Goal: Task Accomplishment & Management: Manage account settings

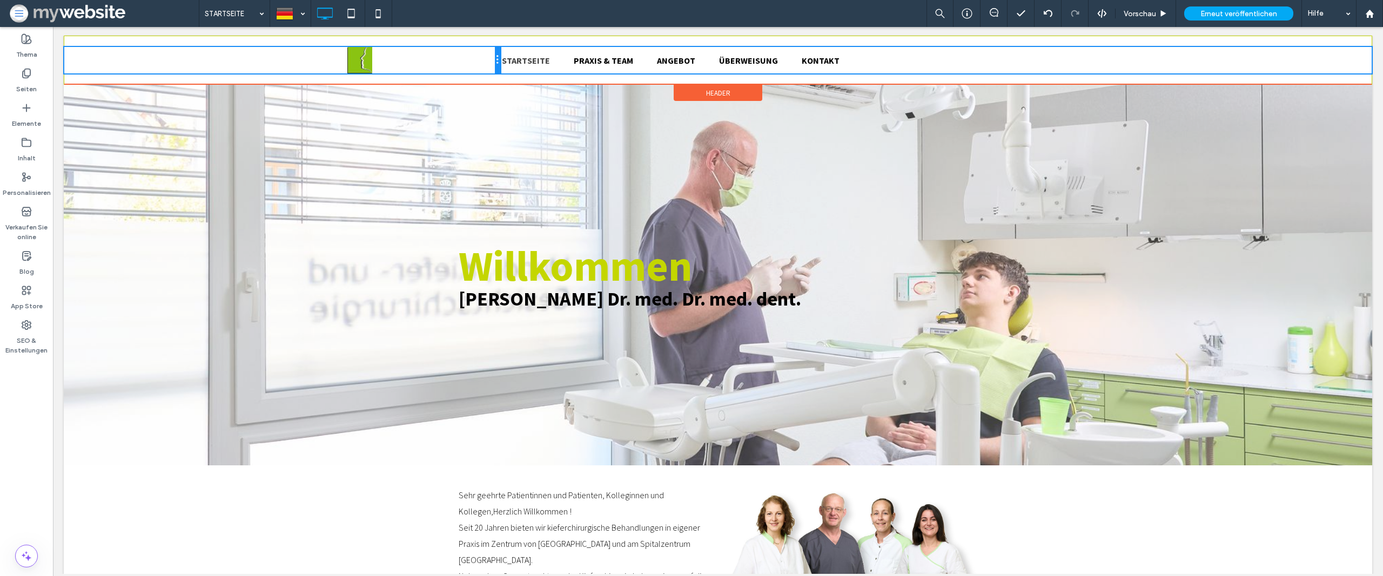
drag, startPoint x: 388, startPoint y: 62, endPoint x: 456, endPoint y: 57, distance: 67.7
click at [456, 57] on div "Click To Paste" at bounding box center [282, 60] width 436 height 26
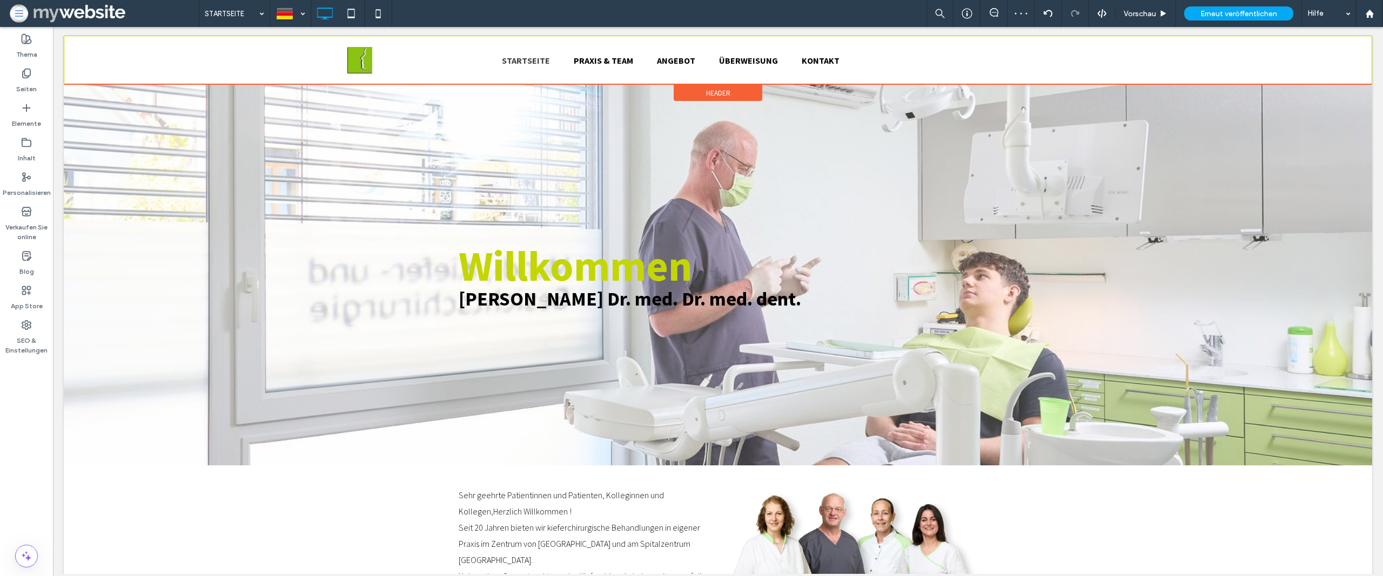
click at [685, 87] on div "Header" at bounding box center [718, 93] width 89 height 16
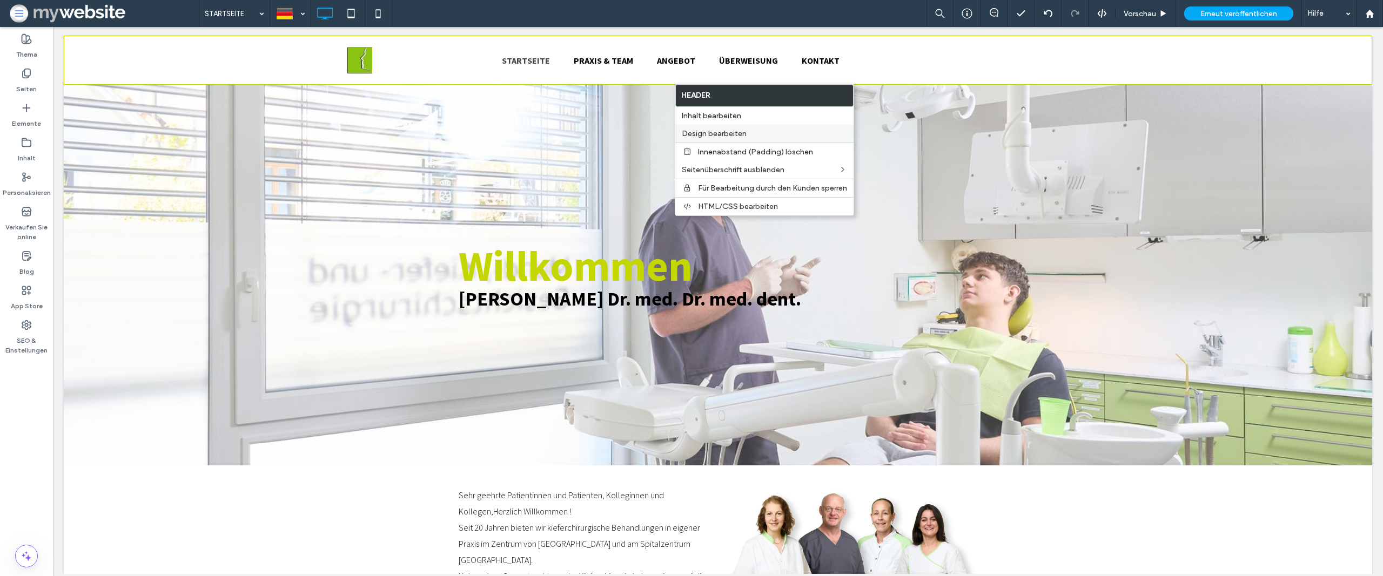
click at [703, 131] on span "Design bearbeiten" at bounding box center [714, 133] width 65 height 9
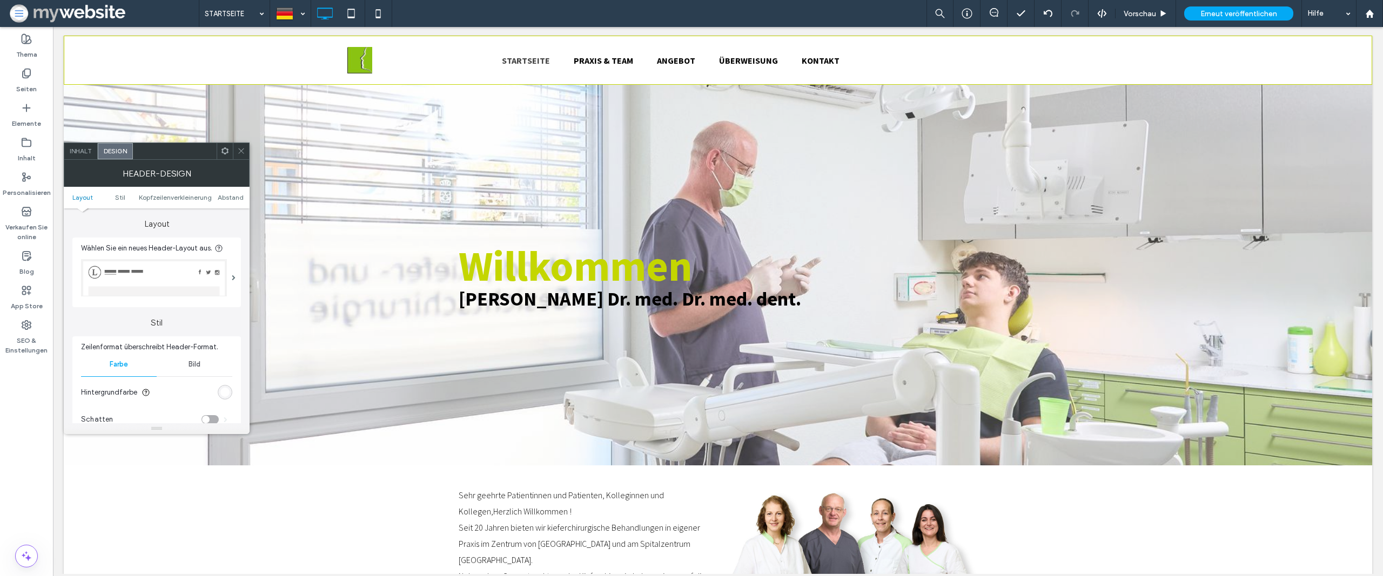
click at [188, 264] on img at bounding box center [154, 277] width 146 height 37
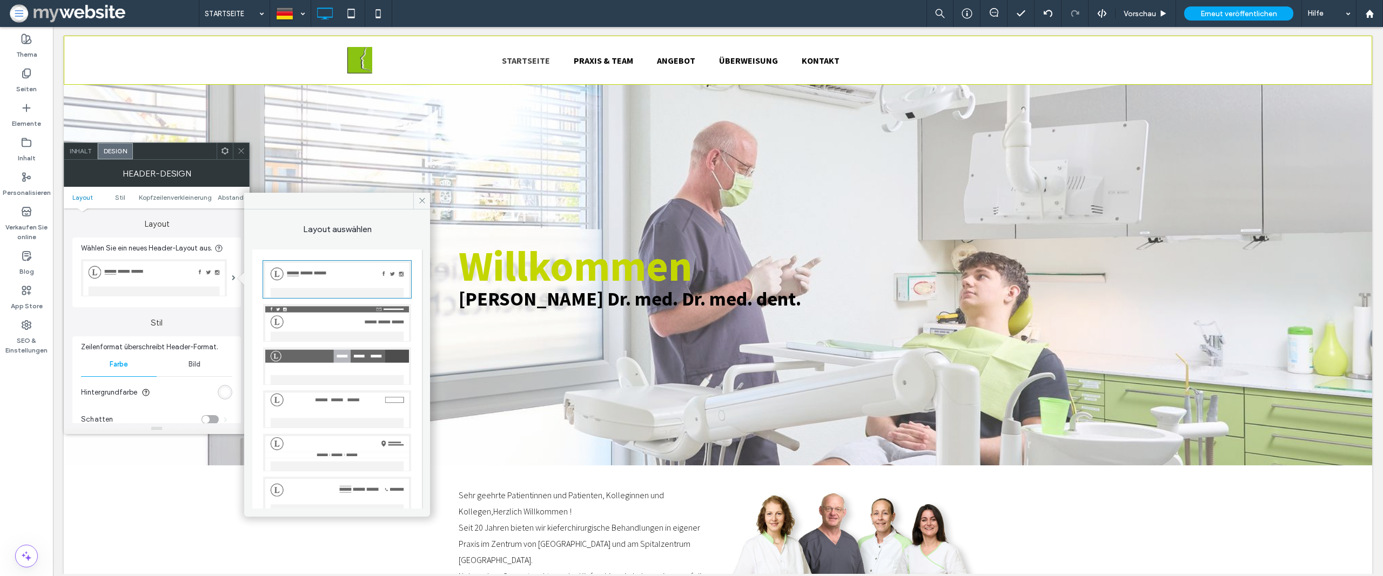
click at [334, 330] on img at bounding box center [337, 323] width 148 height 38
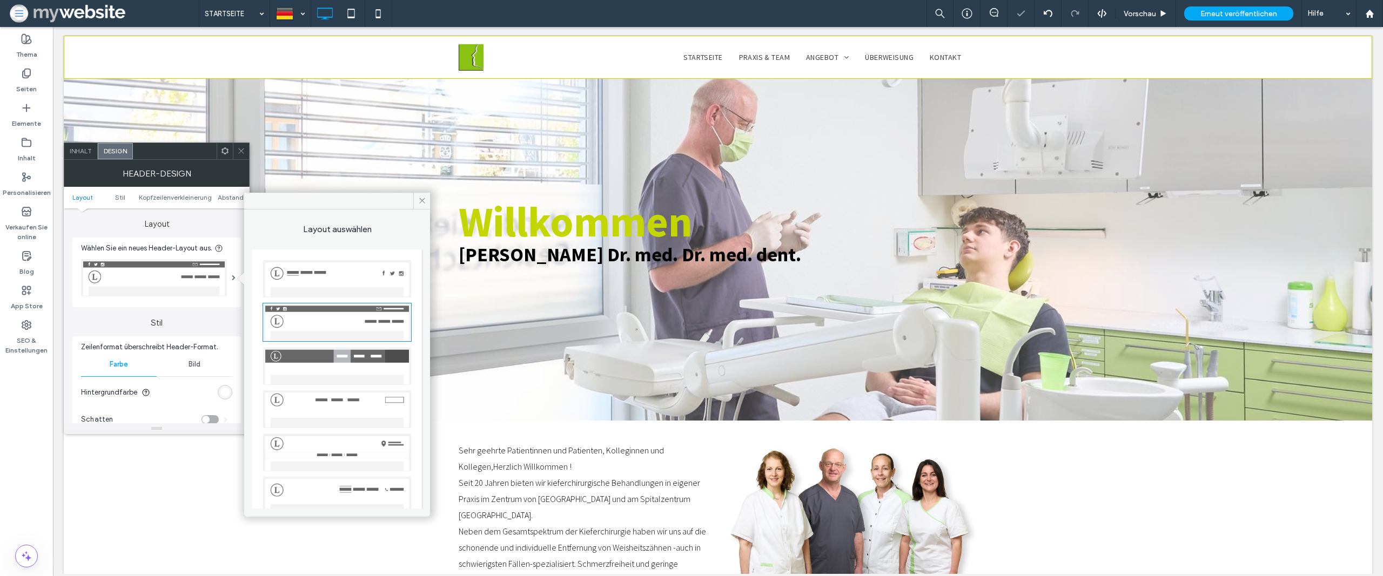
scroll to position [151, 0]
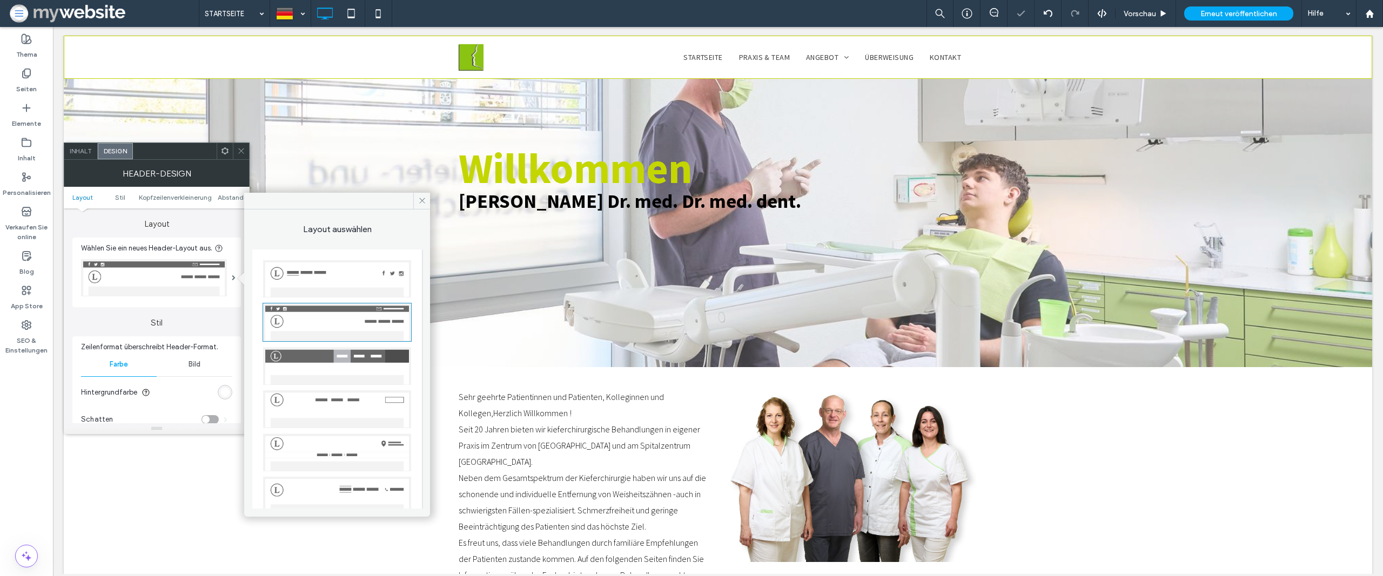
click at [342, 284] on img at bounding box center [337, 279] width 148 height 38
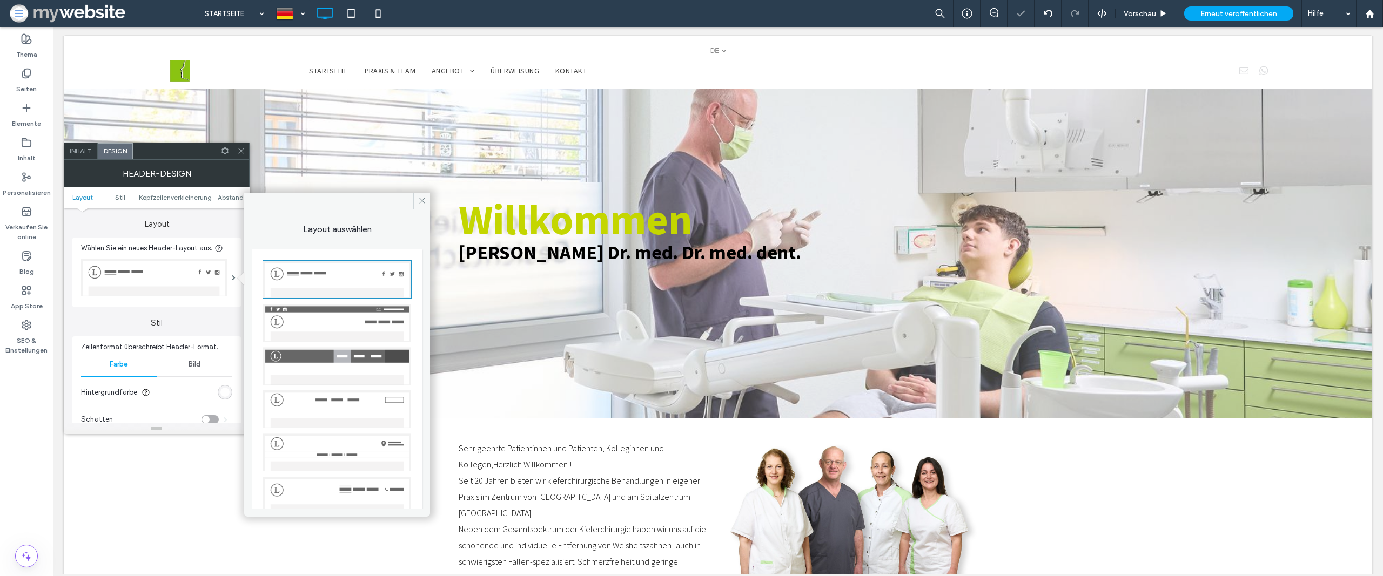
scroll to position [57, 0]
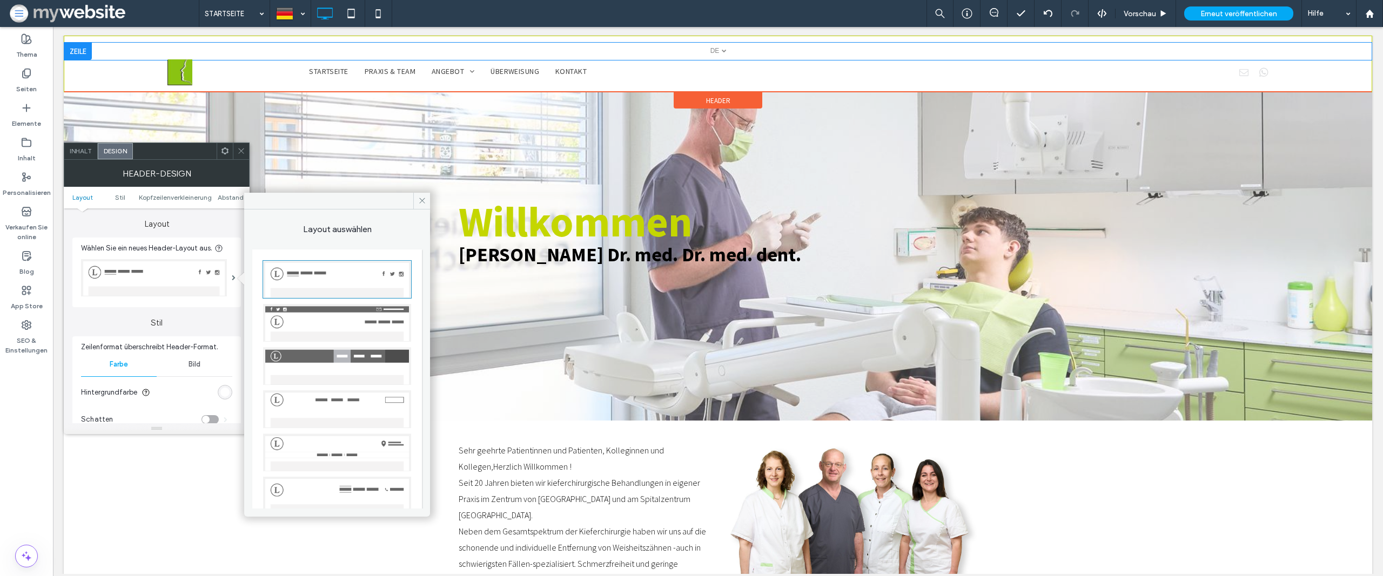
click at [78, 47] on div at bounding box center [78, 51] width 28 height 17
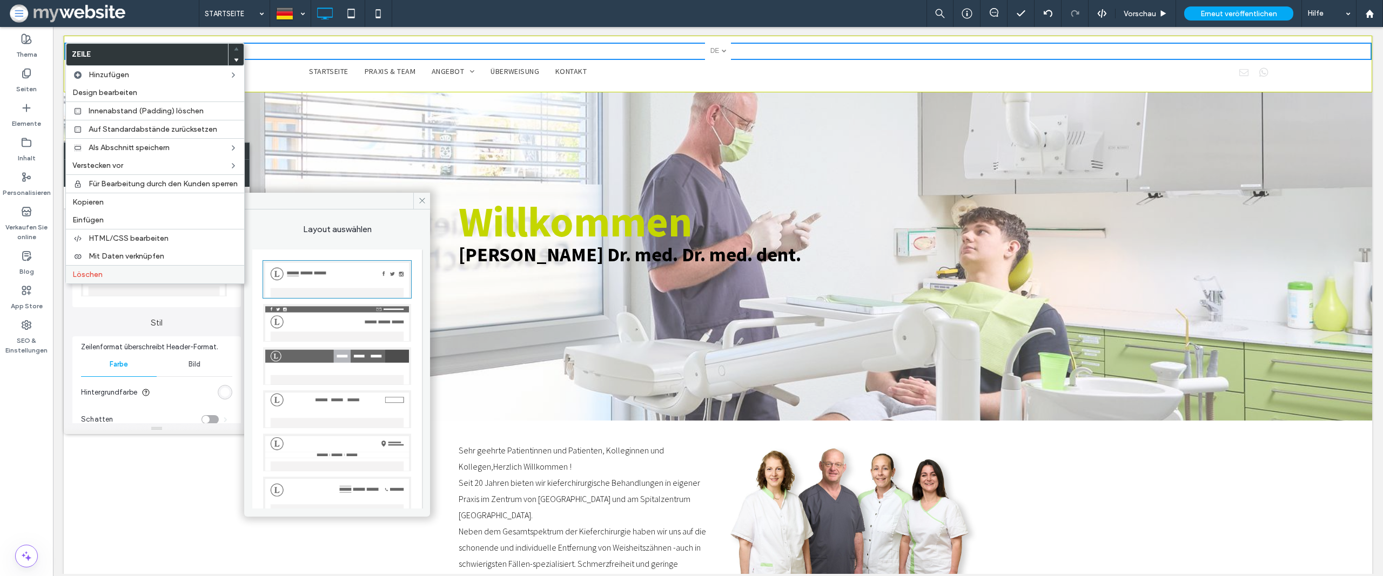
click at [133, 275] on label "Löschen" at bounding box center [154, 274] width 165 height 9
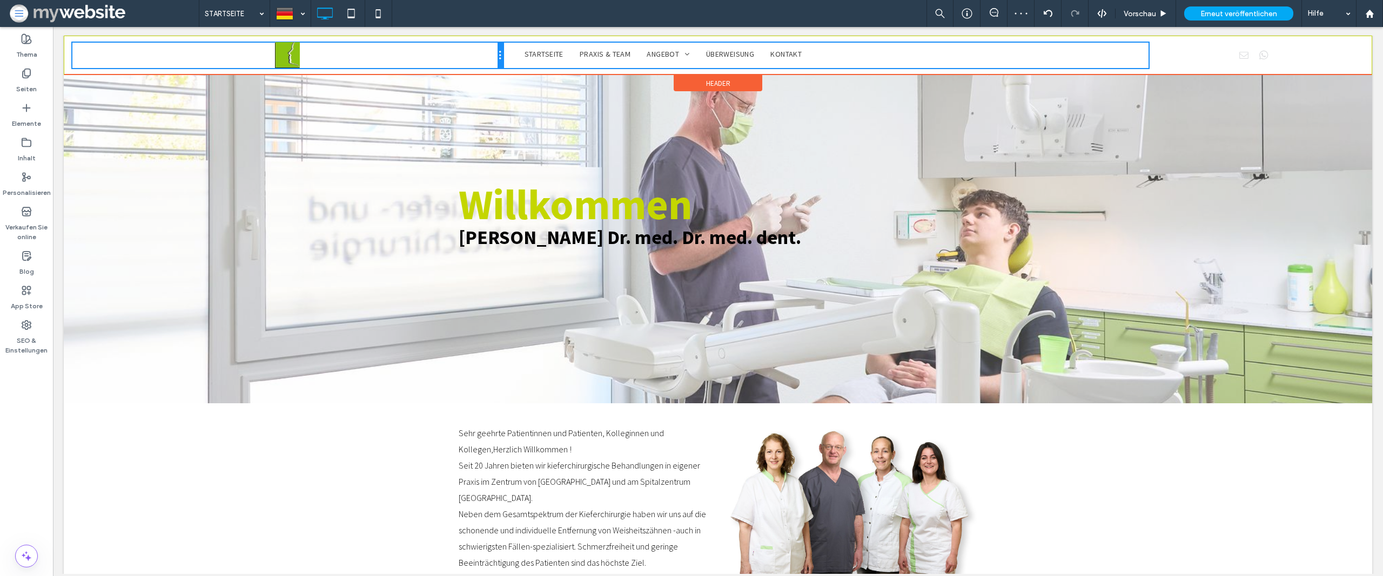
drag, startPoint x: 287, startPoint y: 56, endPoint x: 559, endPoint y: 75, distance: 272.4
click at [499, 50] on div at bounding box center [500, 55] width 5 height 25
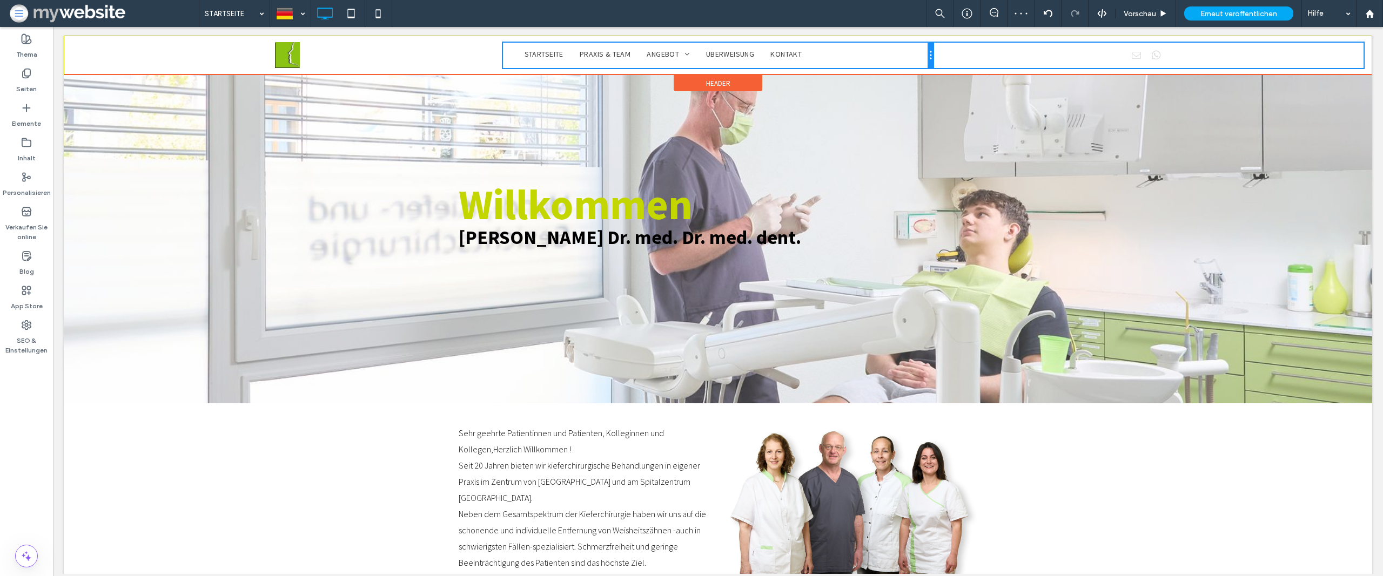
drag, startPoint x: 1146, startPoint y: 53, endPoint x: 897, endPoint y: 72, distance: 249.8
click at [897, 72] on div "Click To Paste Click To Paste STARTSEITE PRAXIS & TEAM ANGEBOT Oral- und zahnär…" at bounding box center [718, 55] width 1309 height 39
click at [1101, 55] on div at bounding box center [1148, 55] width 431 height 18
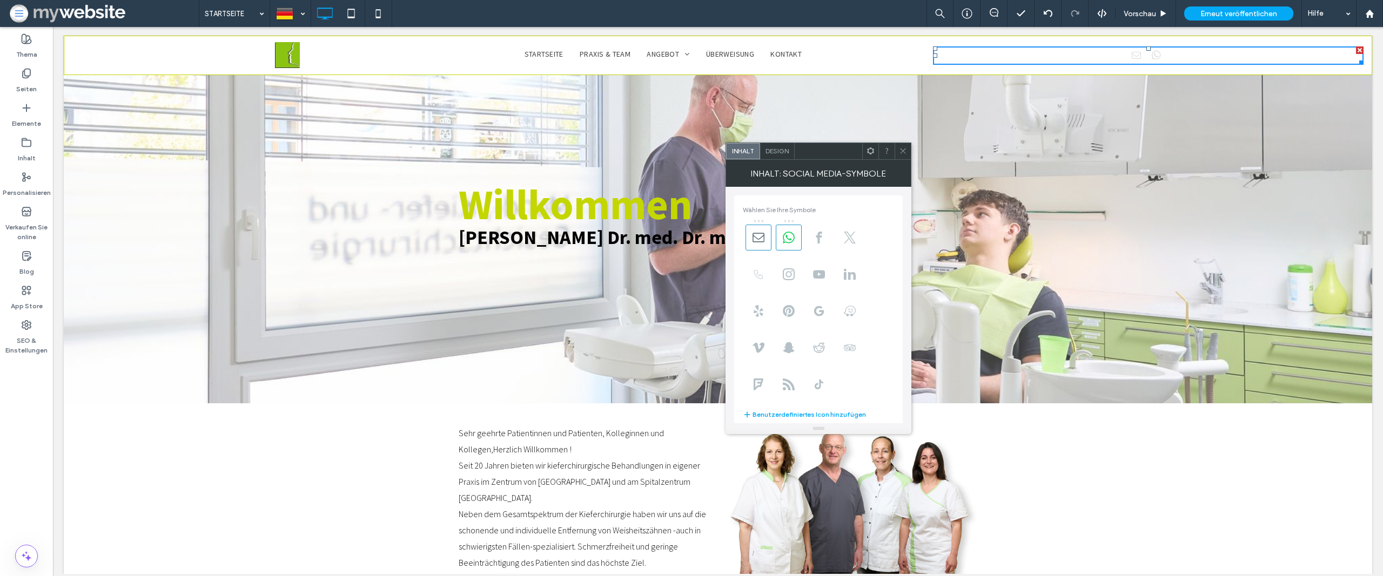
click at [757, 270] on icon at bounding box center [759, 275] width 12 height 12
click at [791, 235] on icon at bounding box center [789, 238] width 12 height 12
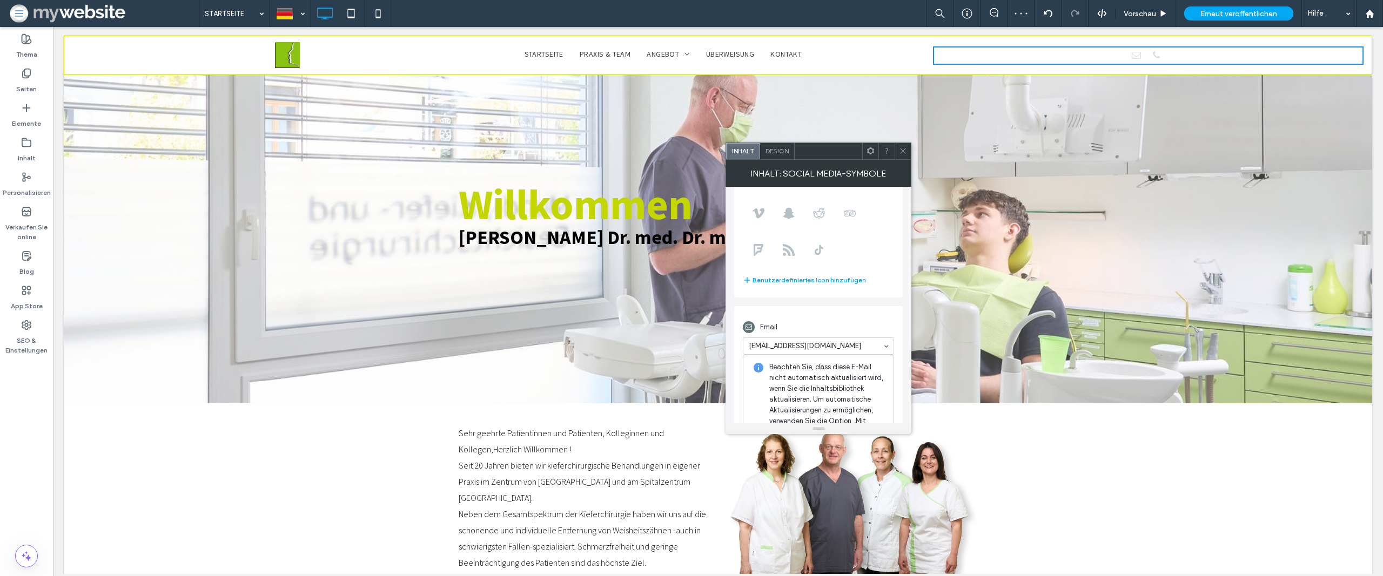
scroll to position [229, 0]
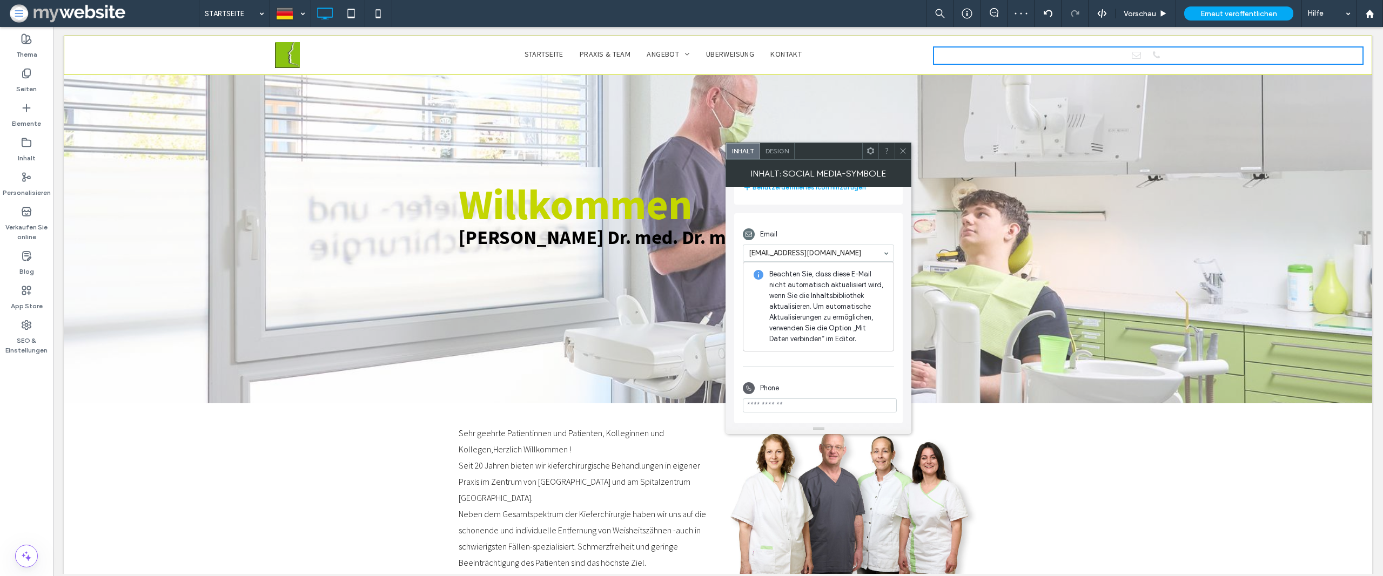
click at [802, 400] on input "phone" at bounding box center [820, 406] width 154 height 14
click at [902, 155] on icon at bounding box center [903, 151] width 8 height 8
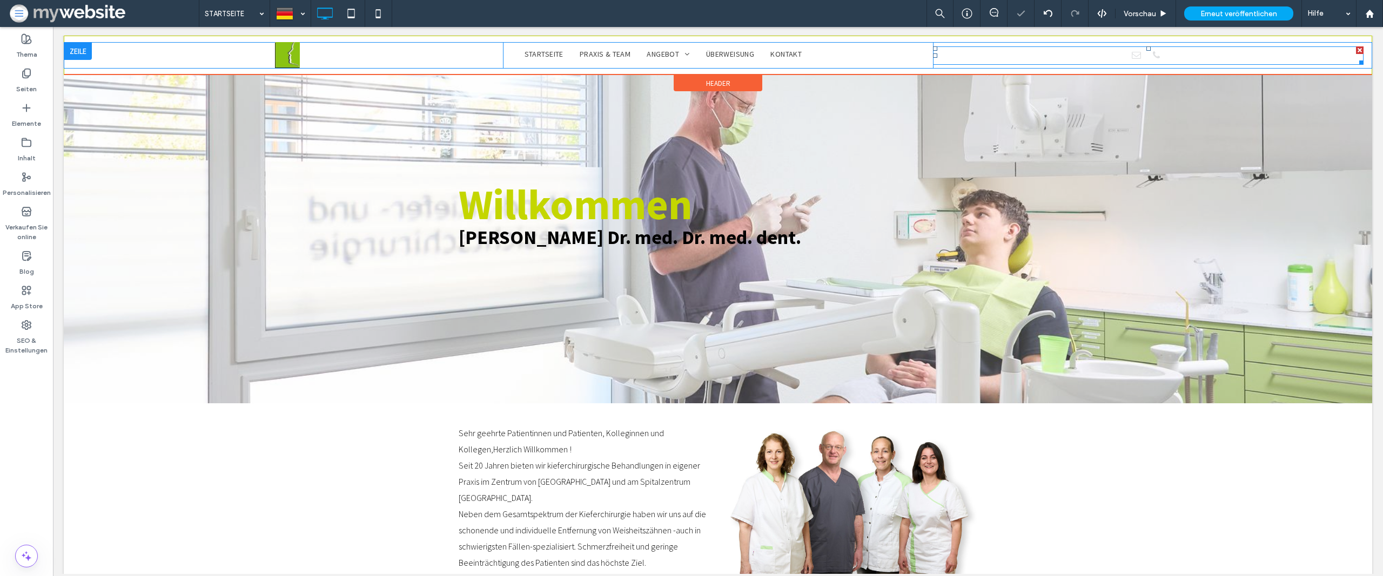
click at [1144, 55] on div at bounding box center [1149, 57] width 38 height 16
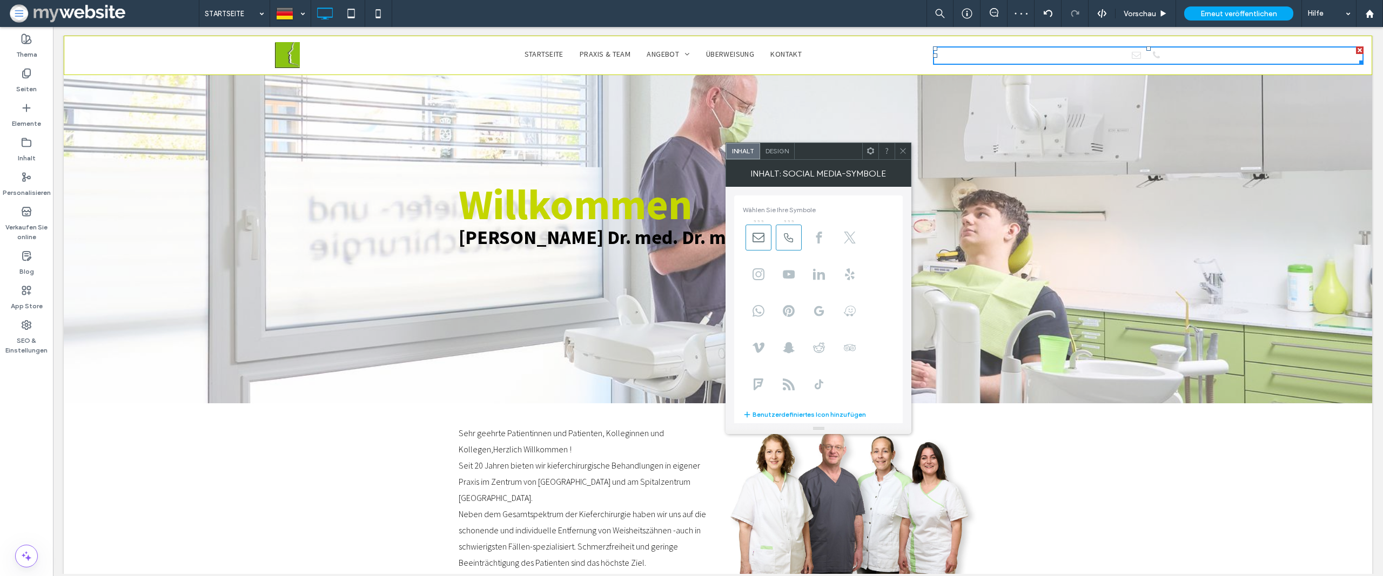
click at [877, 151] on div at bounding box center [870, 151] width 16 height 16
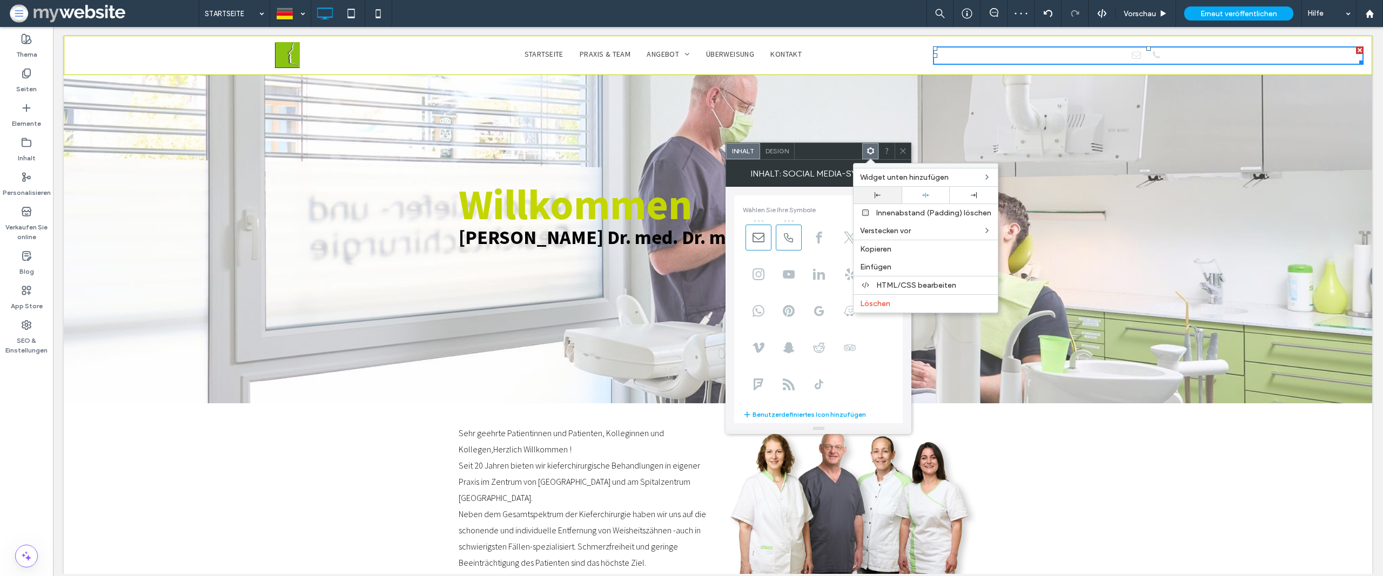
click at [881, 192] on div at bounding box center [877, 195] width 37 height 6
click at [782, 146] on div "Design" at bounding box center [777, 151] width 35 height 16
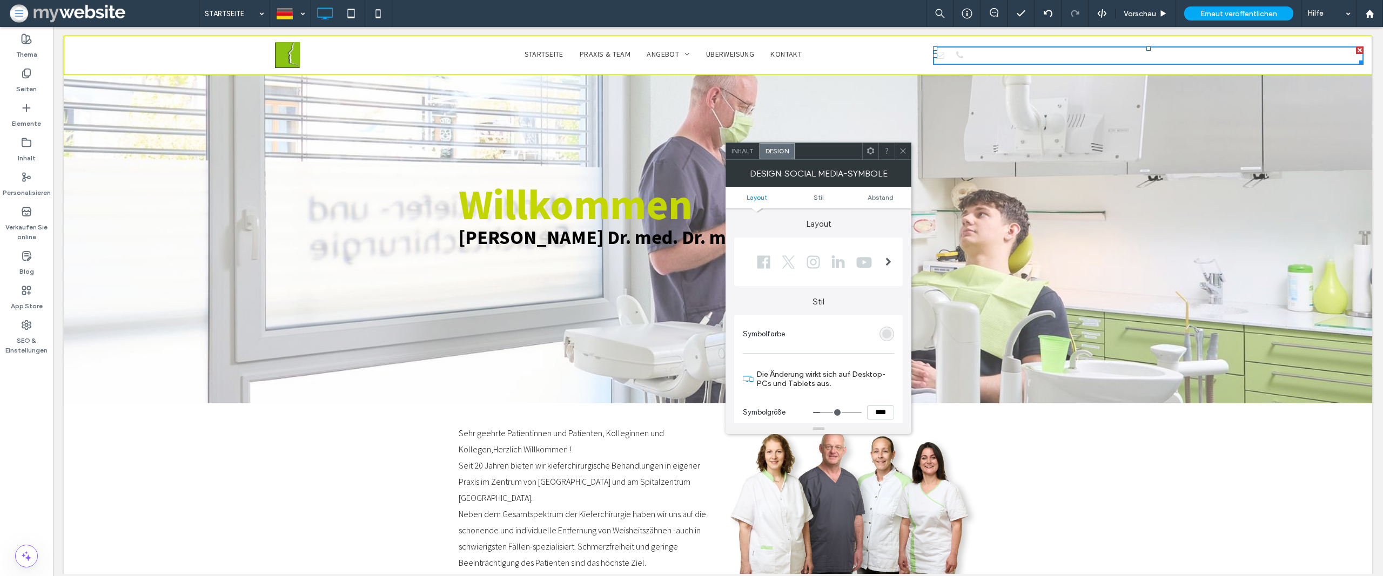
scroll to position [58, 0]
click at [884, 278] on div "rgb(222, 223, 225)" at bounding box center [886, 275] width 9 height 9
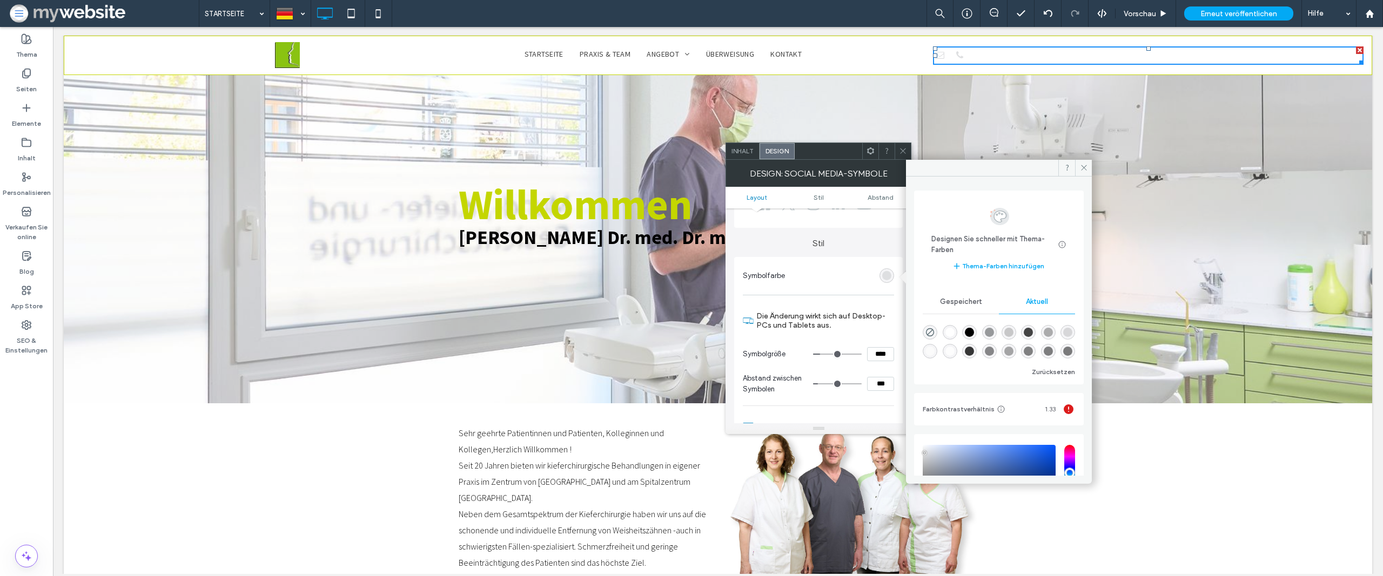
scroll to position [107, 0]
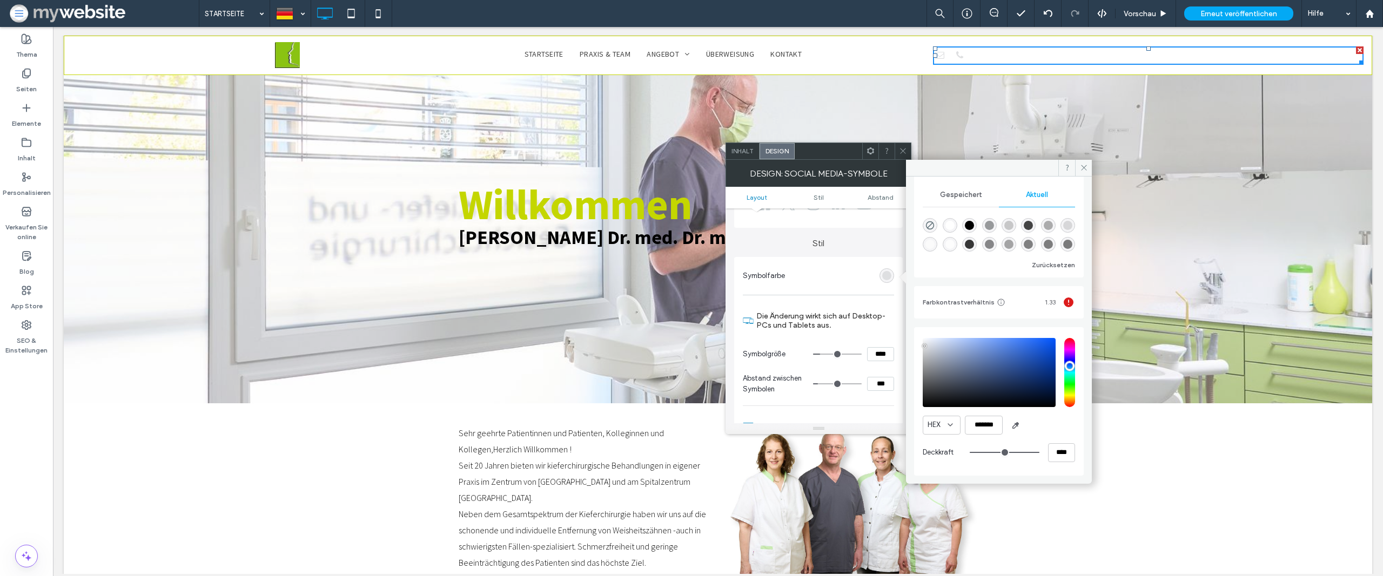
click at [962, 193] on span "Gespeichert" at bounding box center [961, 195] width 42 height 9
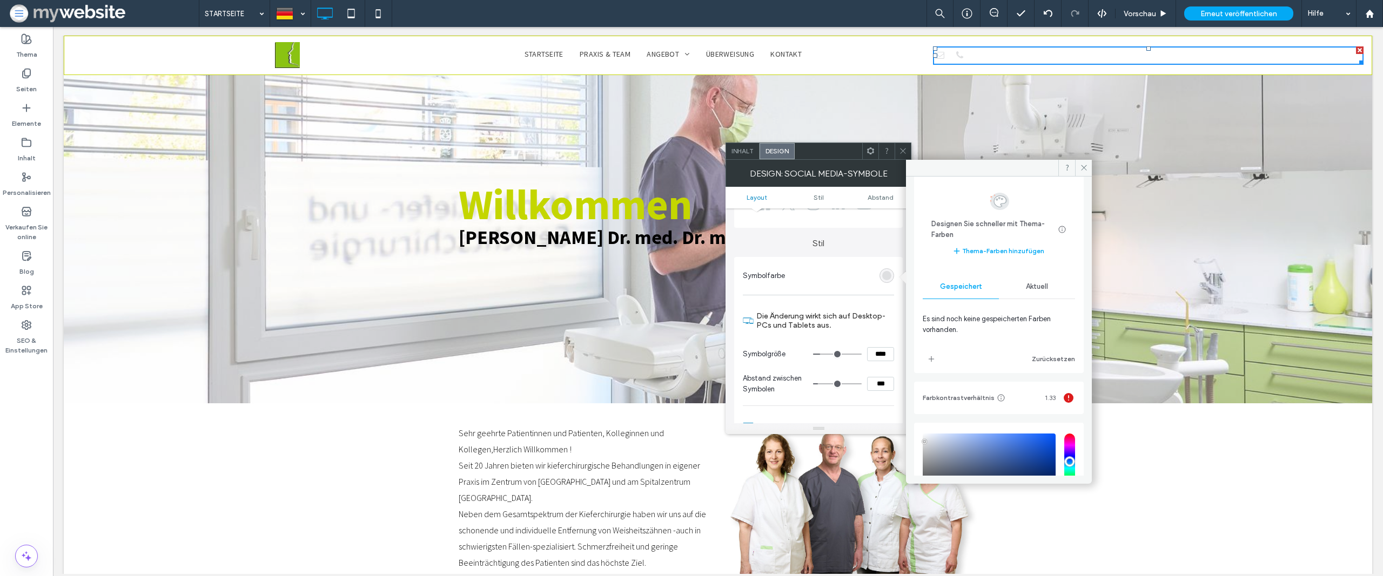
scroll to position [0, 0]
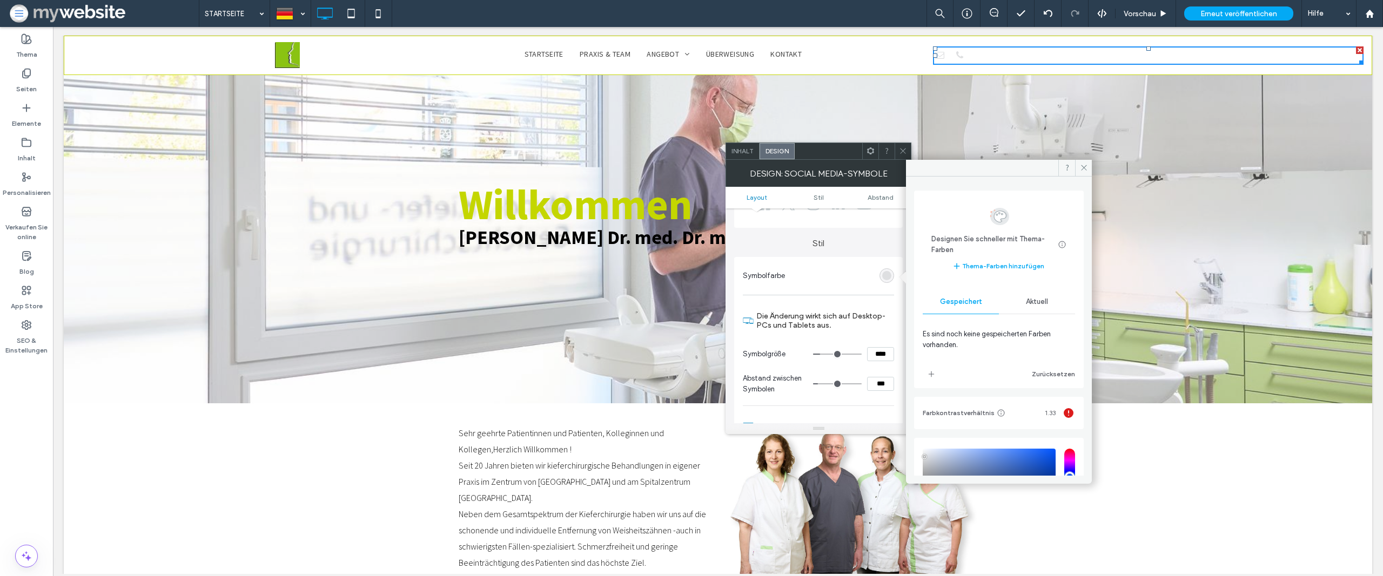
click at [1042, 304] on span "Aktuell" at bounding box center [1037, 302] width 22 height 9
click at [970, 328] on div "rgba(0, 0, 0, 1)" at bounding box center [969, 332] width 9 height 9
type input "*******"
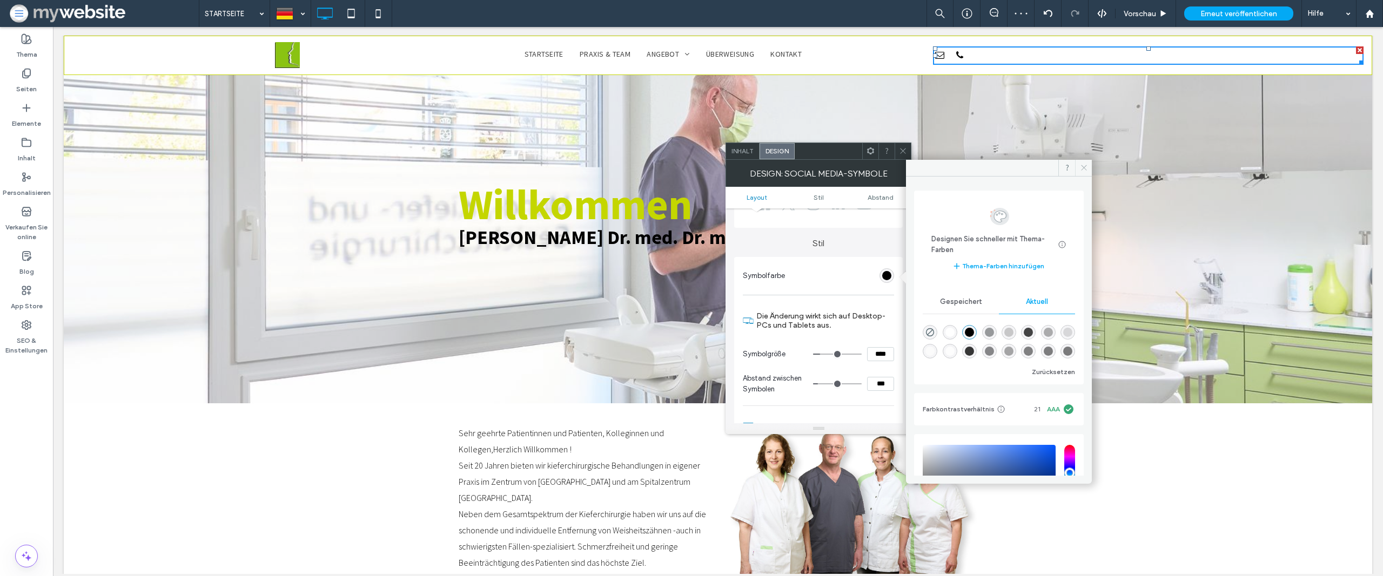
click at [1085, 166] on use at bounding box center [1083, 167] width 5 height 5
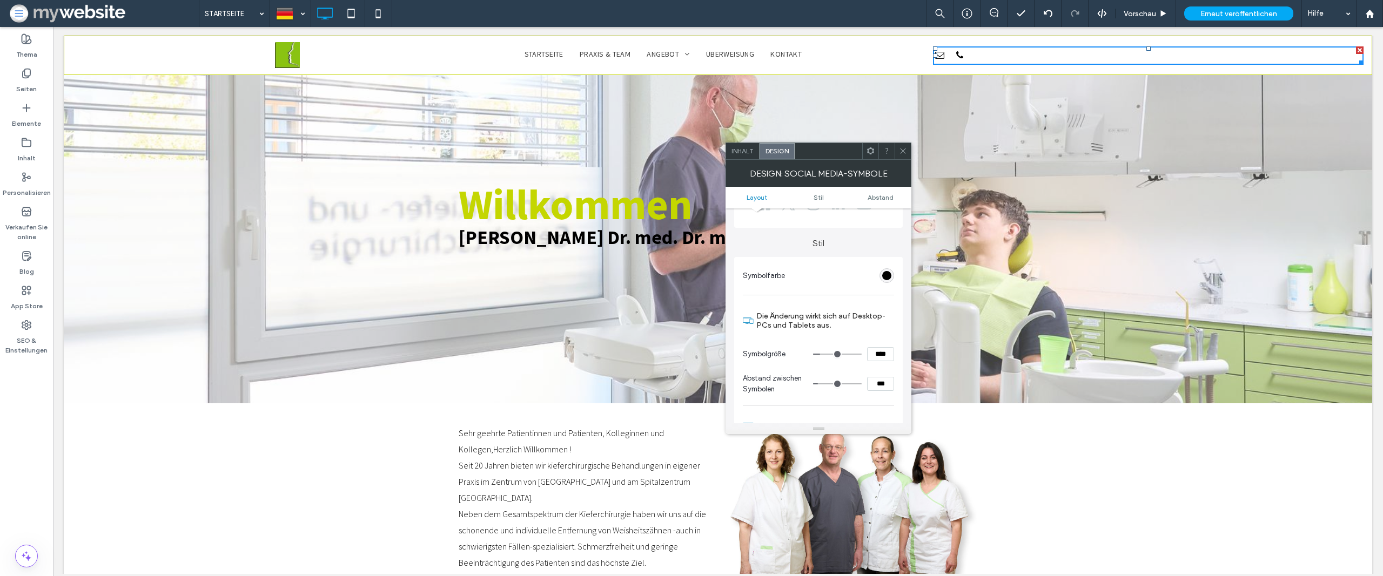
click at [902, 150] on icon at bounding box center [903, 151] width 8 height 8
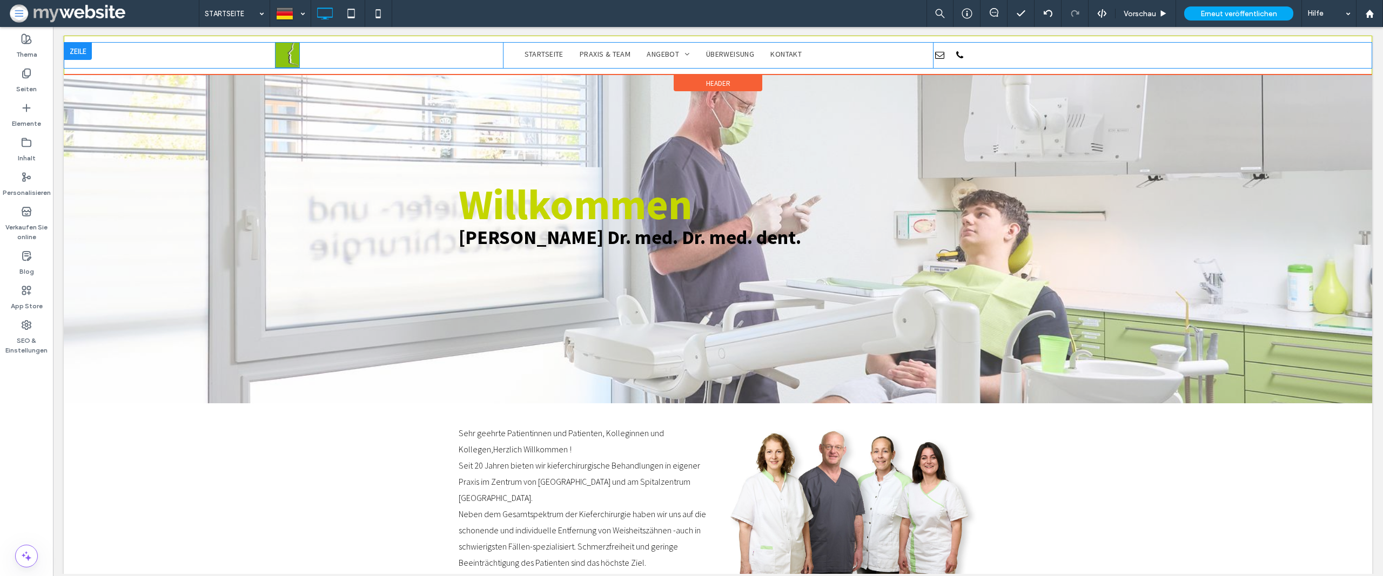
click at [281, 51] on img at bounding box center [287, 55] width 25 height 26
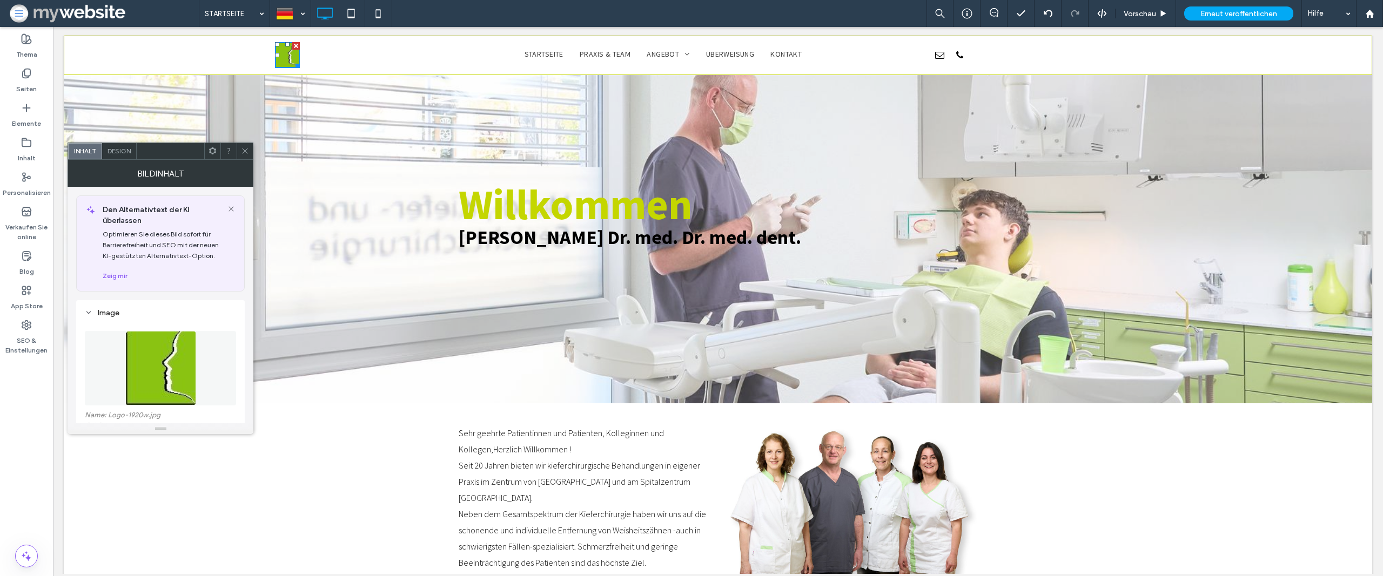
click at [209, 145] on span at bounding box center [213, 151] width 8 height 16
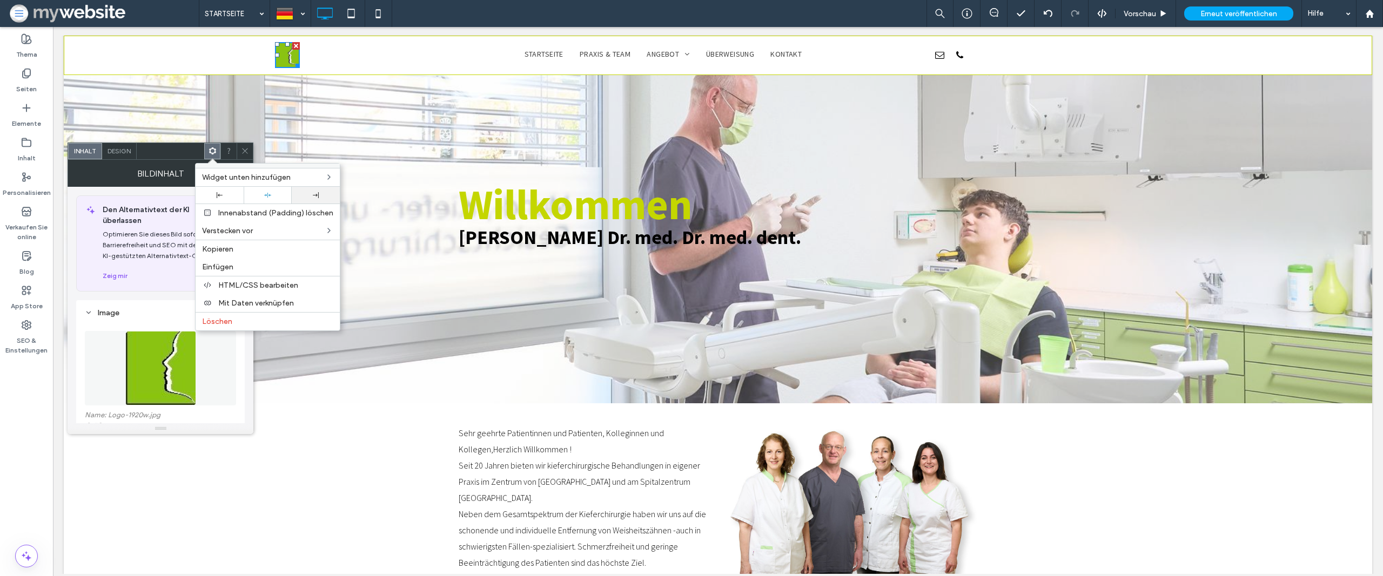
click at [314, 198] on div at bounding box center [316, 195] width 48 height 17
click at [247, 150] on icon at bounding box center [245, 151] width 8 height 8
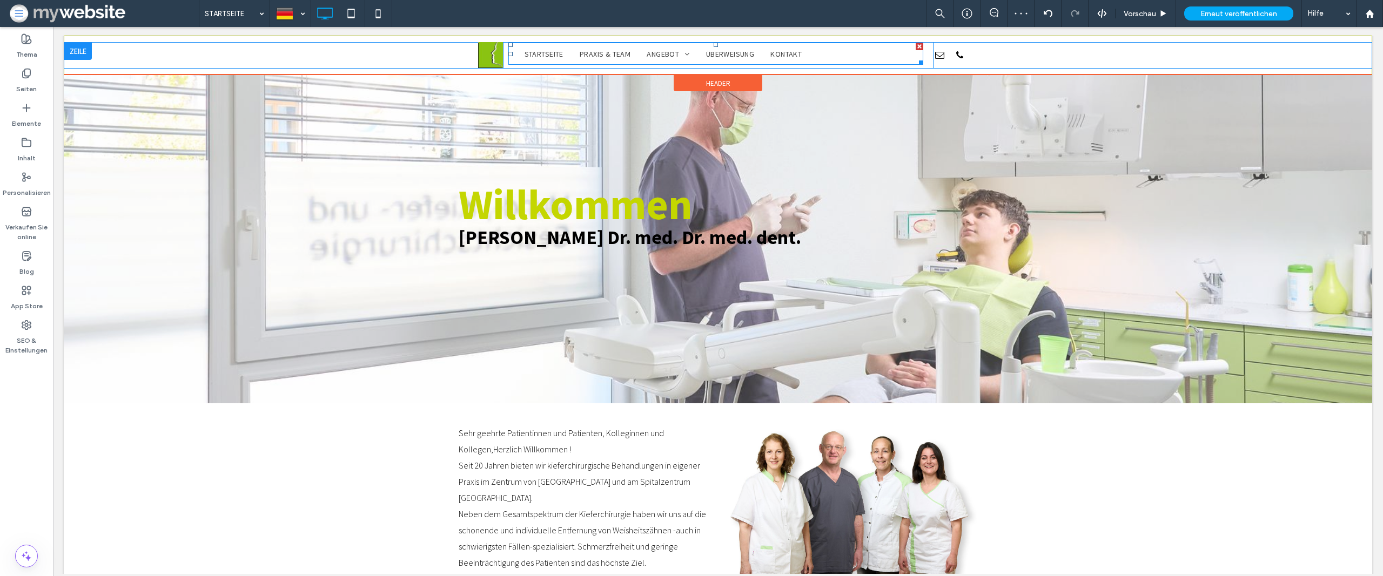
click at [843, 55] on nav "STARTSEITE PRAXIS & TEAM ANGEBOT Oral- und zahnärztliche Chirurgie Zahnimplanto…" at bounding box center [715, 54] width 415 height 22
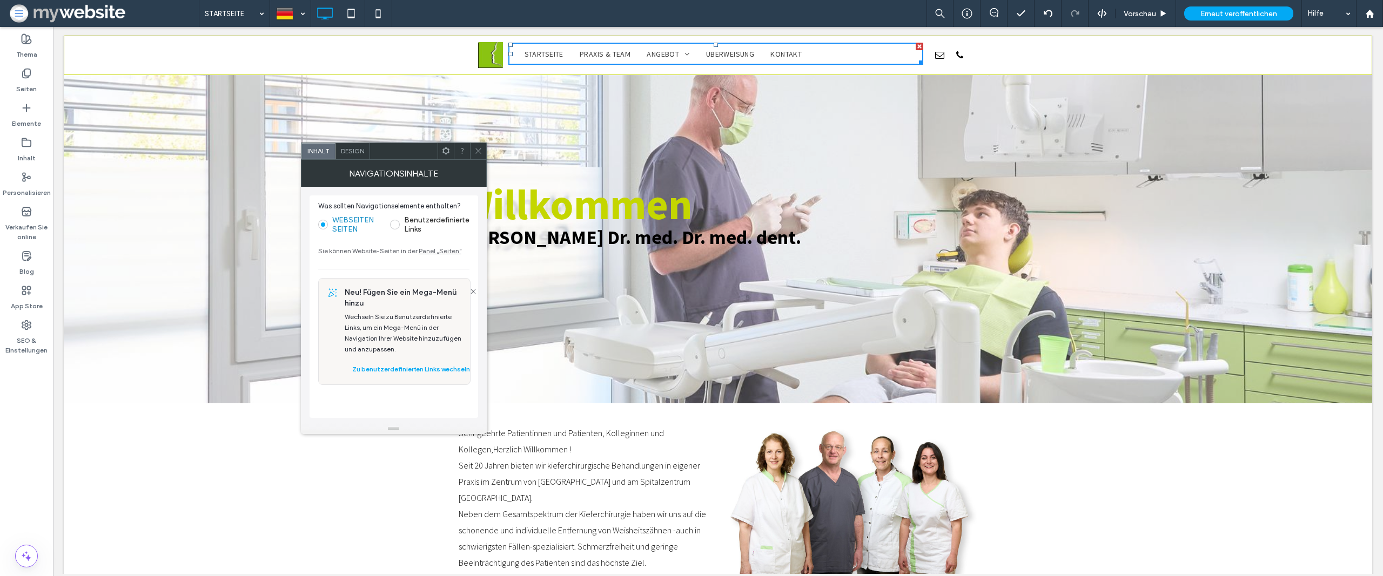
click at [357, 149] on span "Design" at bounding box center [352, 151] width 23 height 8
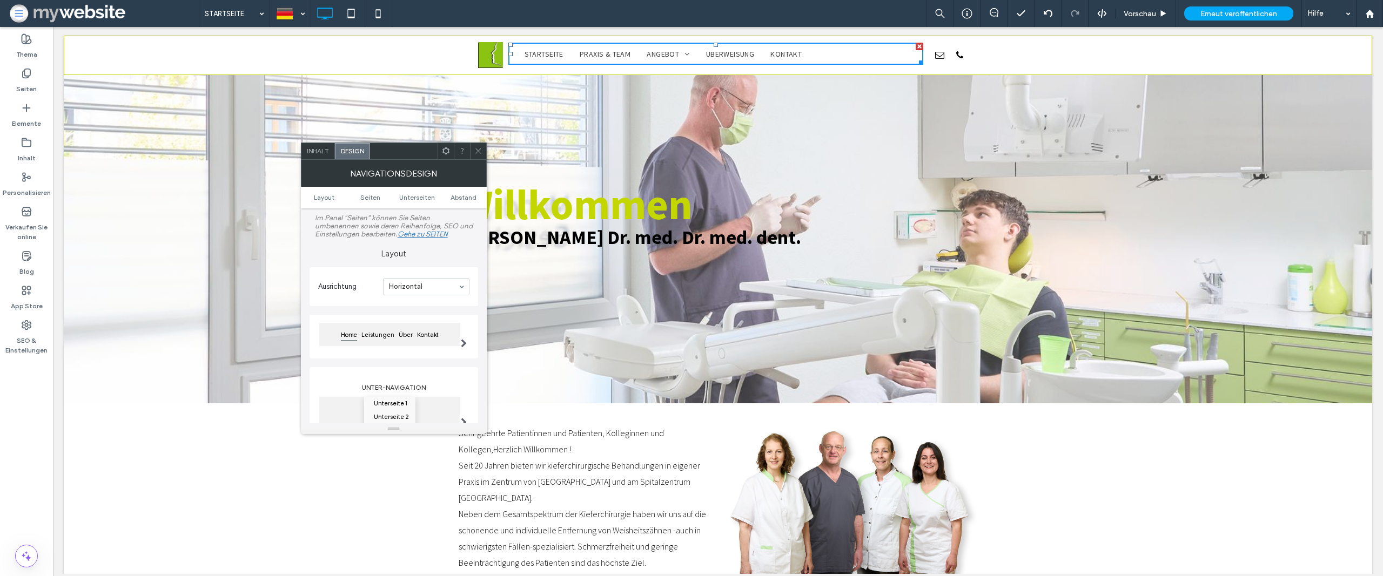
click at [445, 152] on icon at bounding box center [446, 151] width 8 height 8
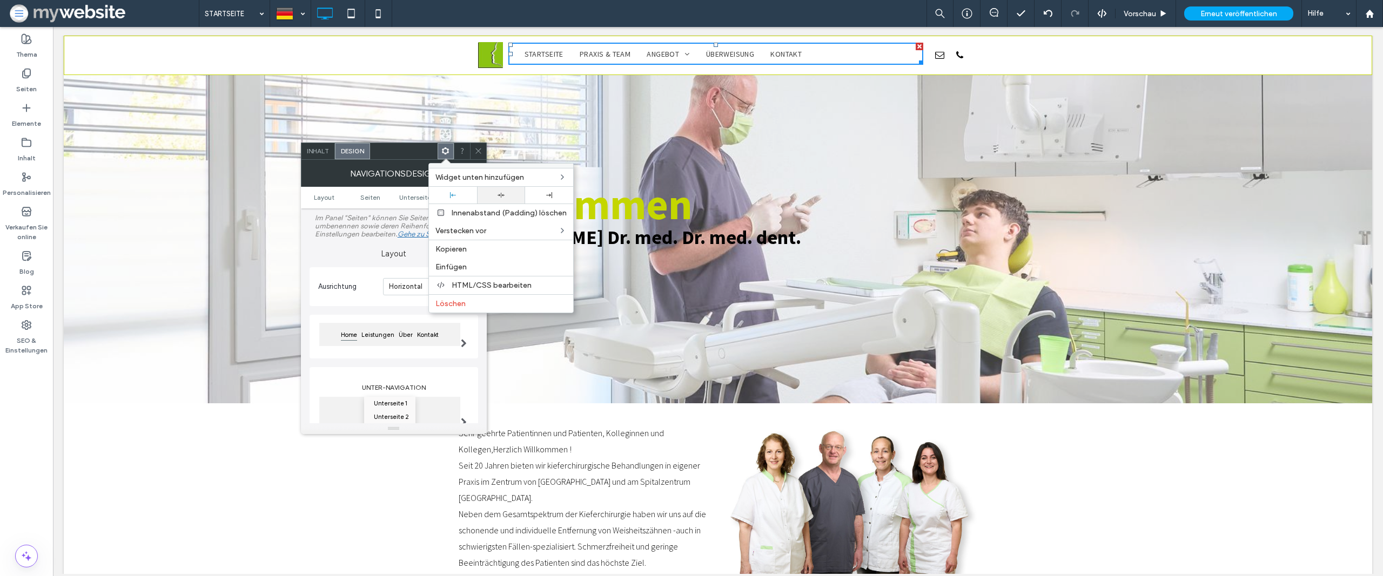
click at [511, 199] on div at bounding box center [501, 195] width 48 height 17
click at [473, 144] on div at bounding box center [478, 151] width 16 height 16
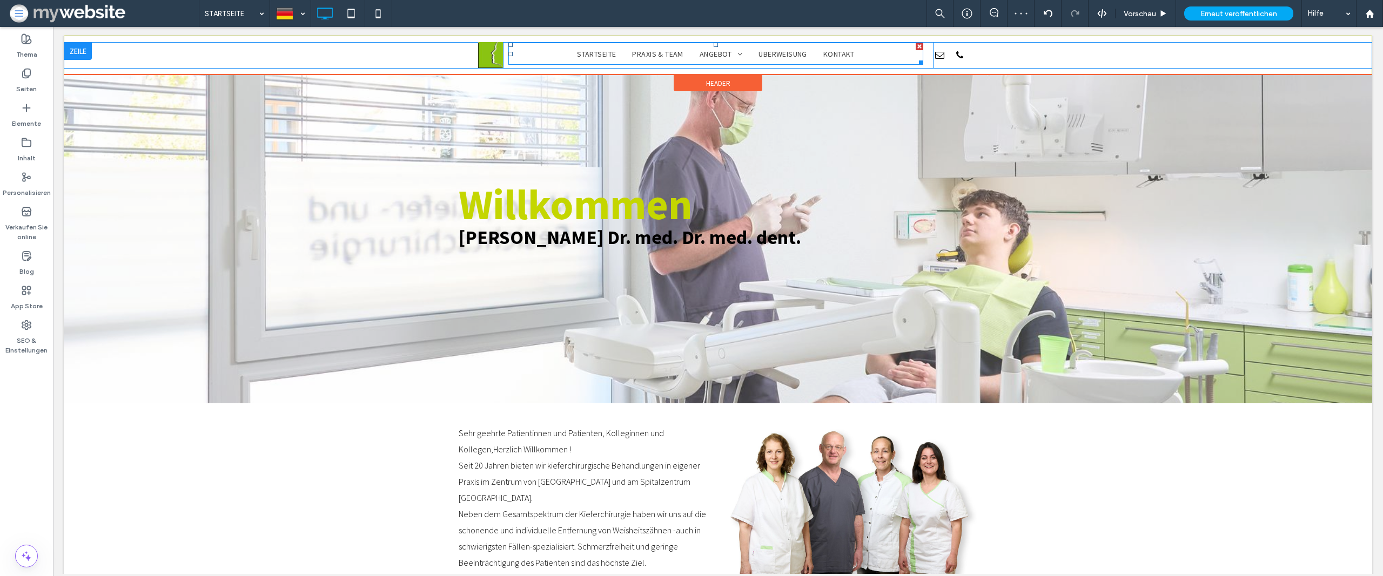
click at [549, 55] on nav "STARTSEITE PRAXIS & TEAM ANGEBOT Oral- und zahnärztliche Chirurgie Zahnimplanto…" at bounding box center [715, 54] width 415 height 22
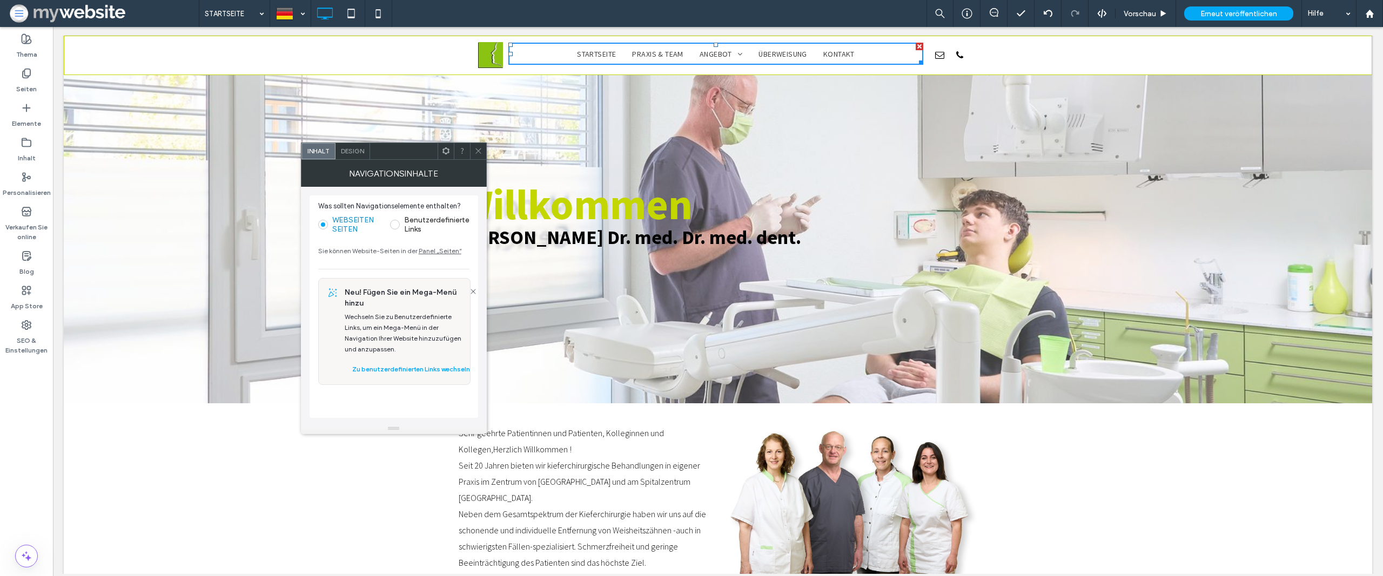
click at [356, 150] on span "Design" at bounding box center [352, 151] width 23 height 8
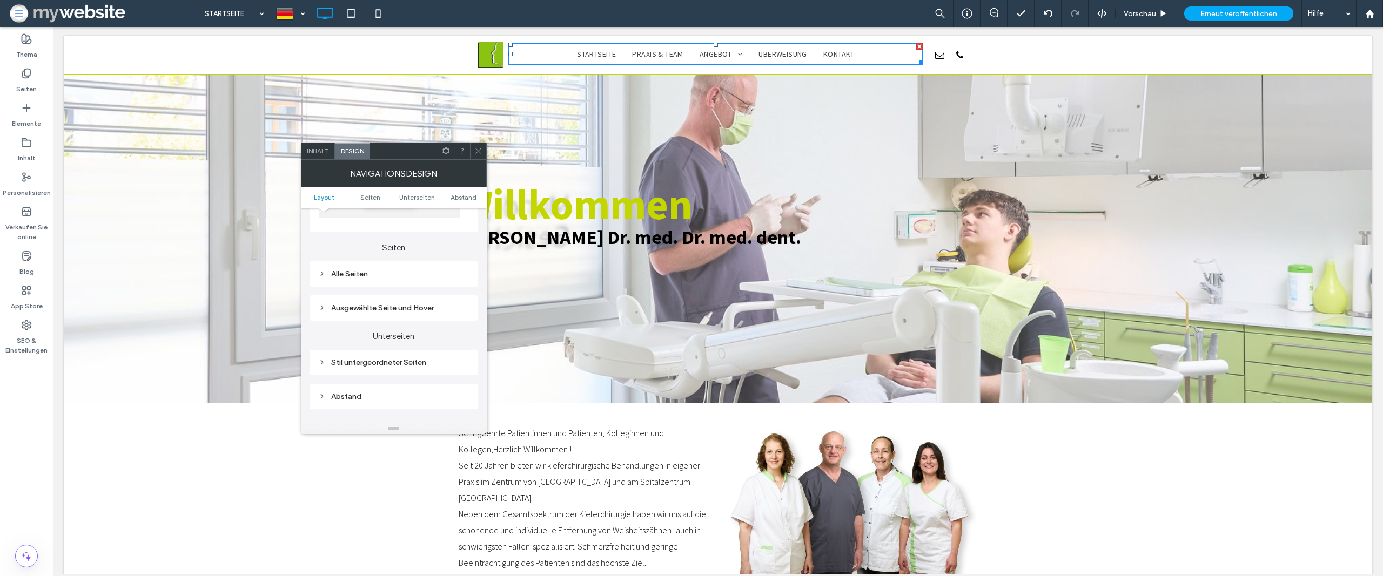
scroll to position [233, 0]
click at [376, 274] on div "Alle Seiten" at bounding box center [393, 271] width 151 height 9
click at [438, 212] on div "Link-Text" at bounding box center [432, 219] width 76 height 24
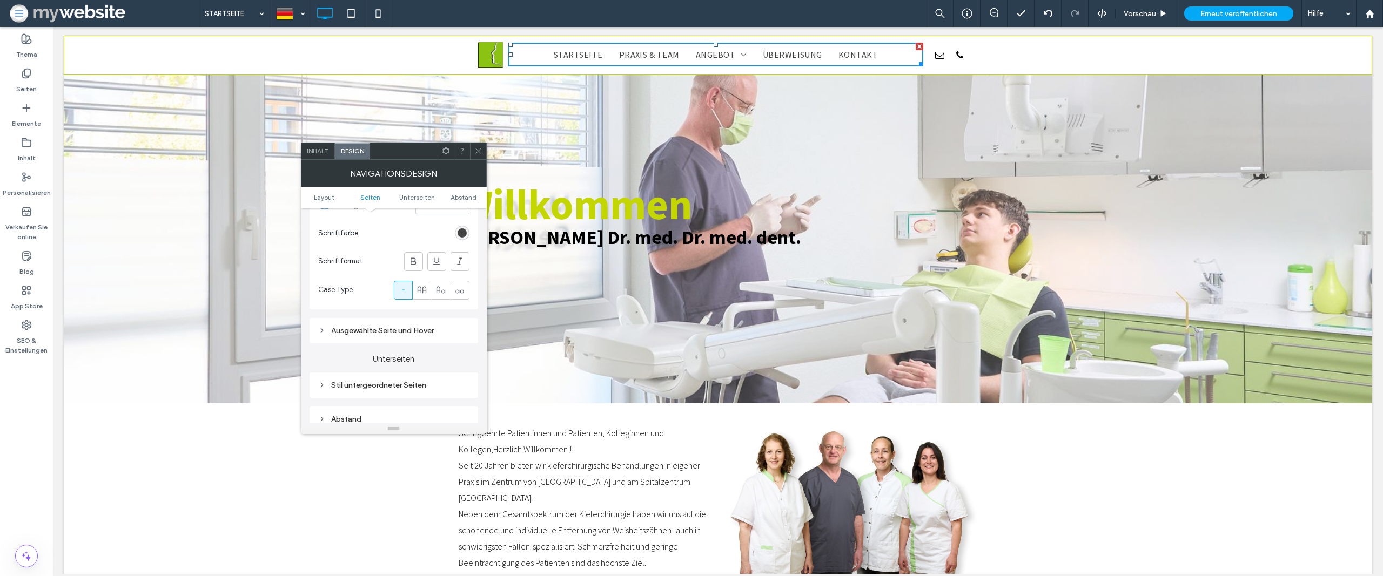
click at [424, 328] on div "Ausgewählte Seite und Hover" at bounding box center [393, 330] width 151 height 9
click at [440, 294] on span "Link-Text" at bounding box center [432, 293] width 30 height 9
click at [461, 253] on div "rgb(68, 68, 68)" at bounding box center [462, 253] width 9 height 9
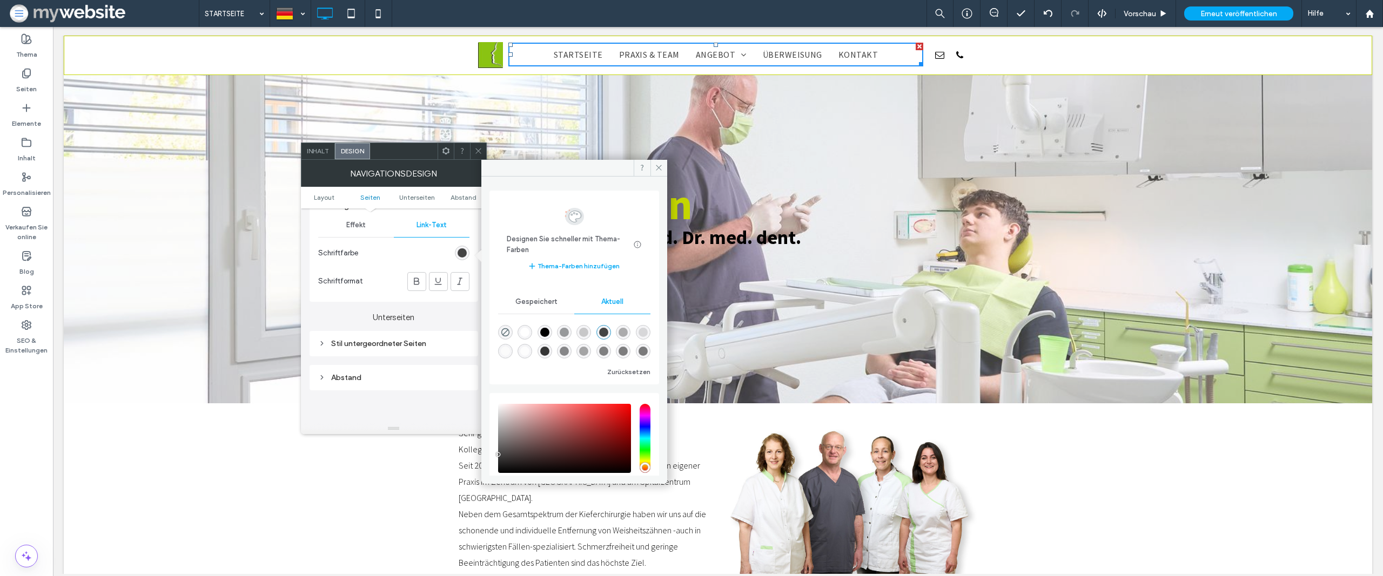
click at [481, 152] on icon at bounding box center [478, 151] width 8 height 8
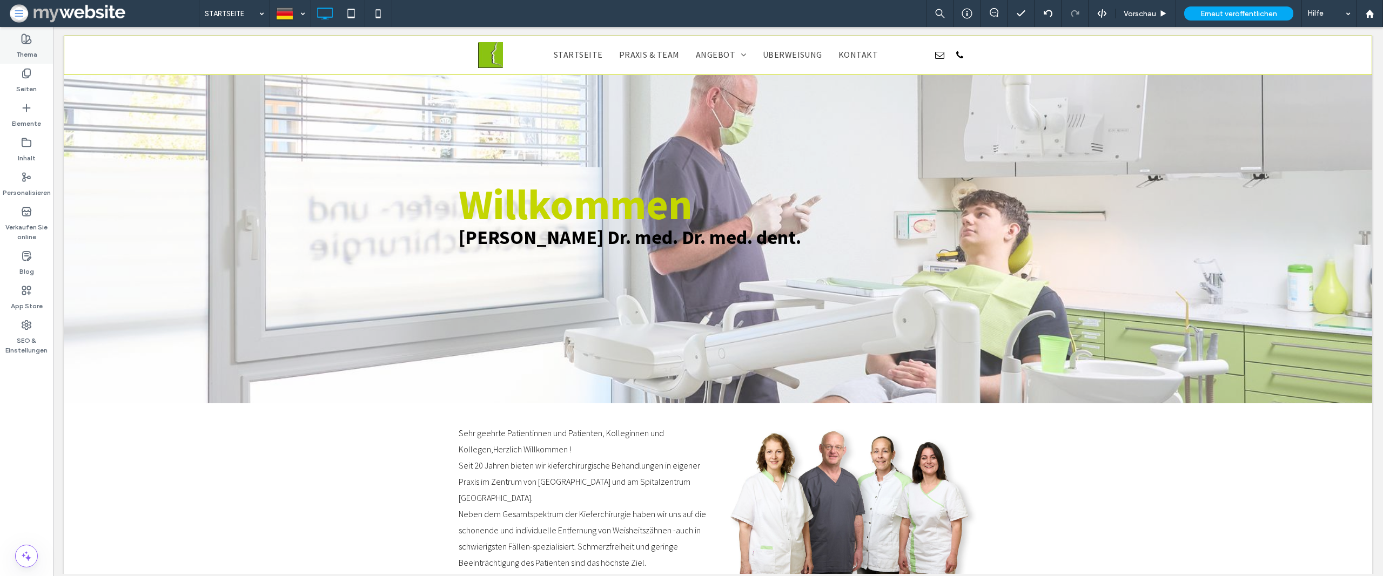
click at [22, 52] on label "Thema" at bounding box center [26, 51] width 21 height 15
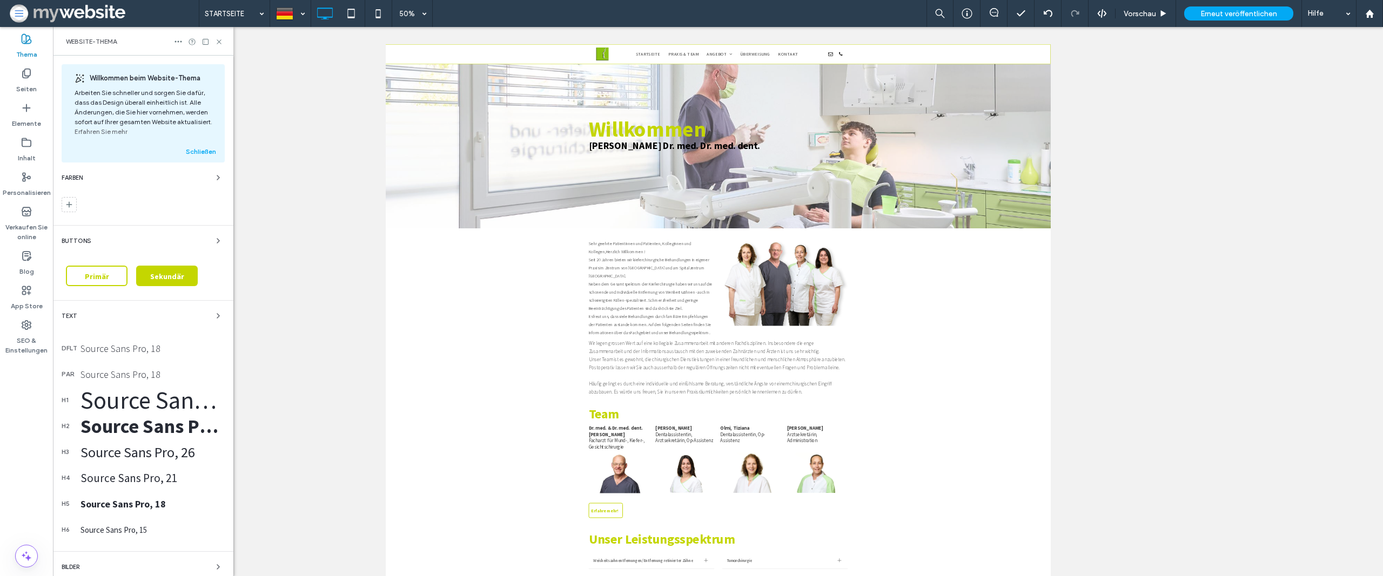
scroll to position [0, 0]
click at [220, 43] on use at bounding box center [219, 41] width 4 height 4
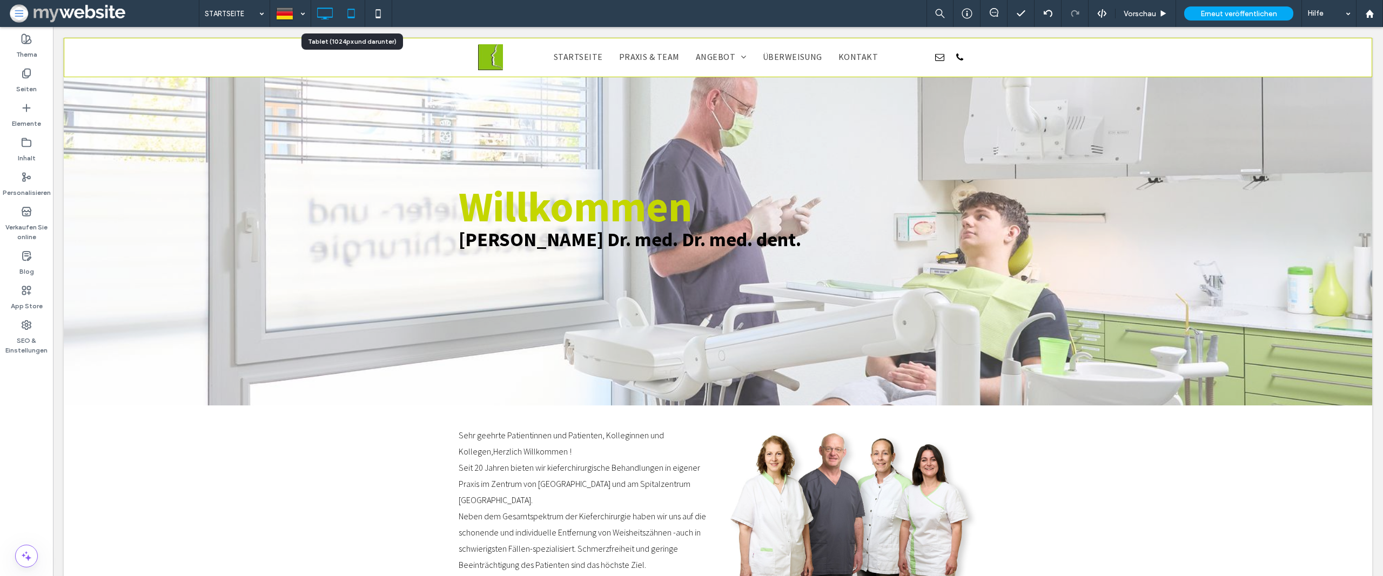
click at [350, 13] on icon at bounding box center [351, 14] width 22 height 22
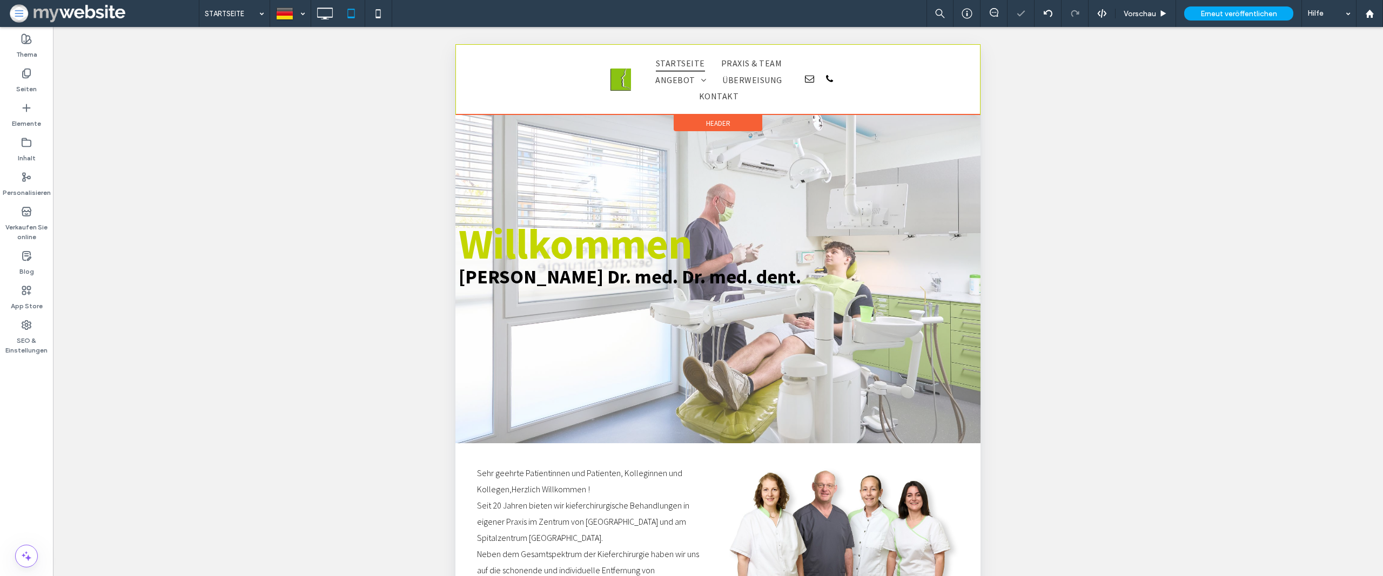
scroll to position [78, 0]
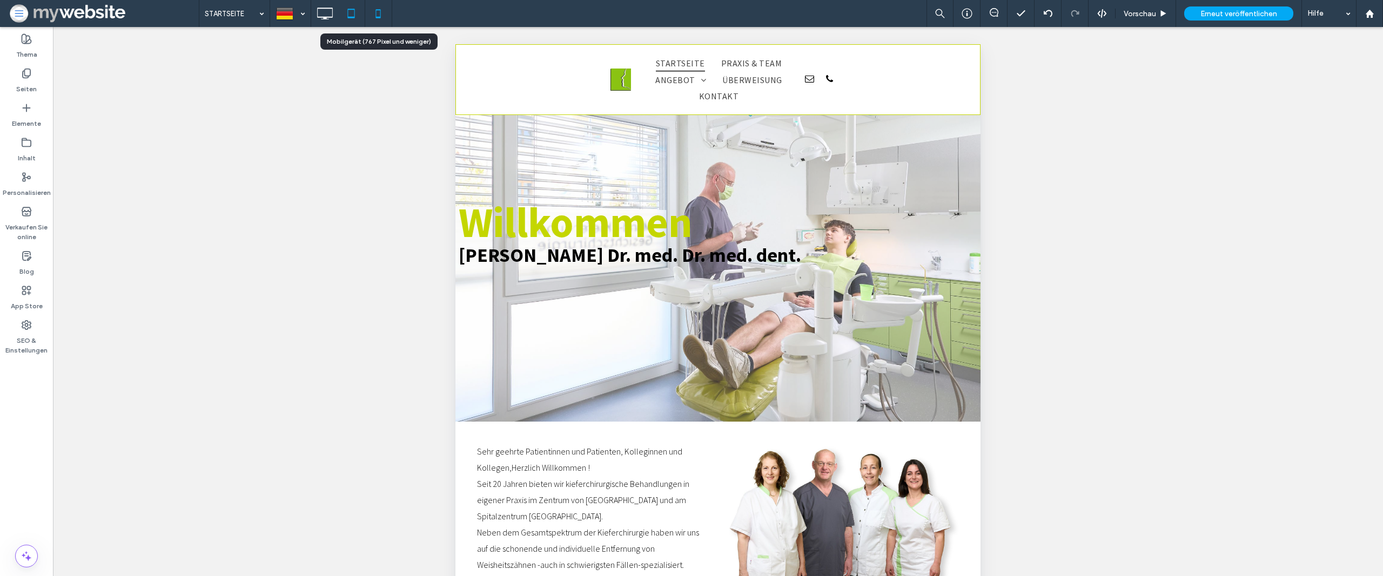
click at [369, 18] on icon at bounding box center [378, 14] width 22 height 22
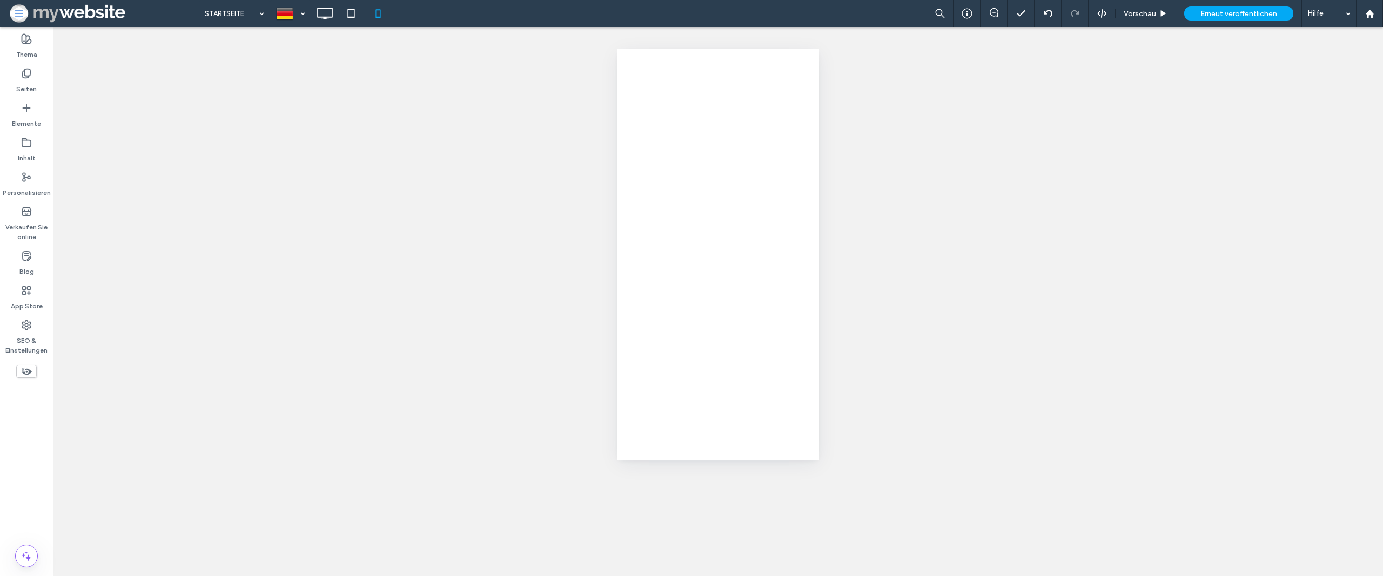
scroll to position [0, 0]
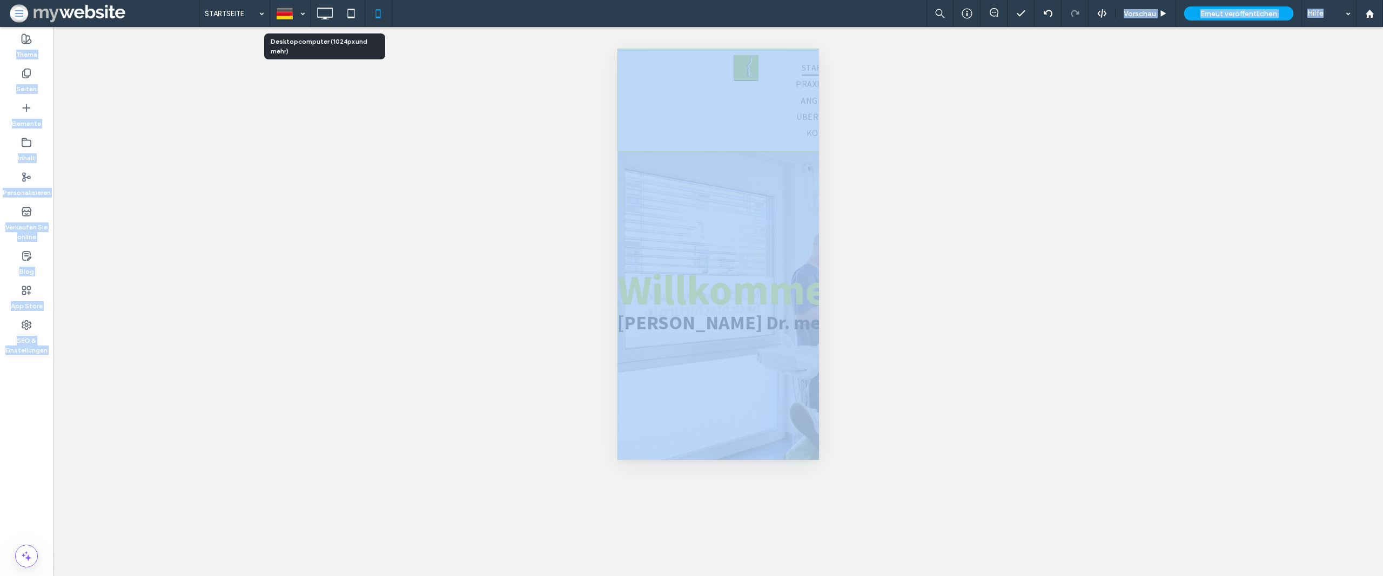
drag, startPoint x: 317, startPoint y: 10, endPoint x: 317, endPoint y: 515, distance: 505.2
click at [317, 10] on icon at bounding box center [325, 14] width 22 height 22
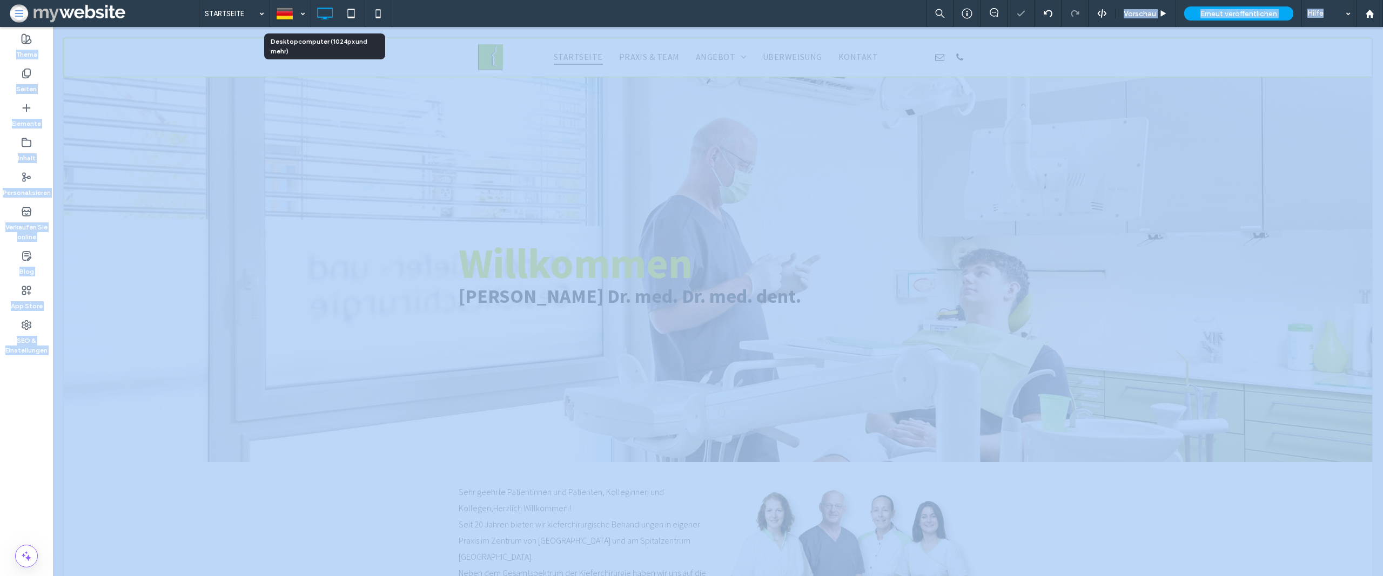
scroll to position [2, 0]
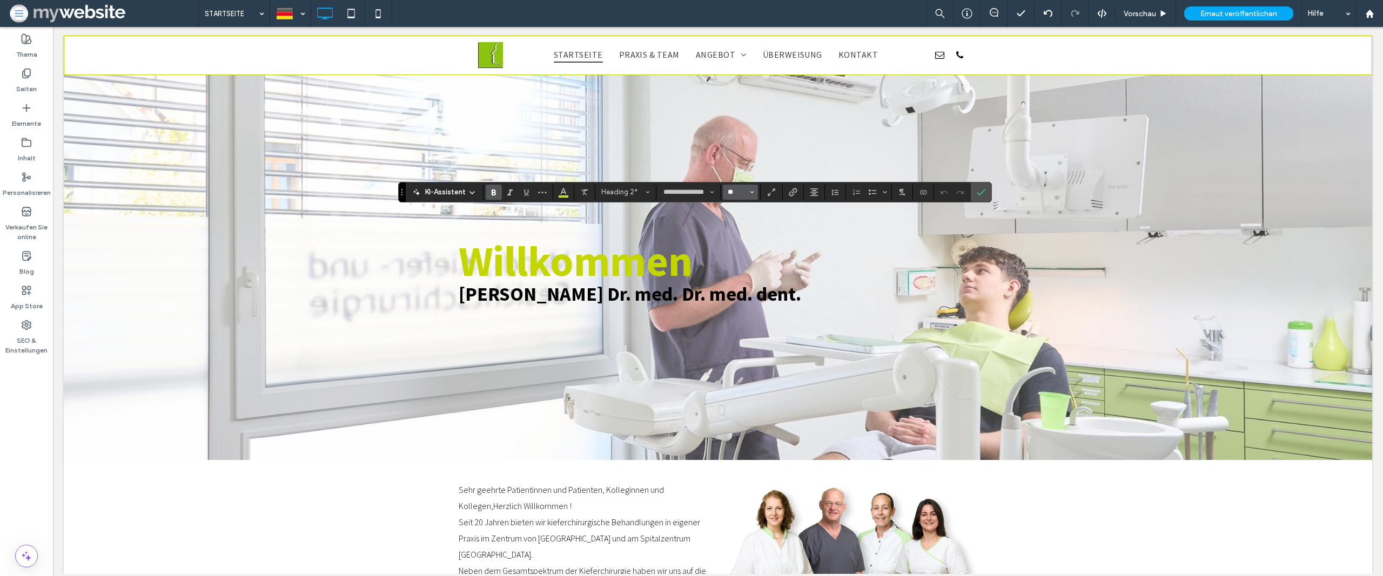
click at [747, 191] on input "**" at bounding box center [737, 192] width 21 height 9
click at [738, 285] on label "48" at bounding box center [740, 281] width 35 height 15
type input "**"
click at [821, 187] on button "Ausrichtung" at bounding box center [814, 192] width 16 height 15
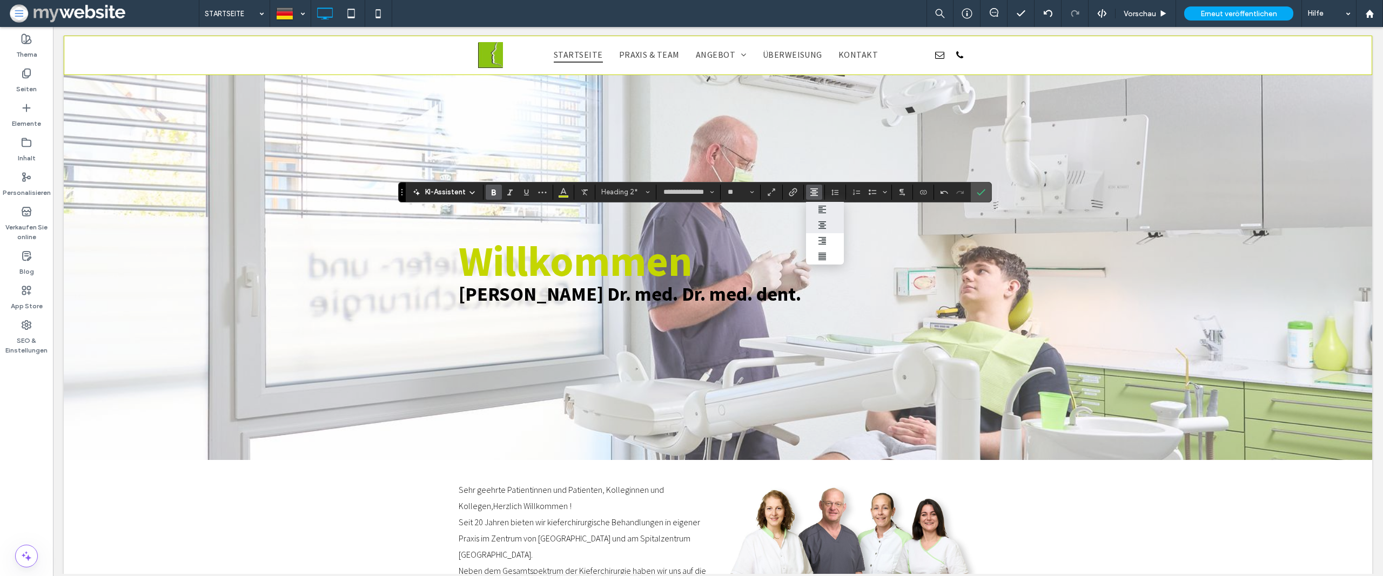
click at [817, 212] on label "ui.textEditor.alignment.left" at bounding box center [825, 210] width 38 height 16
click at [989, 191] on section at bounding box center [981, 192] width 21 height 19
click at [987, 191] on label "Bestätigen" at bounding box center [981, 192] width 16 height 19
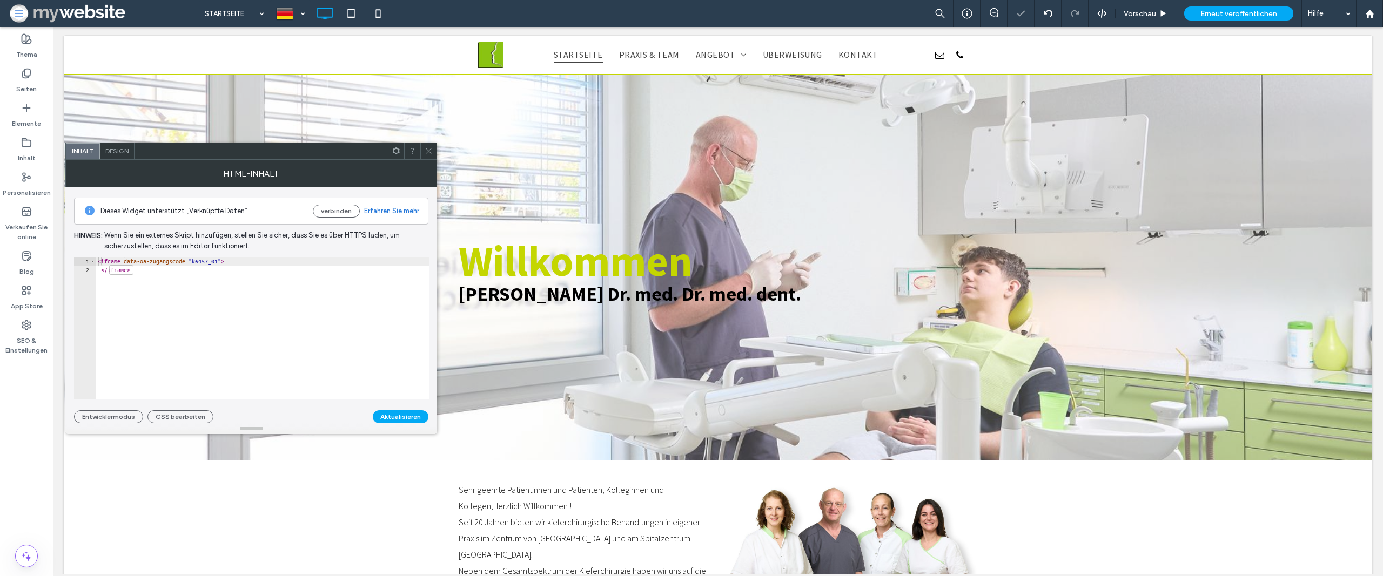
click at [115, 149] on span "Design" at bounding box center [116, 151] width 23 height 8
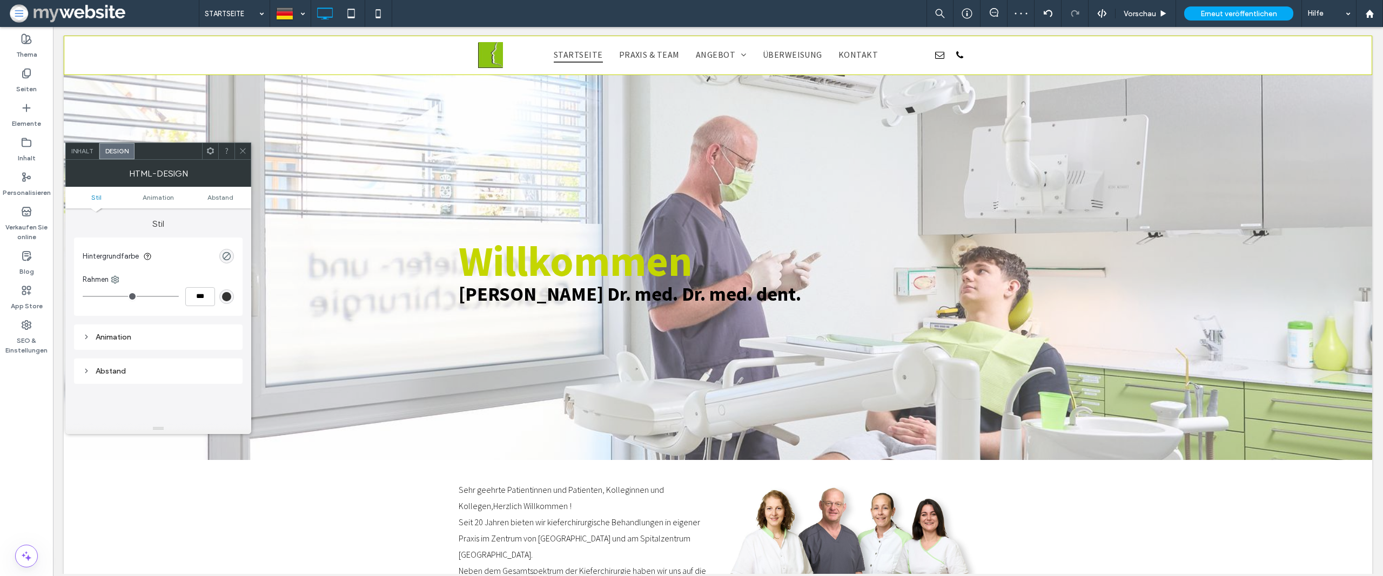
type input "*"
type input "***"
click at [99, 297] on input "range" at bounding box center [131, 296] width 96 height 1
type input "*"
type input "***"
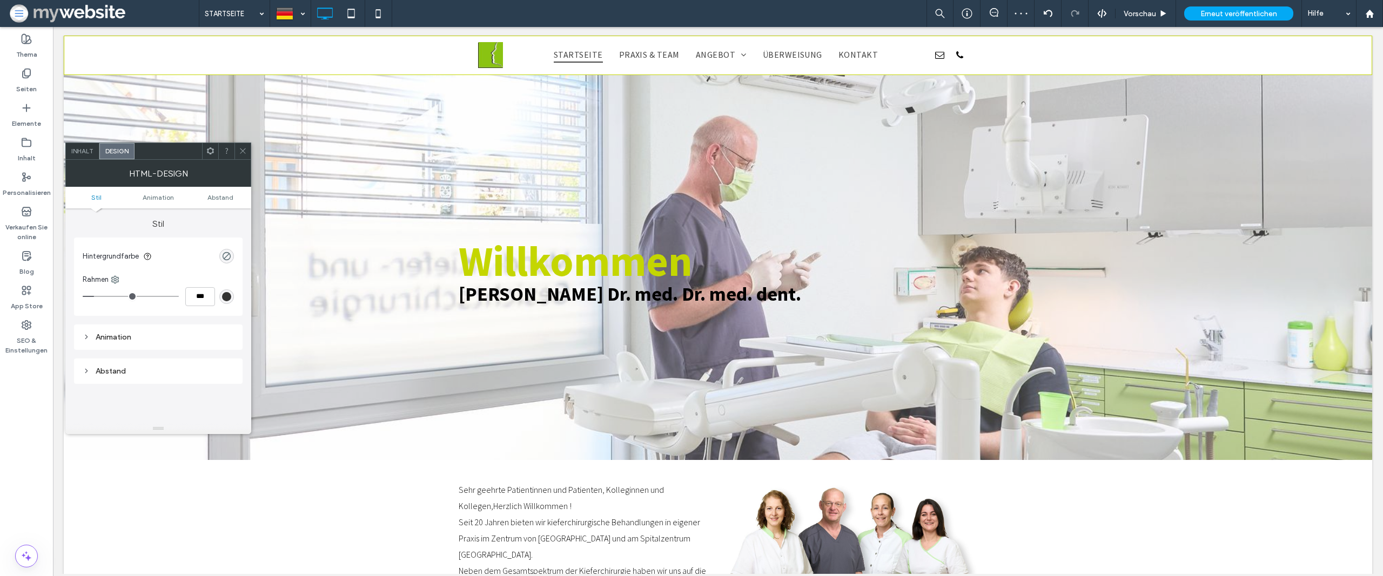
type input "*"
type input "***"
type input "*"
type input "***"
type input "*"
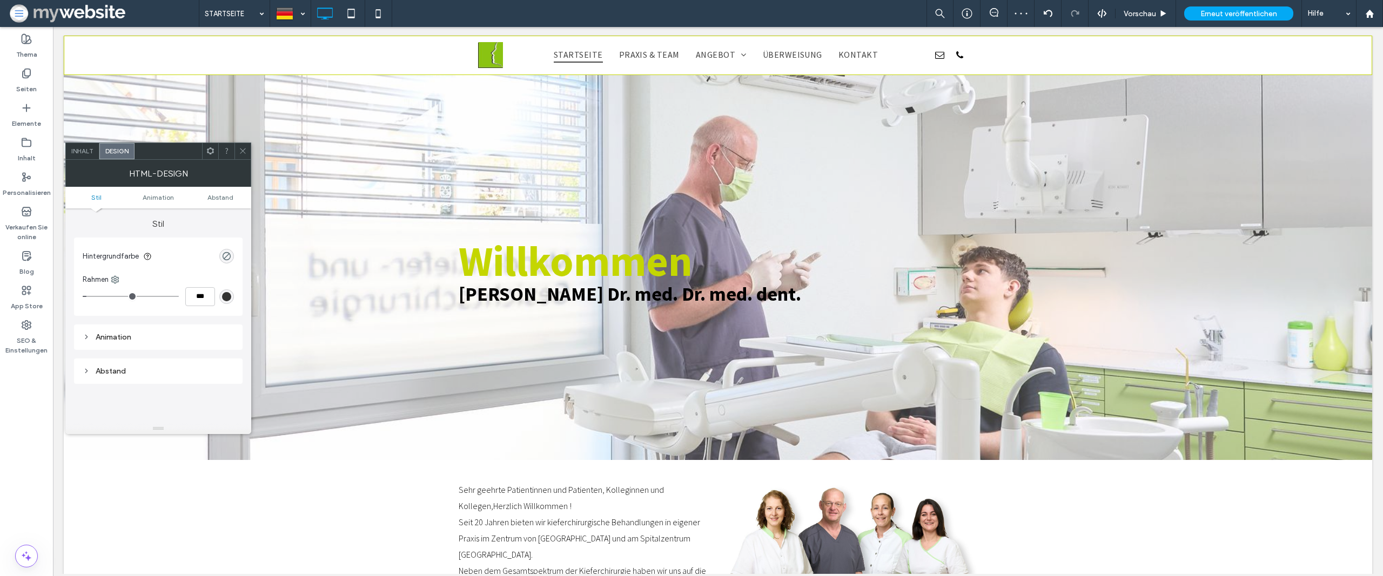
drag, startPoint x: 99, startPoint y: 297, endPoint x: 75, endPoint y: 298, distance: 23.8
click at [71, 297] on div "Stil Hintergrundfarbe Rahmen *** Animation Abstand" at bounding box center [158, 316] width 186 height 215
click at [119, 330] on div "Animation" at bounding box center [158, 337] width 151 height 15
click at [206, 157] on div at bounding box center [210, 151] width 16 height 16
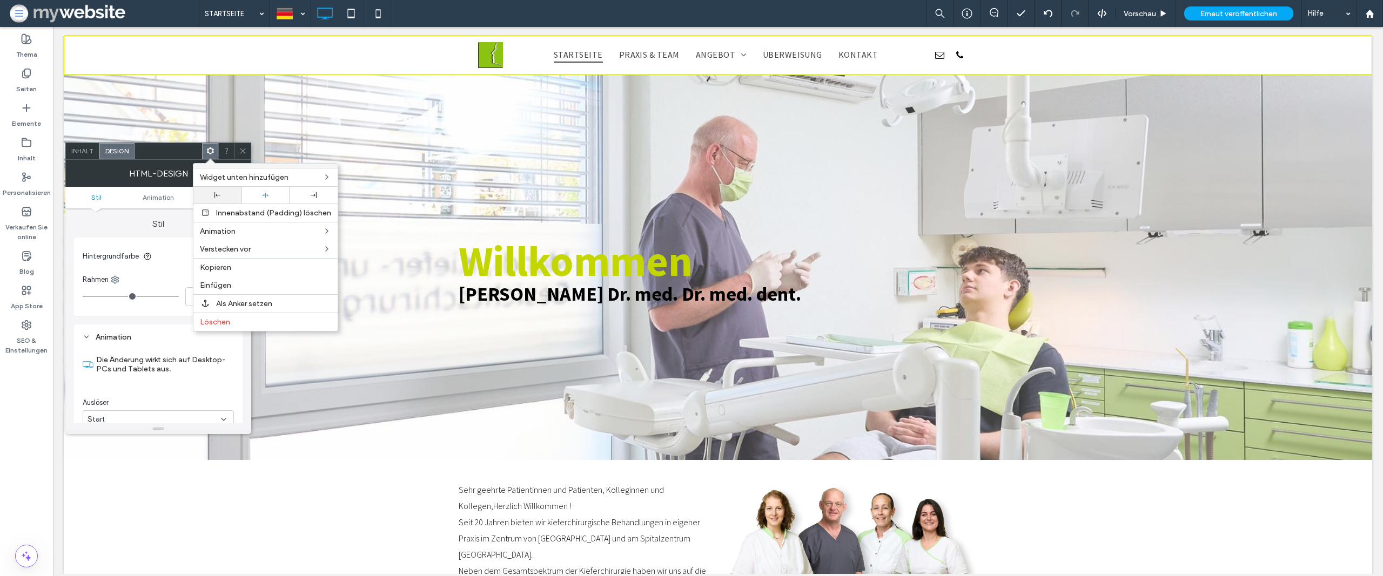
click at [218, 192] on icon at bounding box center [217, 195] width 6 height 6
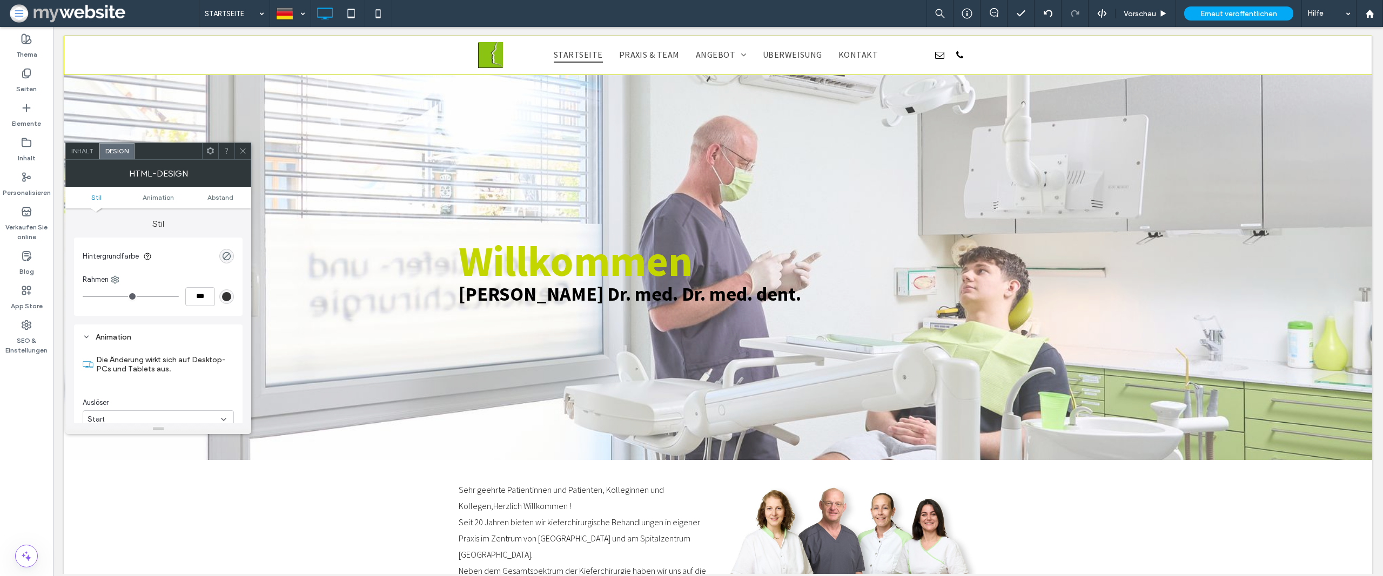
click at [246, 146] on span at bounding box center [243, 151] width 8 height 16
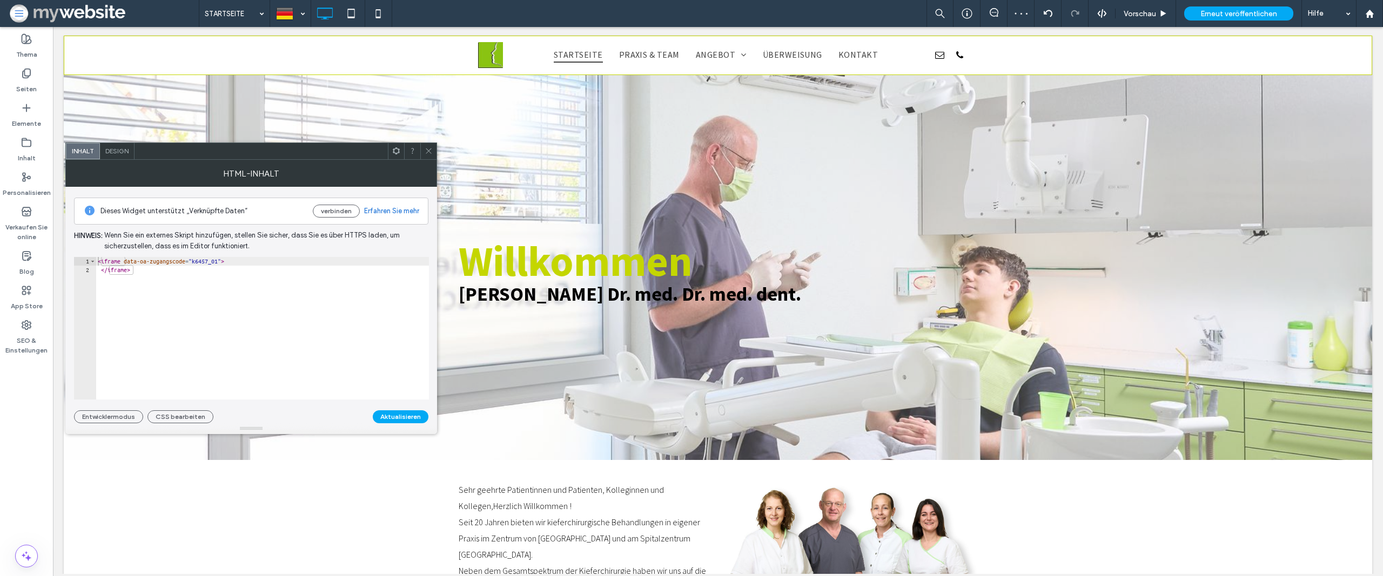
click at [121, 151] on span "Design" at bounding box center [116, 151] width 23 height 8
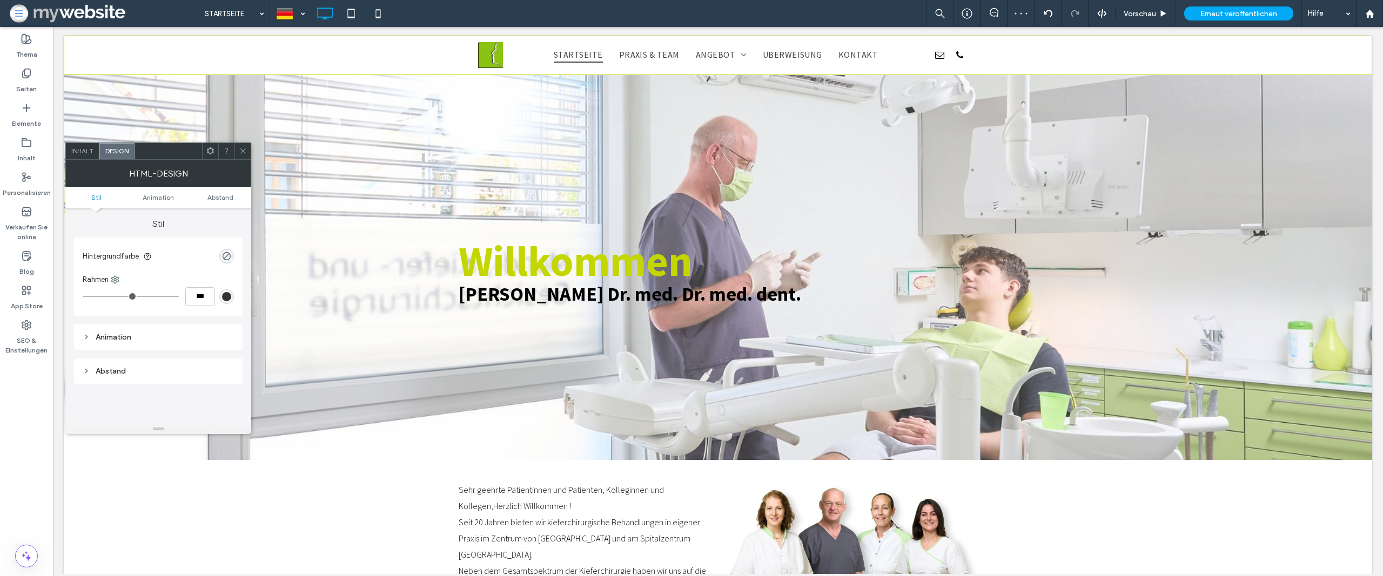
click at [209, 146] on span at bounding box center [210, 151] width 8 height 16
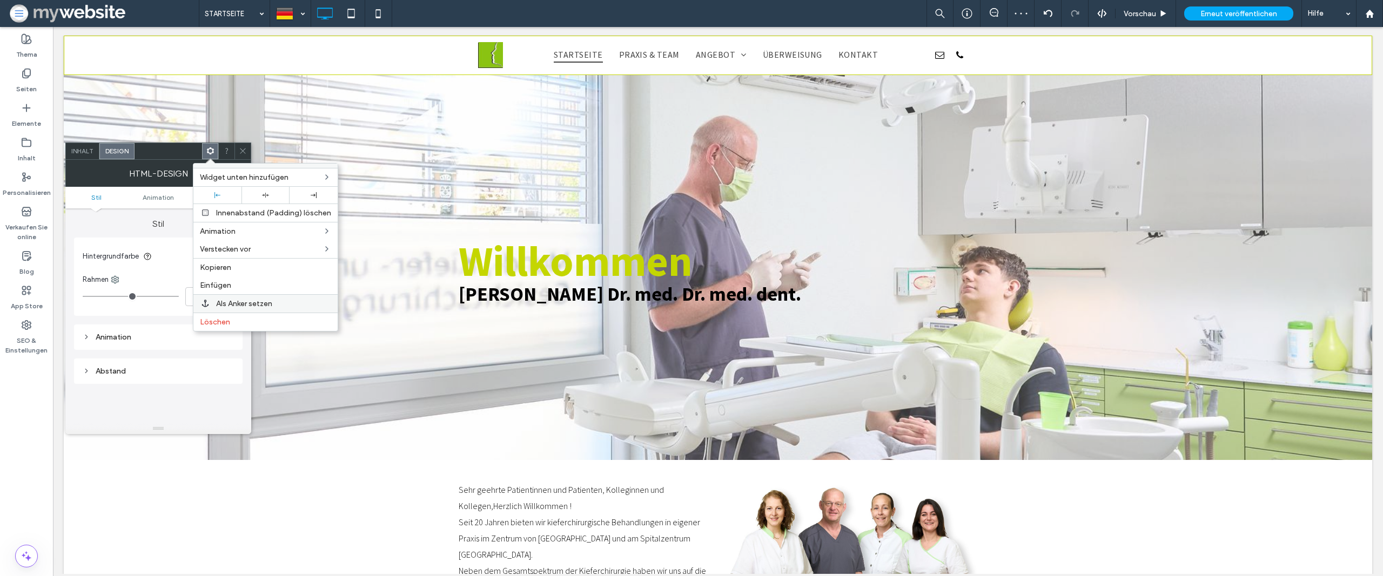
click at [279, 302] on label "Als Anker setzen" at bounding box center [273, 303] width 115 height 9
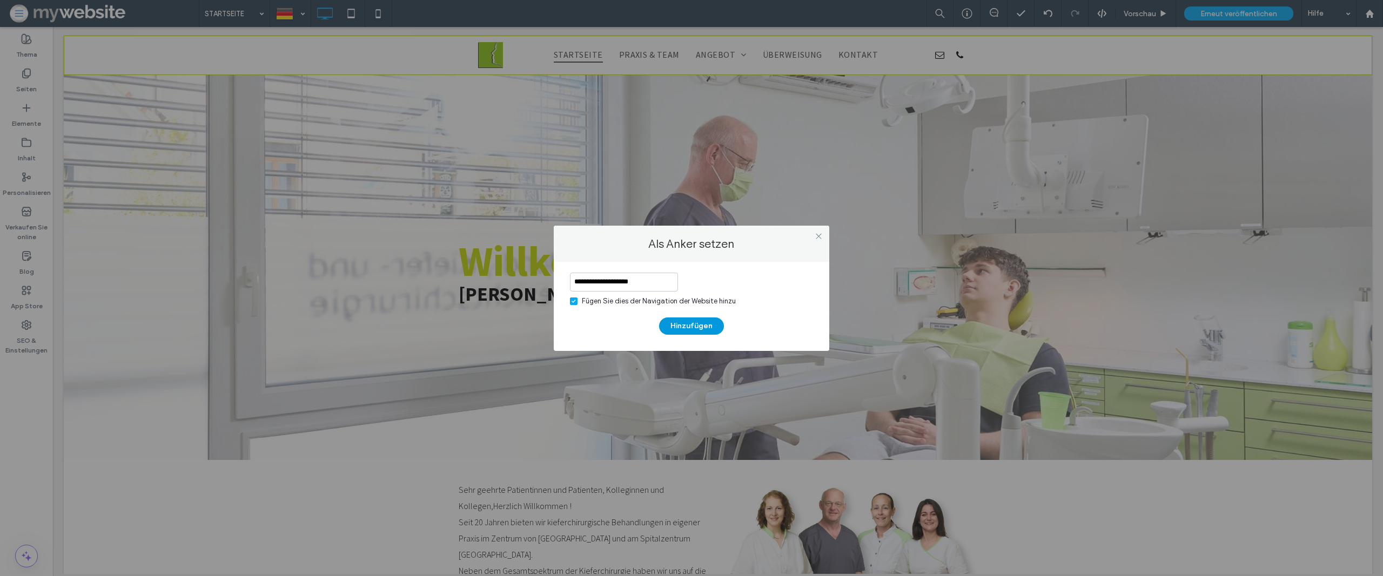
type input "**********"
click at [692, 325] on button "Hinzufügen" at bounding box center [691, 326] width 65 height 17
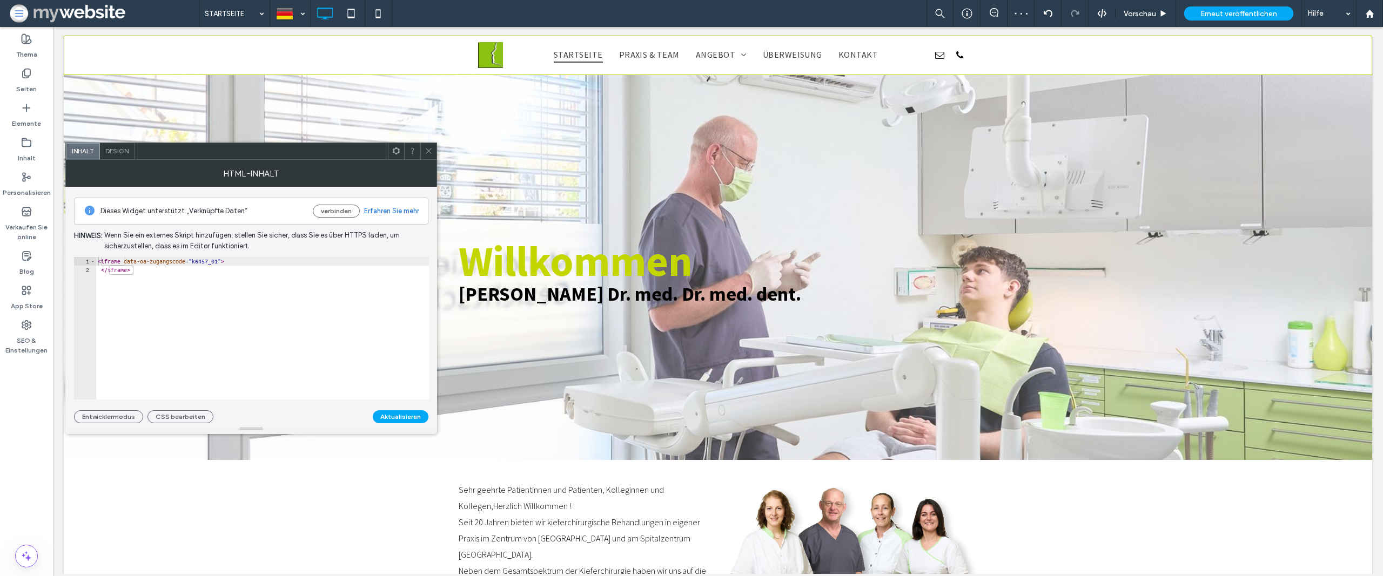
click at [112, 148] on span "Design" at bounding box center [116, 151] width 23 height 8
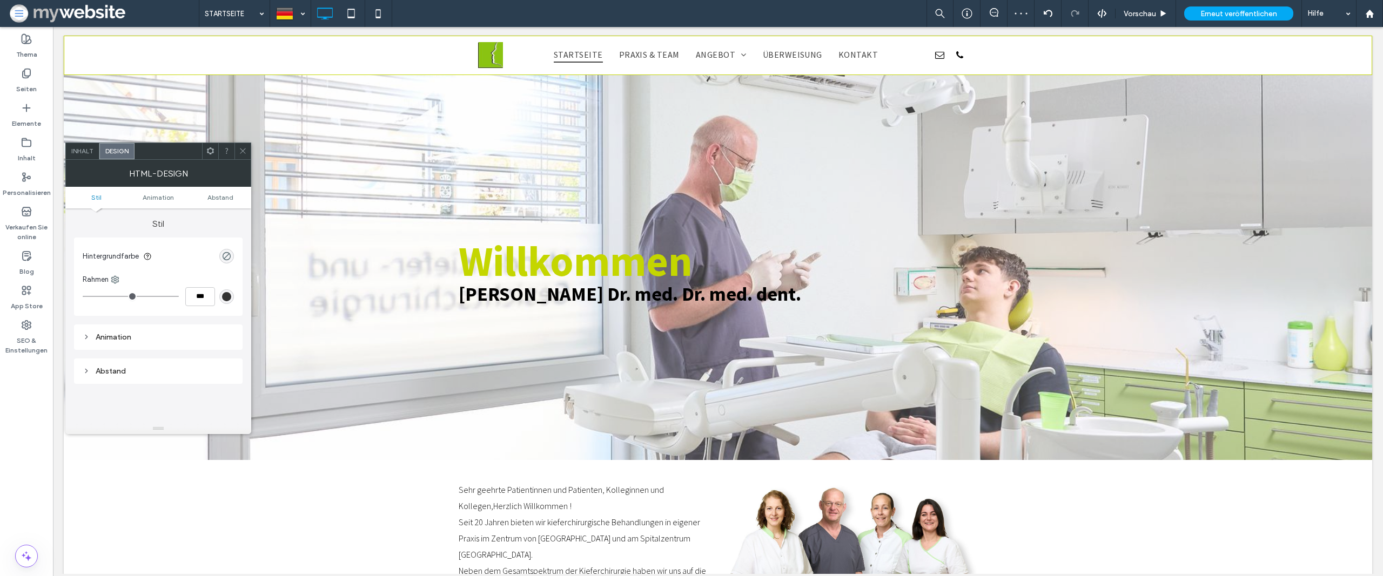
click at [212, 151] on use at bounding box center [210, 150] width 7 height 7
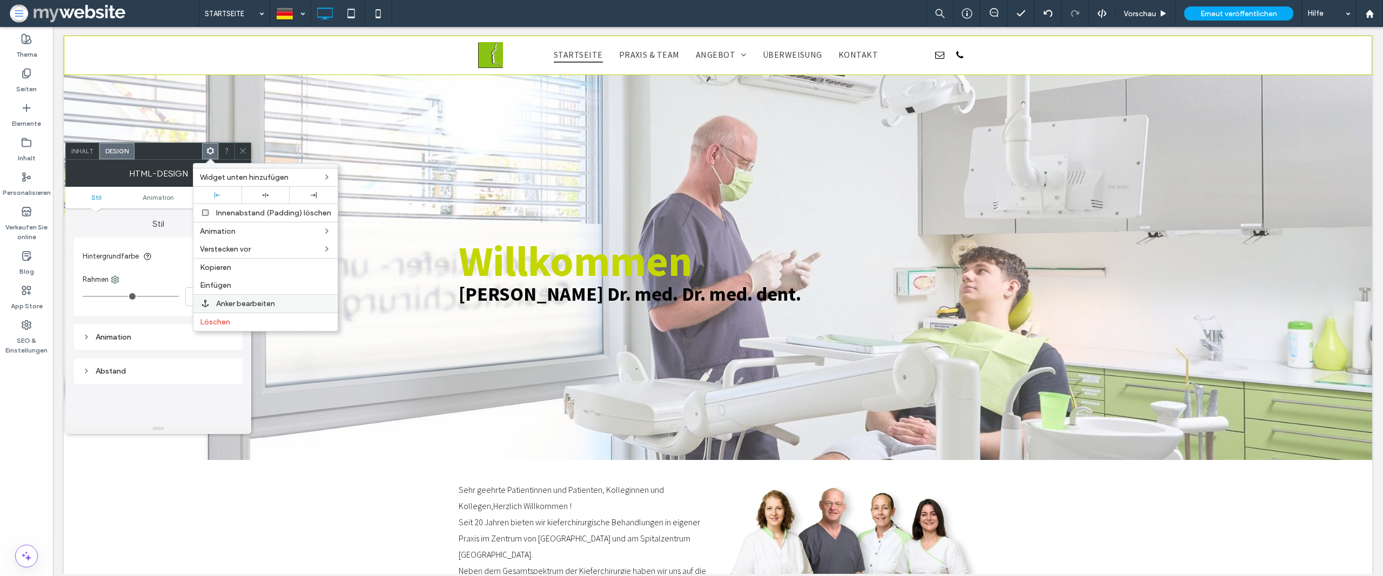
click at [258, 305] on span "Anker bearbeiten" at bounding box center [245, 303] width 59 height 9
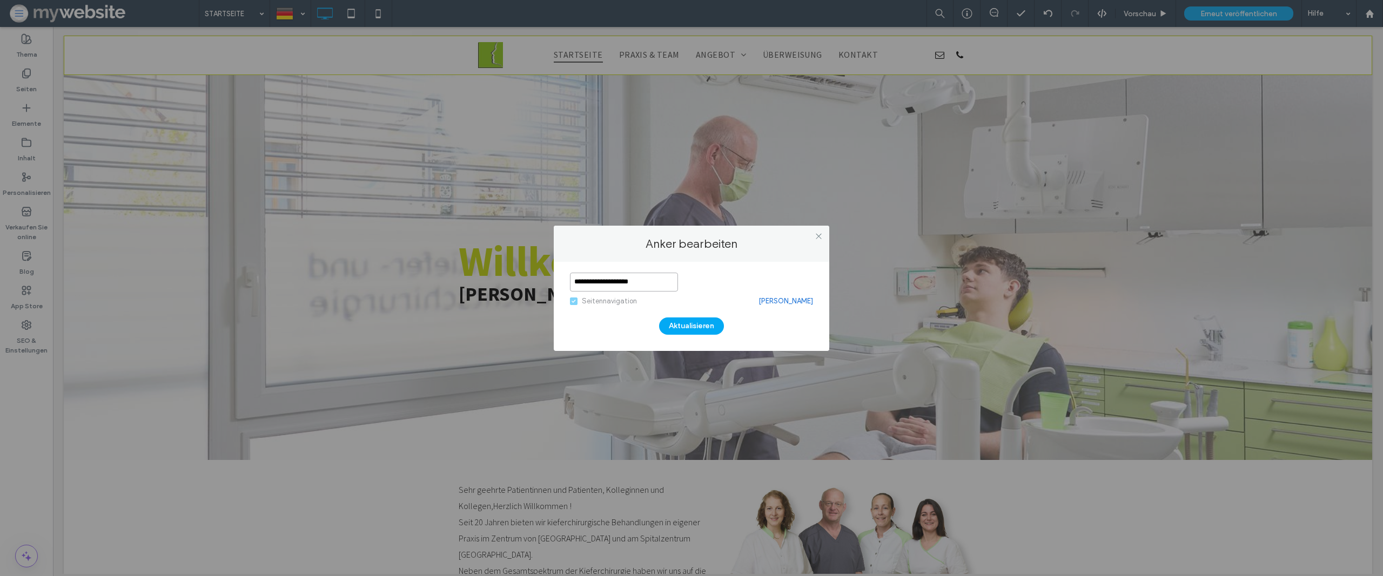
type input "**********"
click at [691, 325] on button "Aktualisieren" at bounding box center [691, 326] width 65 height 17
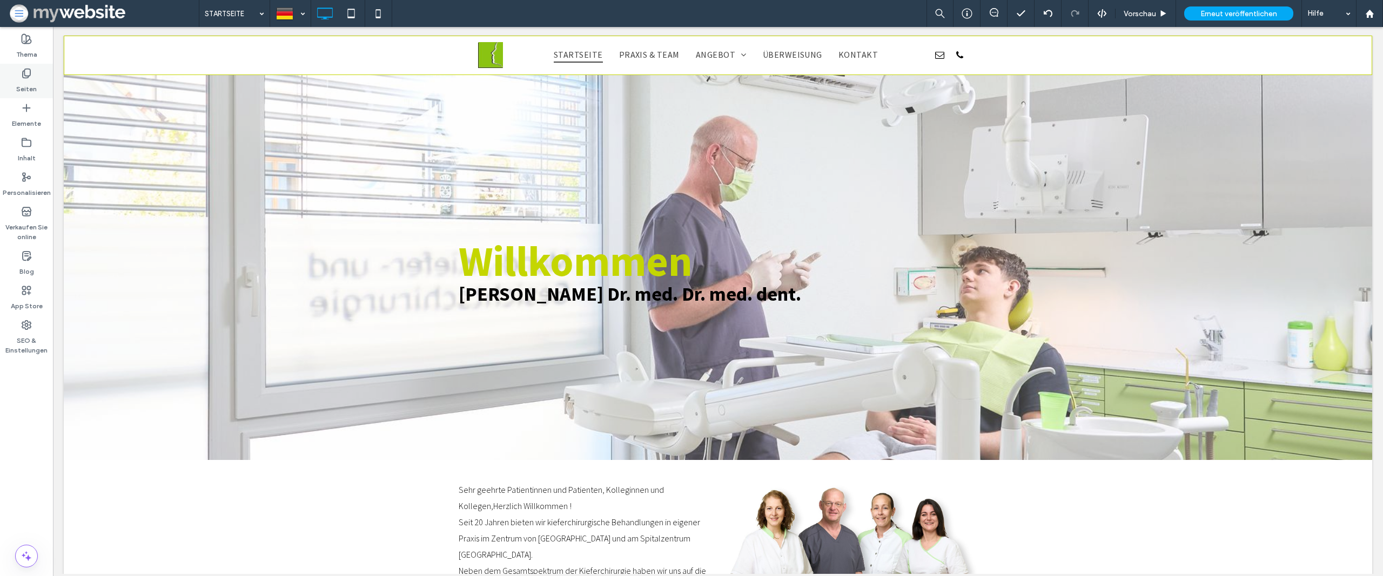
click at [35, 79] on label "Seiten" at bounding box center [26, 86] width 21 height 15
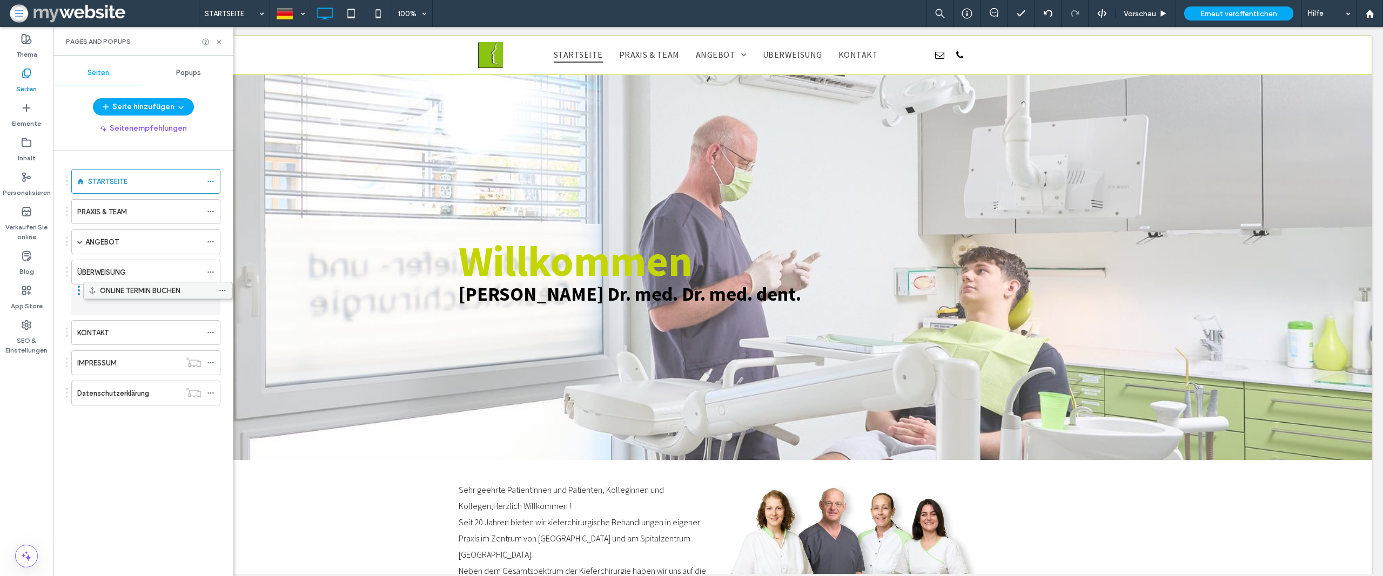
drag, startPoint x: 143, startPoint y: 393, endPoint x: 155, endPoint y: 294, distance: 99.6
click at [222, 40] on icon at bounding box center [219, 42] width 8 height 8
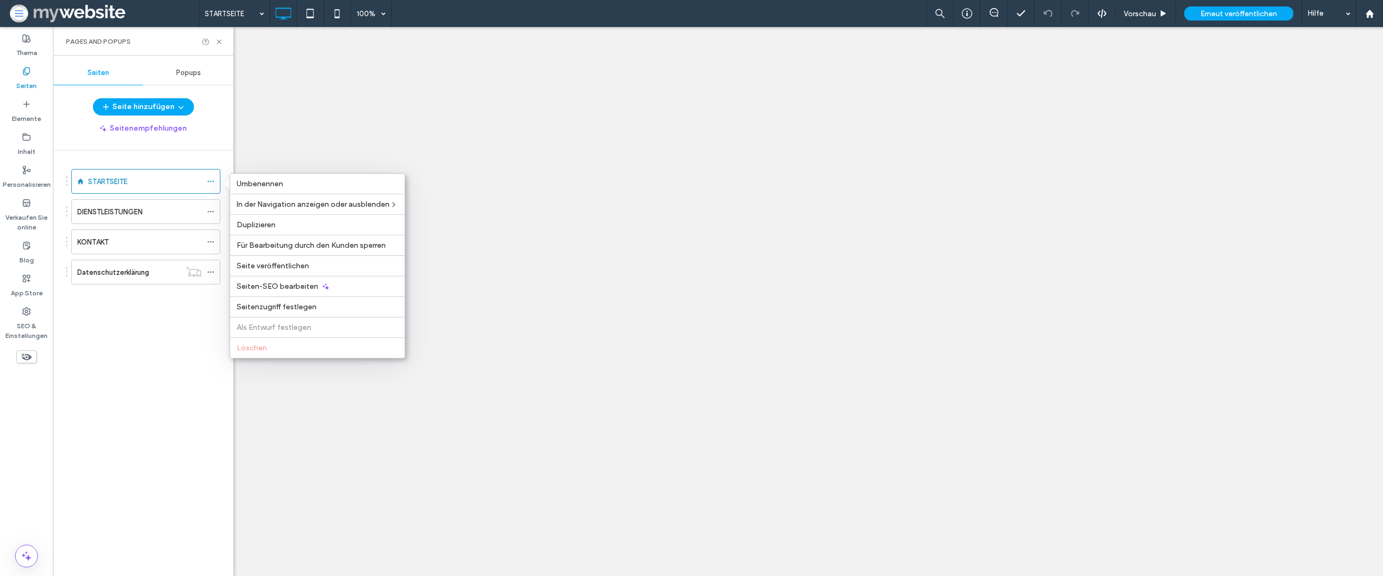
click at [276, 281] on div "Seiten-SEO bearbeiten" at bounding box center [317, 286] width 175 height 21
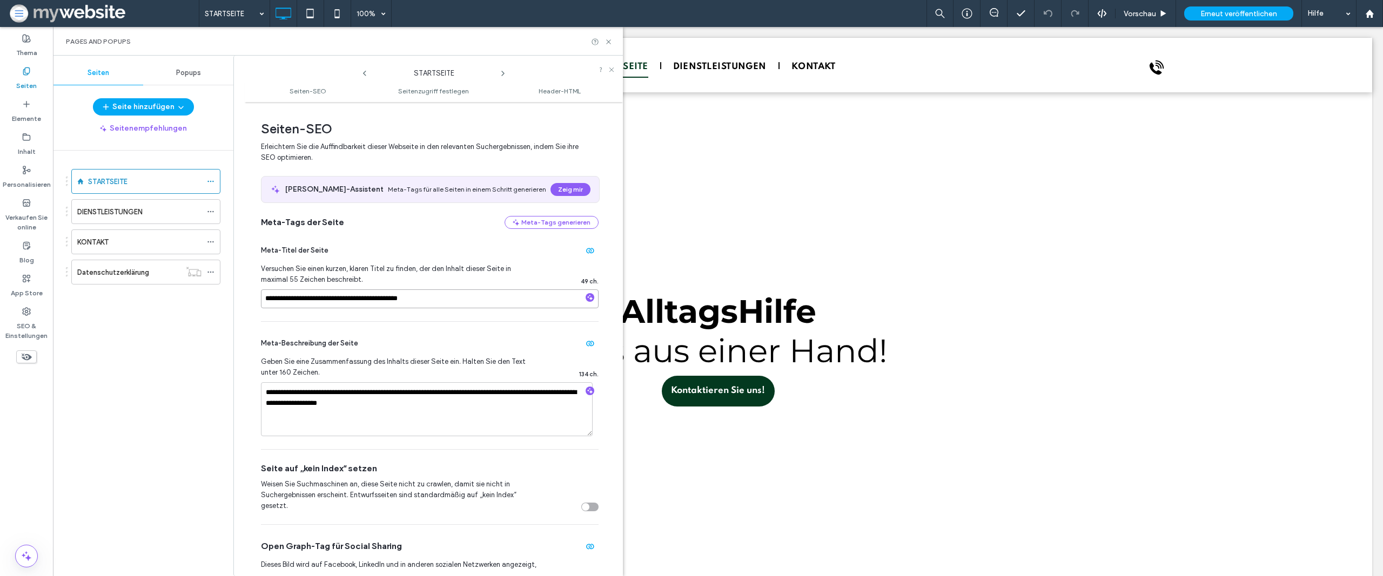
click at [388, 302] on input "**********" at bounding box center [430, 299] width 338 height 19
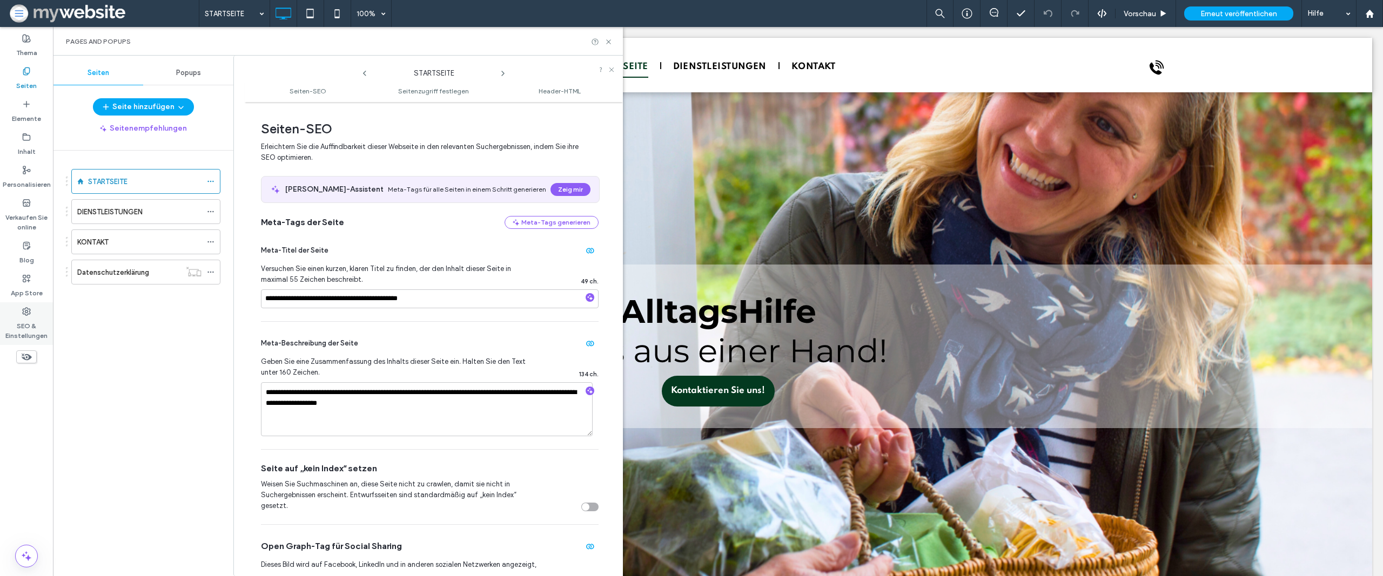
click at [29, 307] on icon at bounding box center [26, 311] width 9 height 9
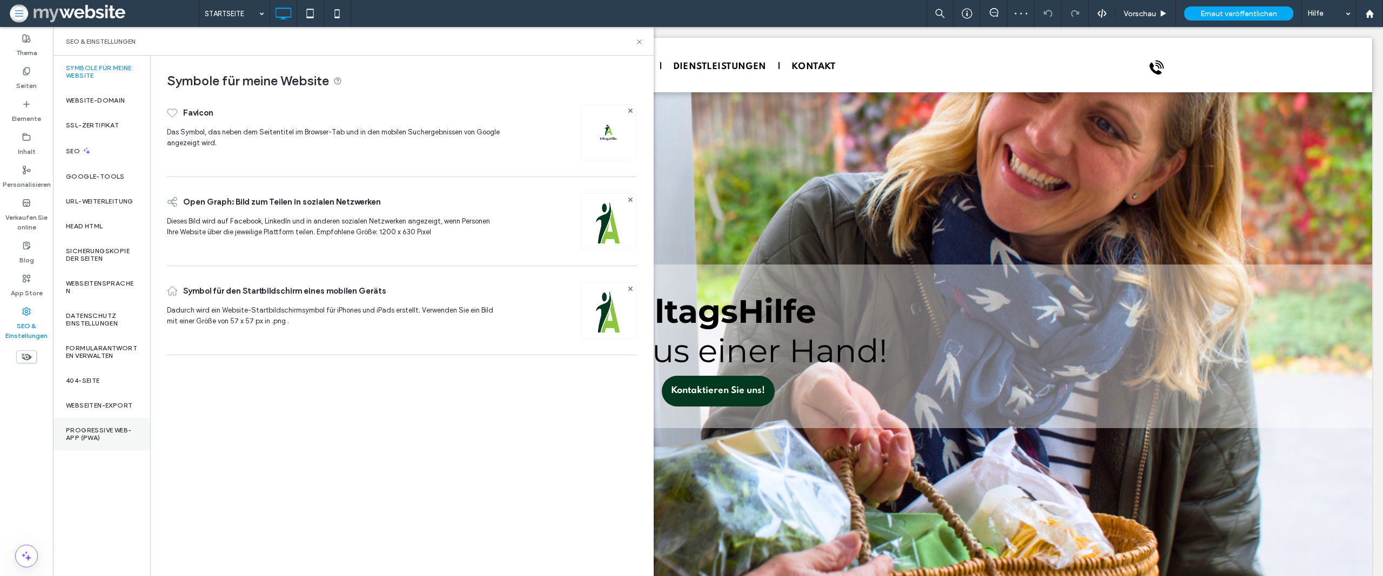
click at [115, 432] on label "Progressive Web-App (PWA)" at bounding box center [101, 434] width 71 height 15
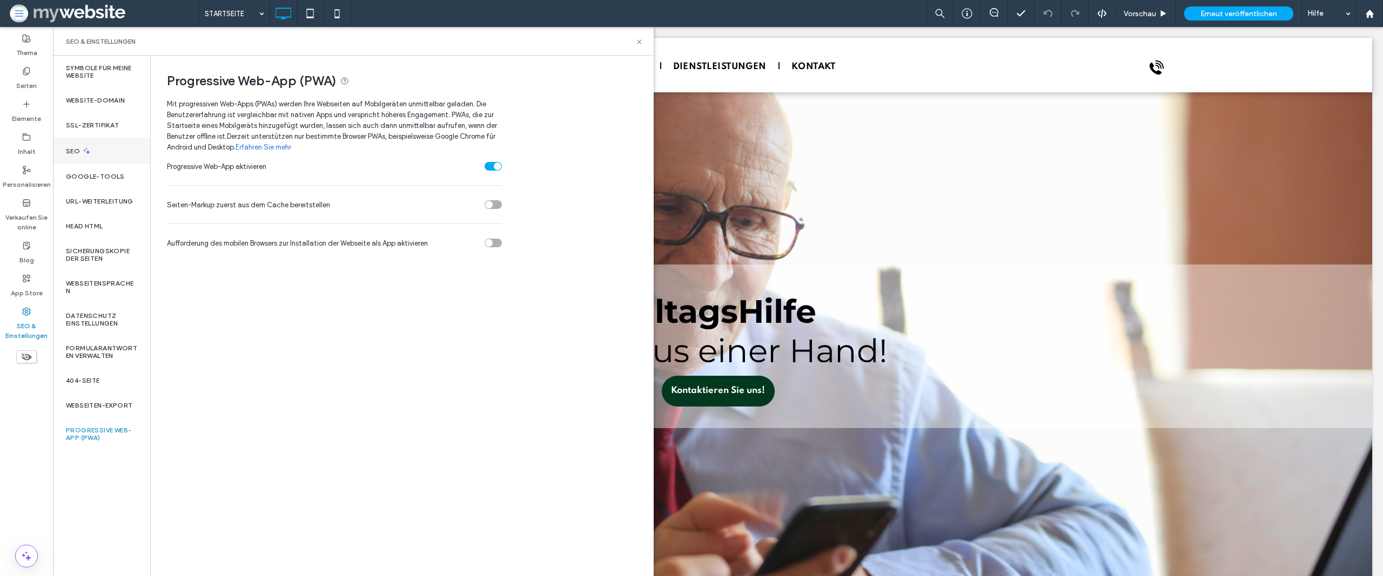
click at [78, 157] on div "SEO" at bounding box center [101, 151] width 97 height 26
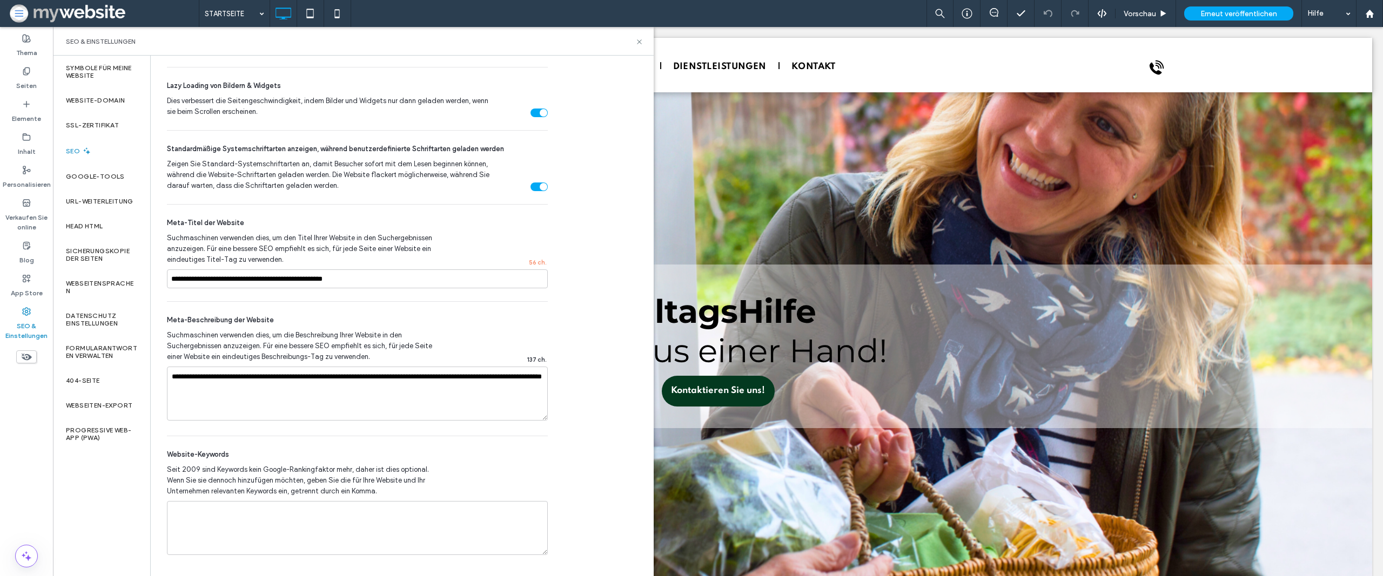
scroll to position [589, 0]
click at [221, 280] on input "**********" at bounding box center [357, 277] width 381 height 19
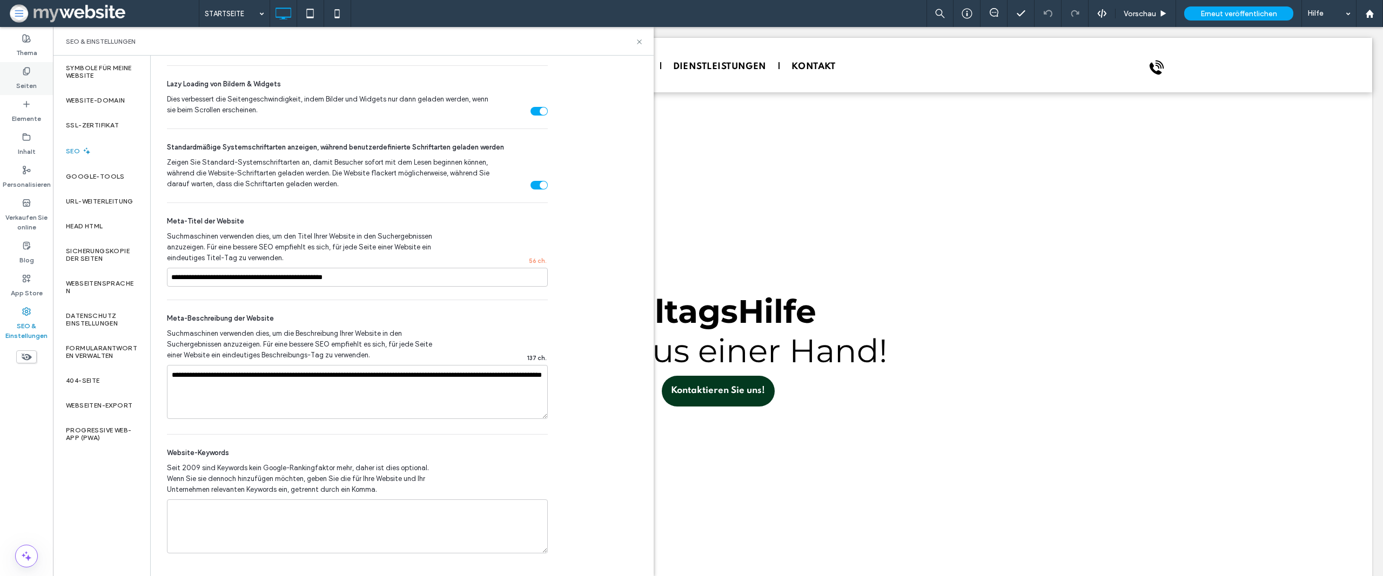
click at [23, 81] on label "Seiten" at bounding box center [26, 83] width 21 height 15
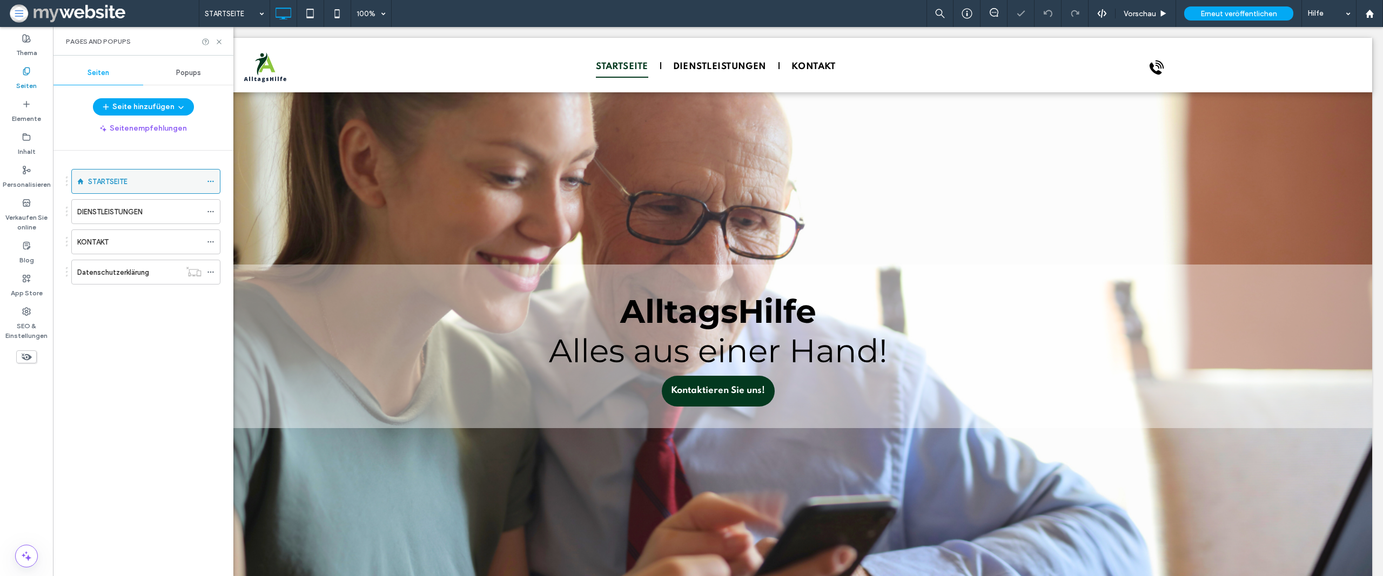
click at [210, 178] on icon at bounding box center [211, 182] width 8 height 8
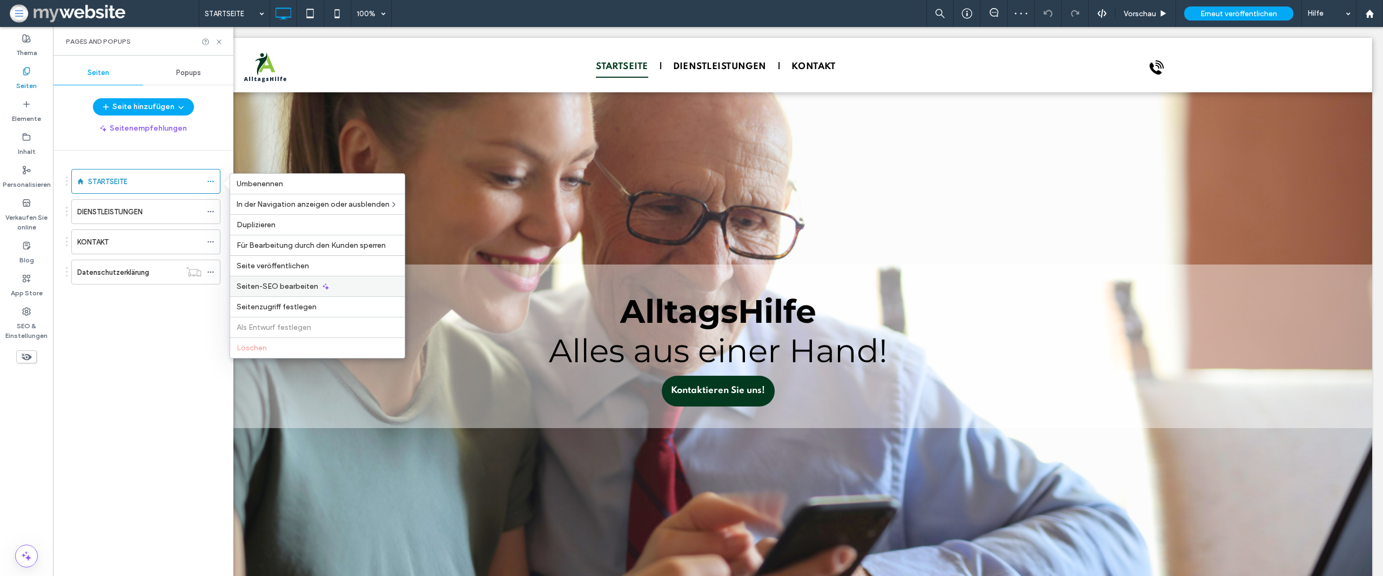
click at [273, 286] on span "Seiten-SEO bearbeiten" at bounding box center [278, 286] width 82 height 9
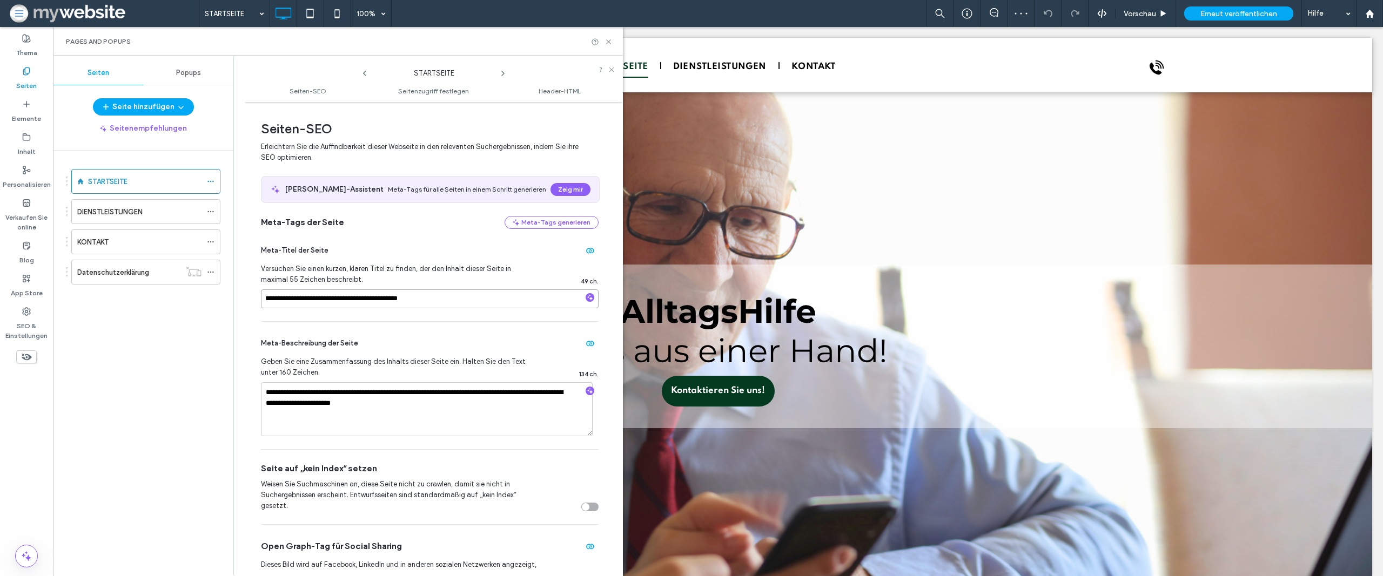
click at [460, 297] on input "**********" at bounding box center [430, 299] width 338 height 19
click at [22, 325] on label "SEO & Einstellungen" at bounding box center [26, 328] width 53 height 25
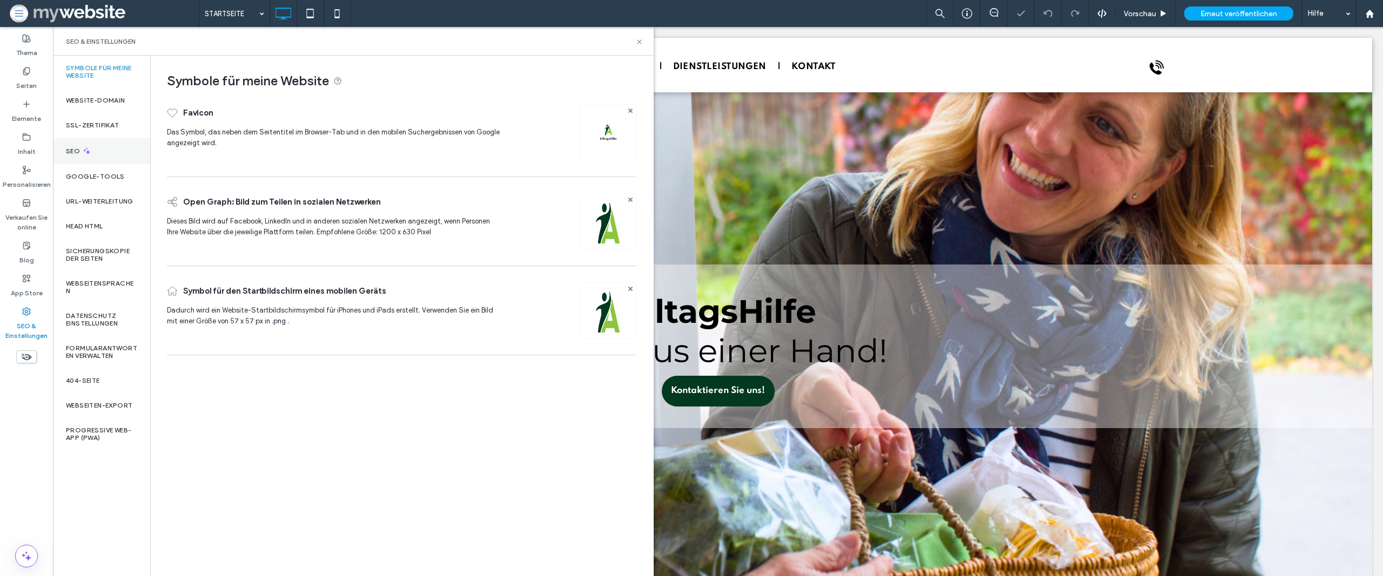
click at [104, 147] on div "SEO" at bounding box center [101, 151] width 97 height 26
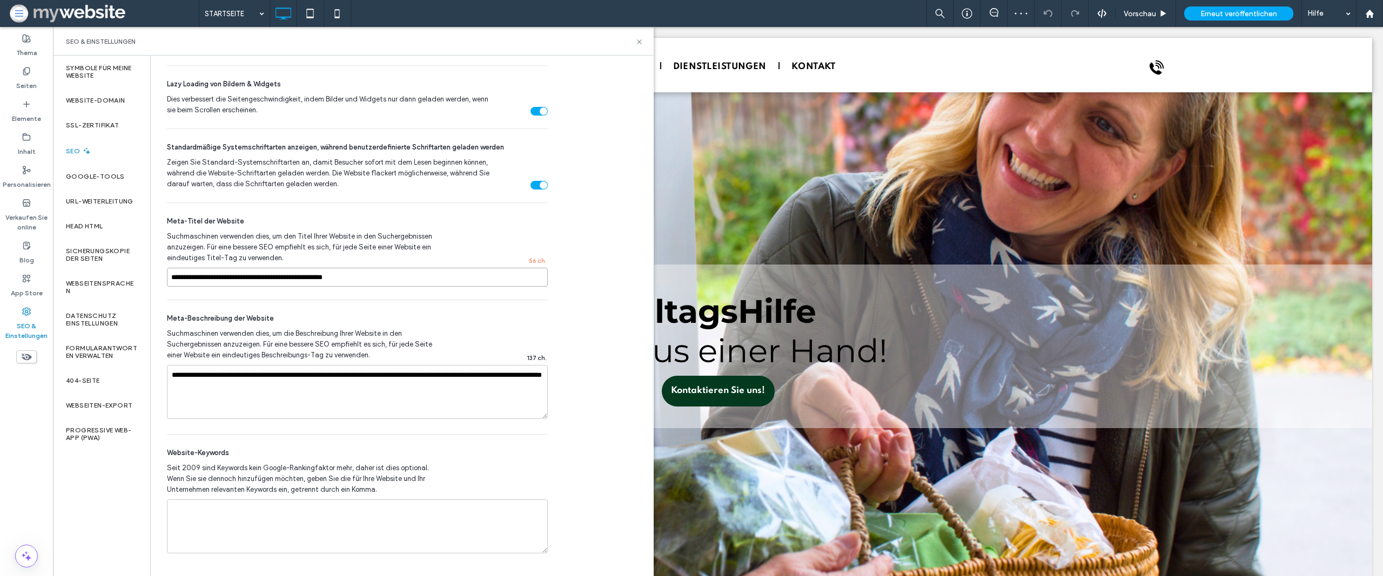
click at [339, 272] on input "**********" at bounding box center [357, 277] width 381 height 19
paste input
type input "**********"
click at [29, 78] on label "Seiten" at bounding box center [26, 83] width 21 height 15
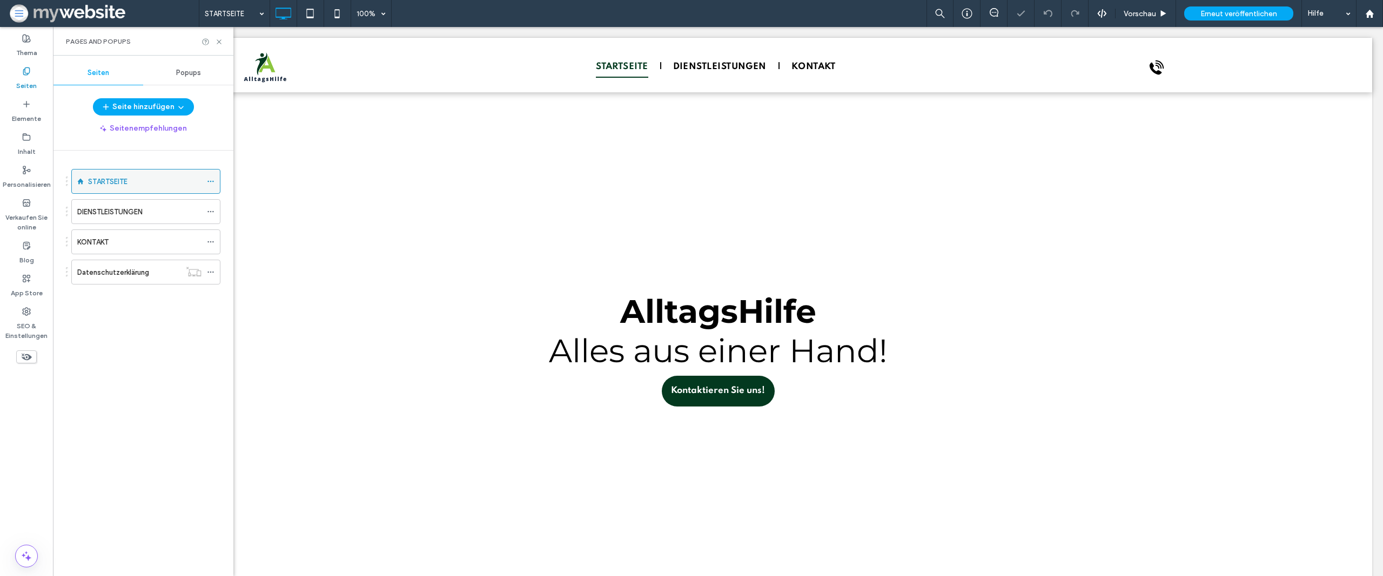
click at [212, 185] on span at bounding box center [211, 181] width 8 height 16
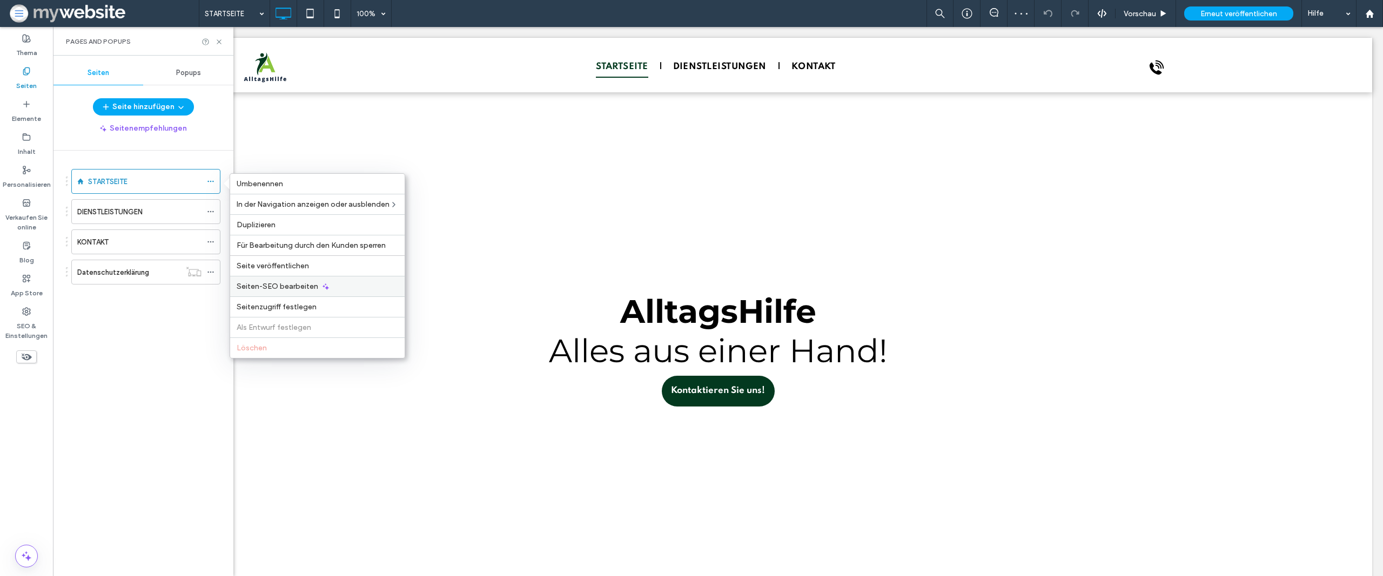
click at [267, 284] on span "Seiten-SEO bearbeiten" at bounding box center [278, 286] width 82 height 9
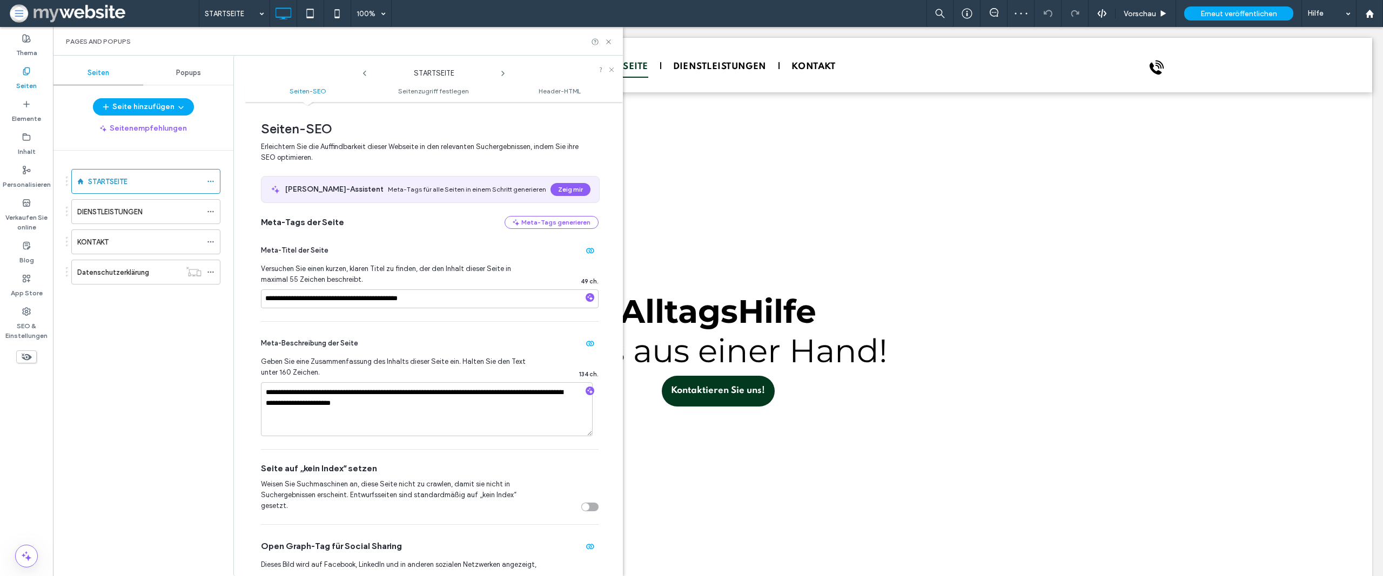
scroll to position [88, 0]
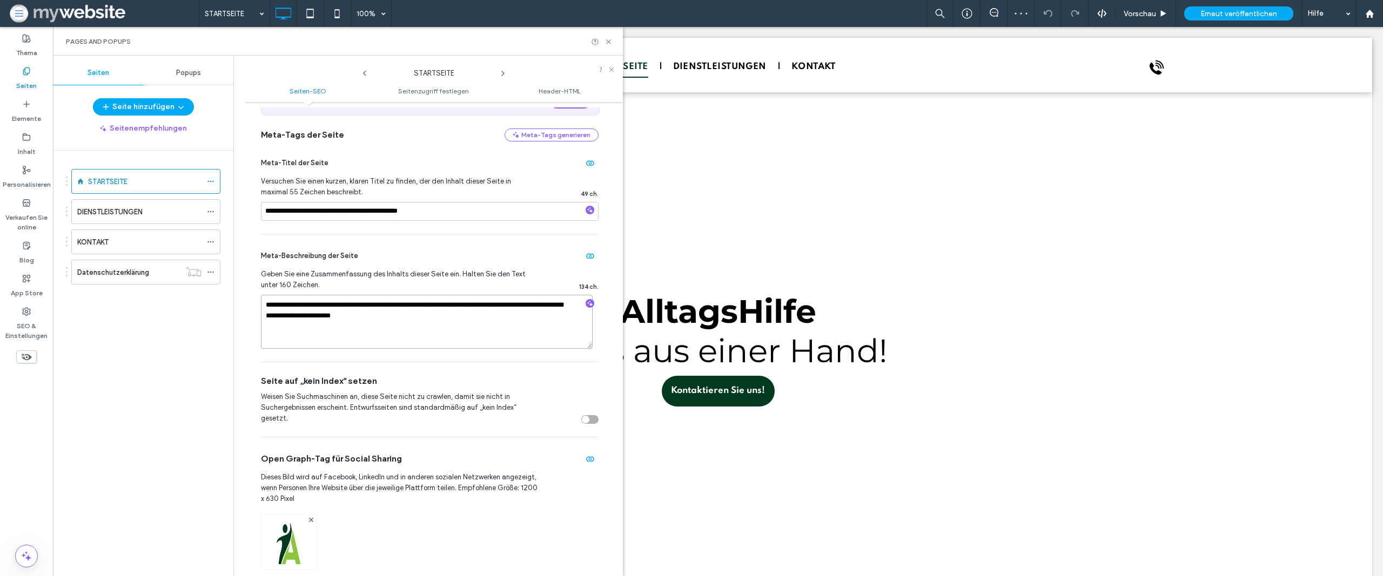
click at [393, 308] on textarea "**********" at bounding box center [427, 322] width 332 height 54
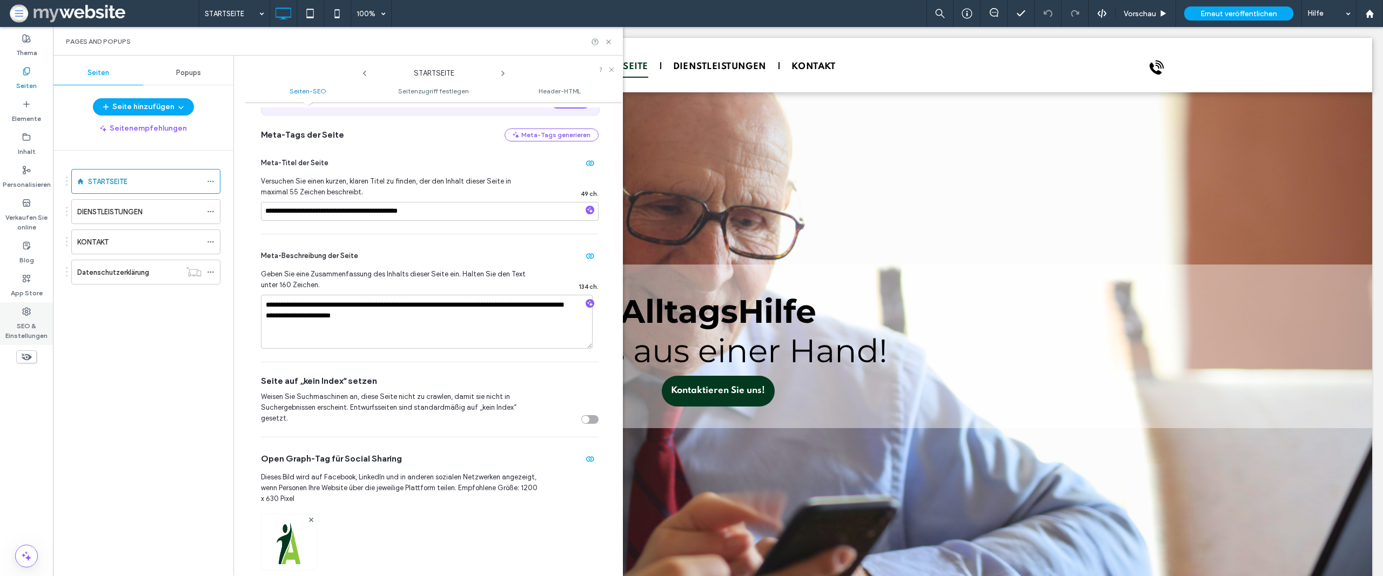
click at [12, 321] on label "SEO & Einstellungen" at bounding box center [26, 328] width 53 height 25
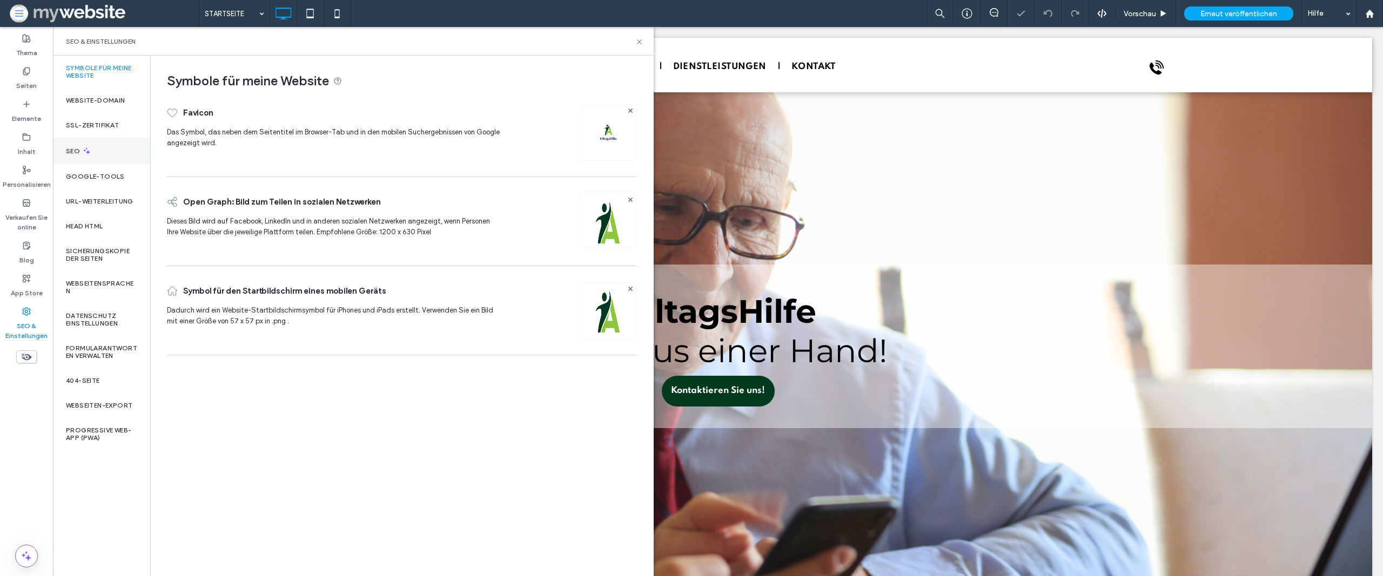
click at [110, 151] on div "SEO" at bounding box center [101, 151] width 97 height 26
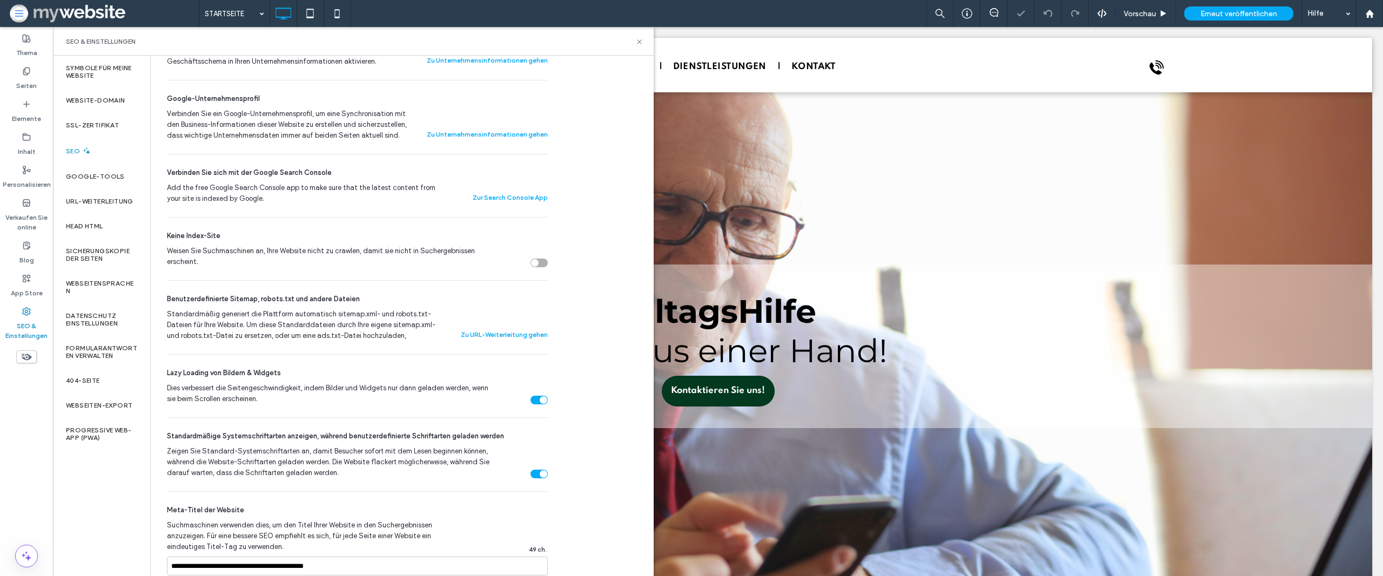
scroll to position [589, 0]
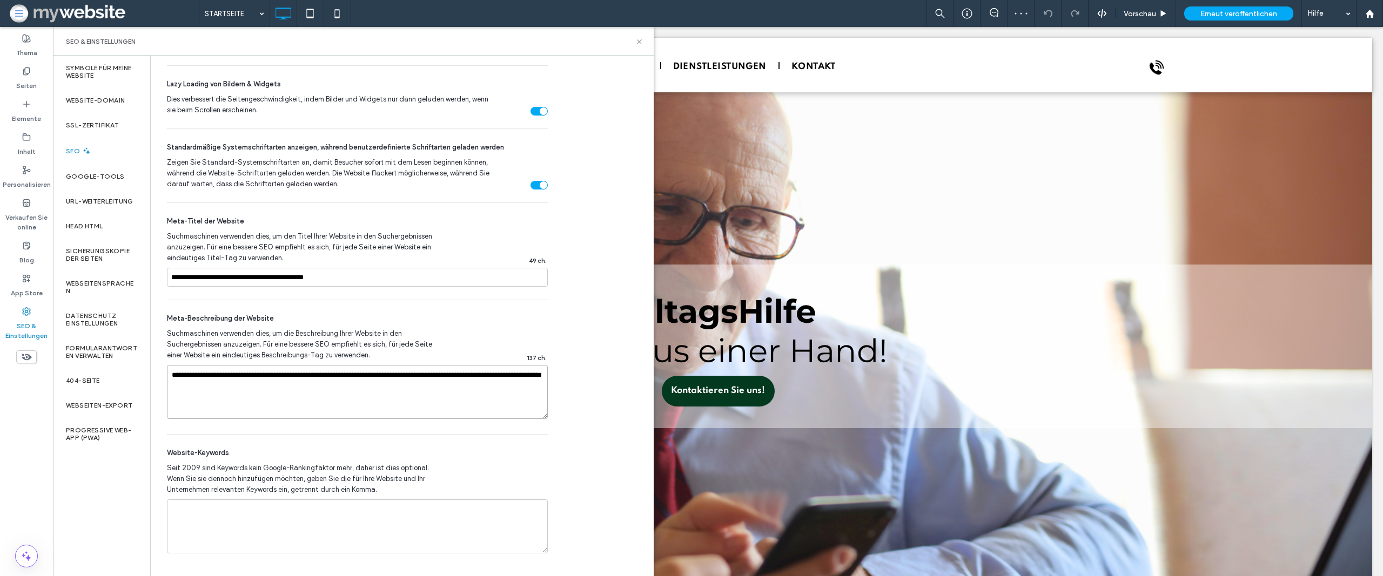
click at [331, 386] on textarea "**********" at bounding box center [357, 392] width 381 height 54
paste textarea
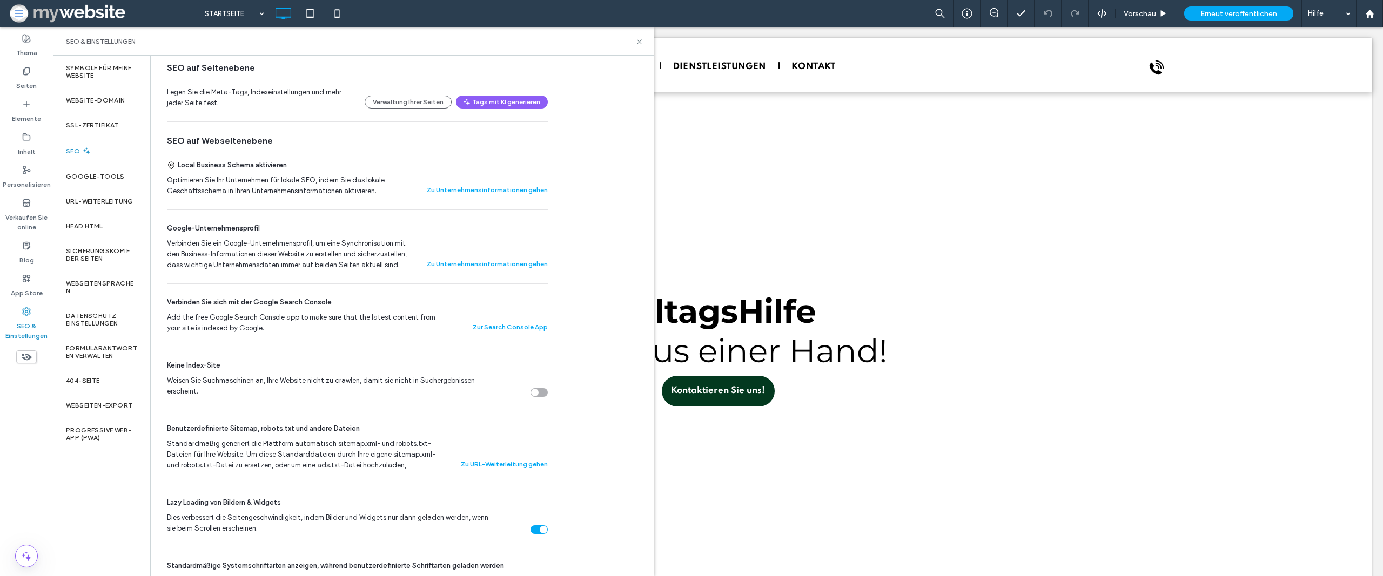
scroll to position [0, 0]
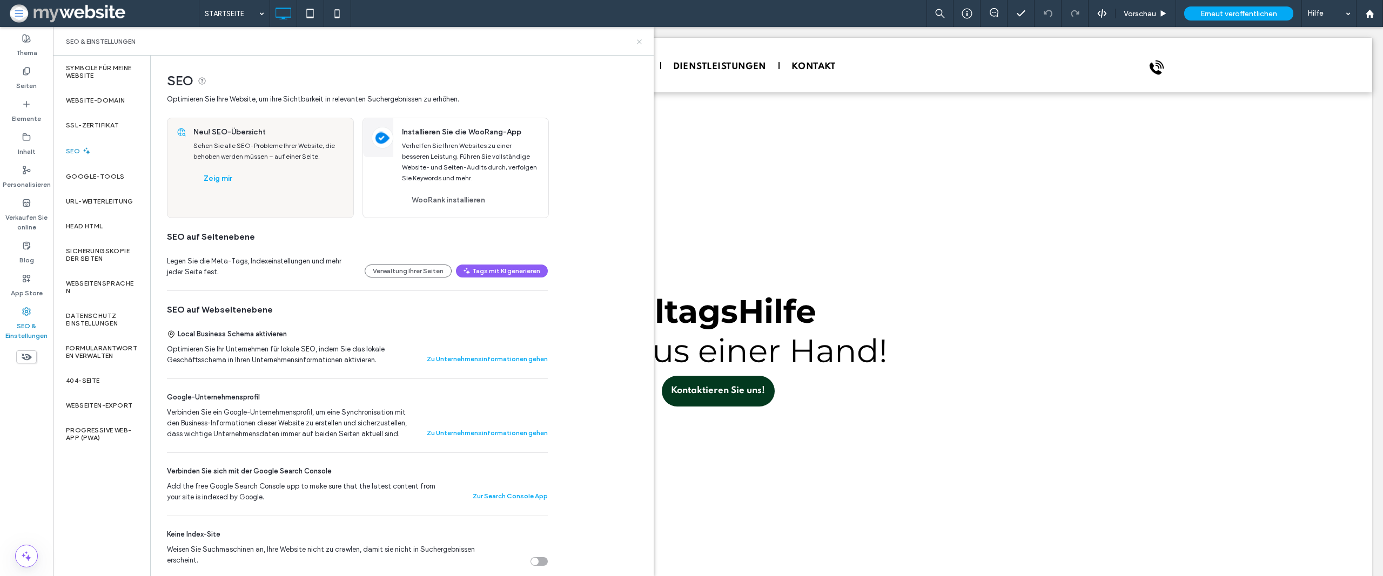
type textarea "**********"
click at [641, 43] on icon at bounding box center [639, 42] width 8 height 8
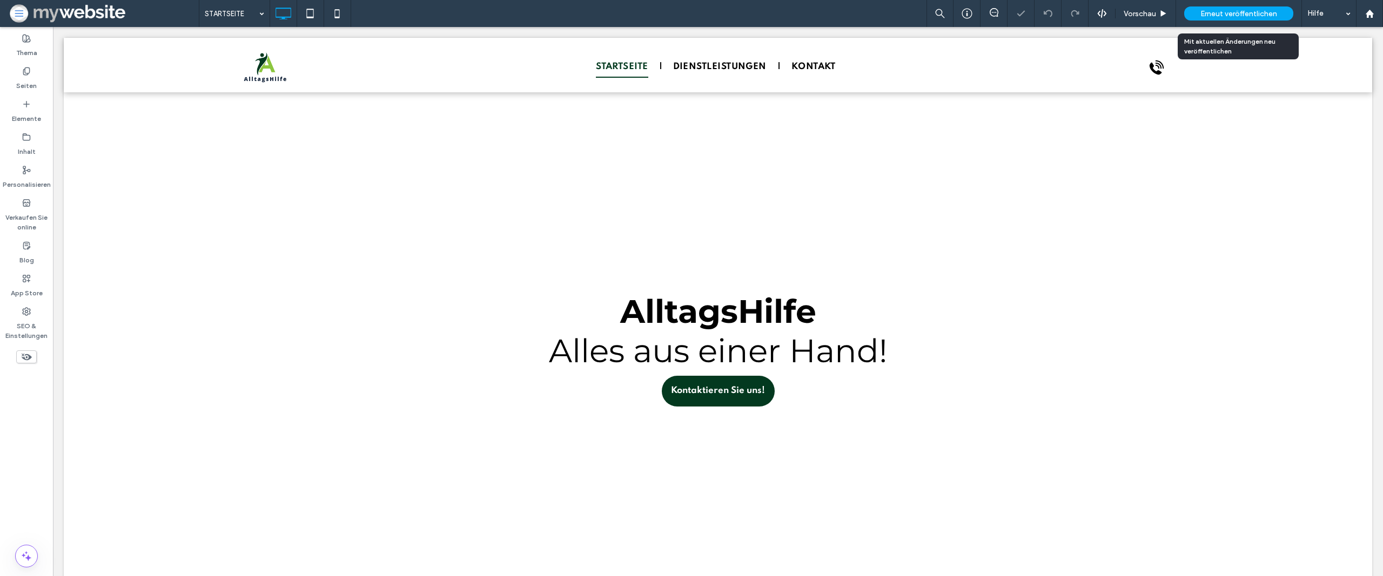
click at [1238, 16] on span "Erneut veröffentlichen" at bounding box center [1238, 13] width 77 height 9
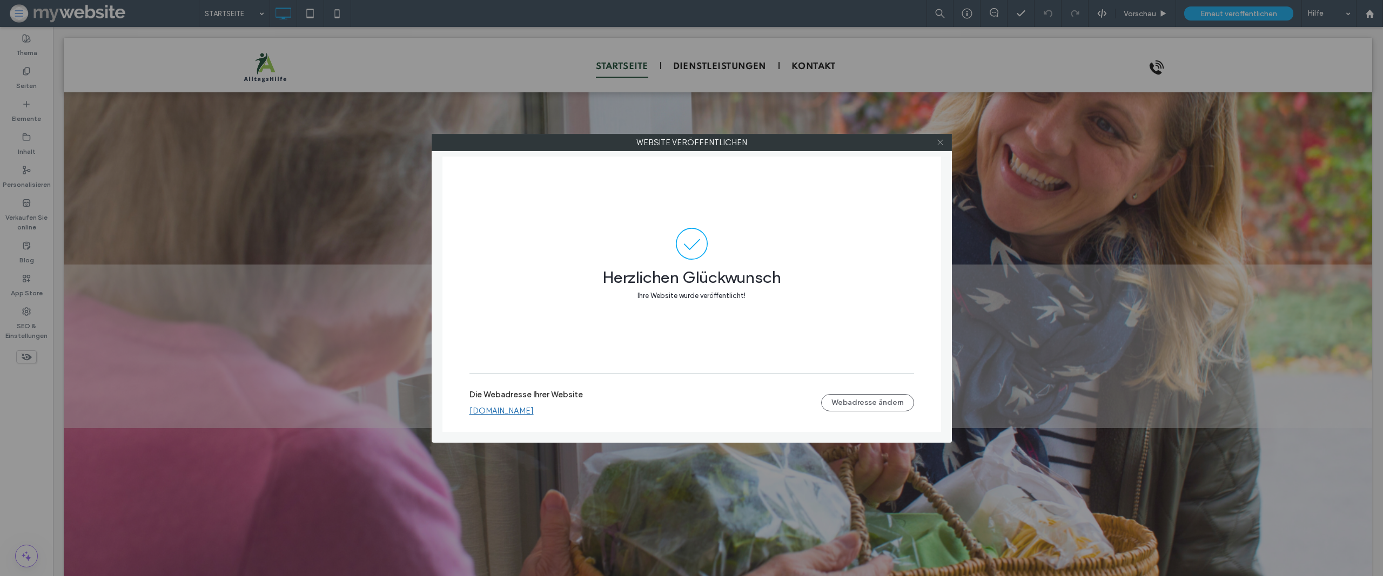
click at [939, 137] on span at bounding box center [940, 143] width 8 height 16
